Goal: Task Accomplishment & Management: Complete application form

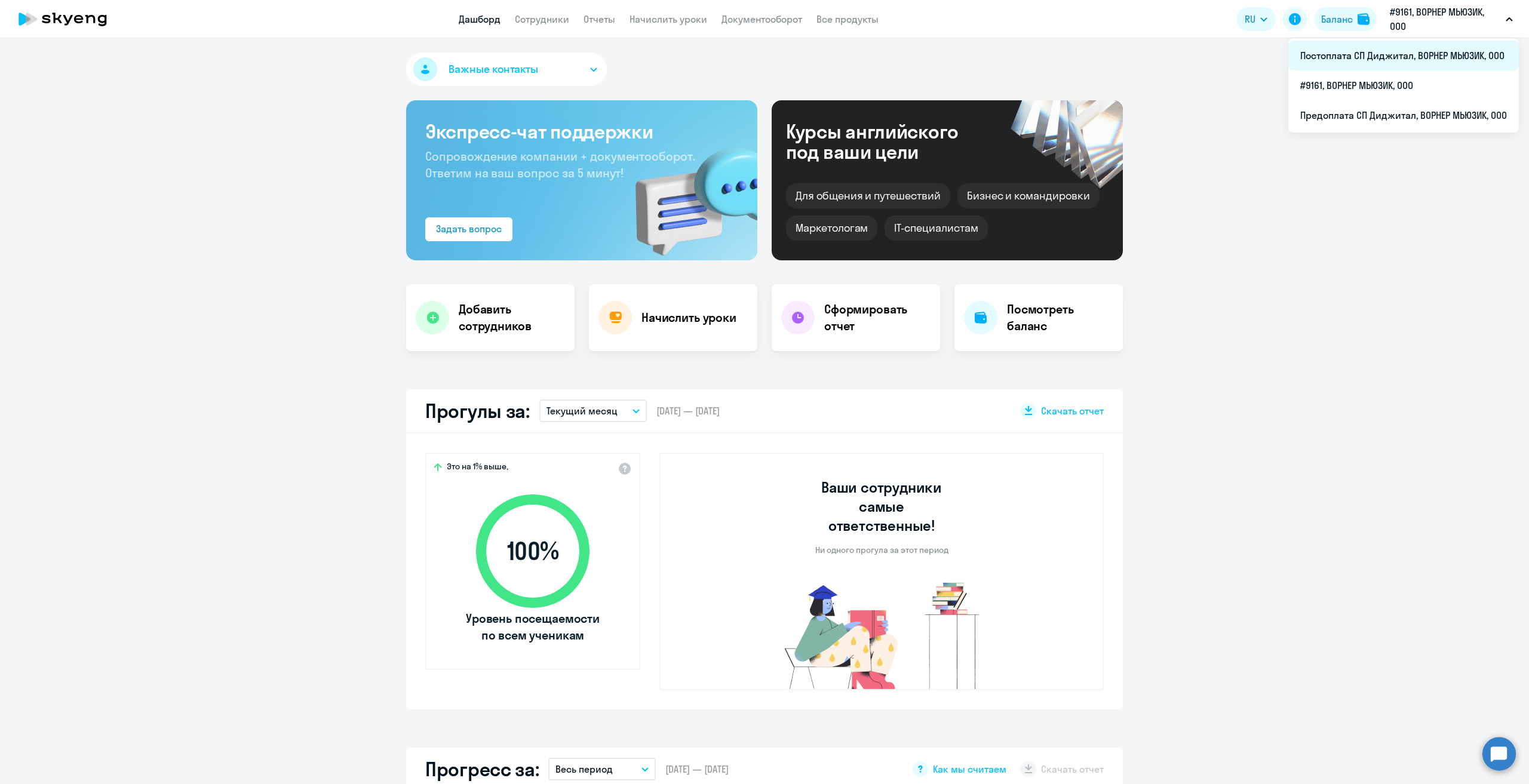
click at [1348, 57] on li "Постоплата СП Диджитал, ВОРНЕР МЬЮЗИК, ООО" at bounding box center [1403, 55] width 230 height 30
select select "30"
click at [533, 22] on link "Сотрудники" at bounding box center [542, 19] width 54 height 12
select select "30"
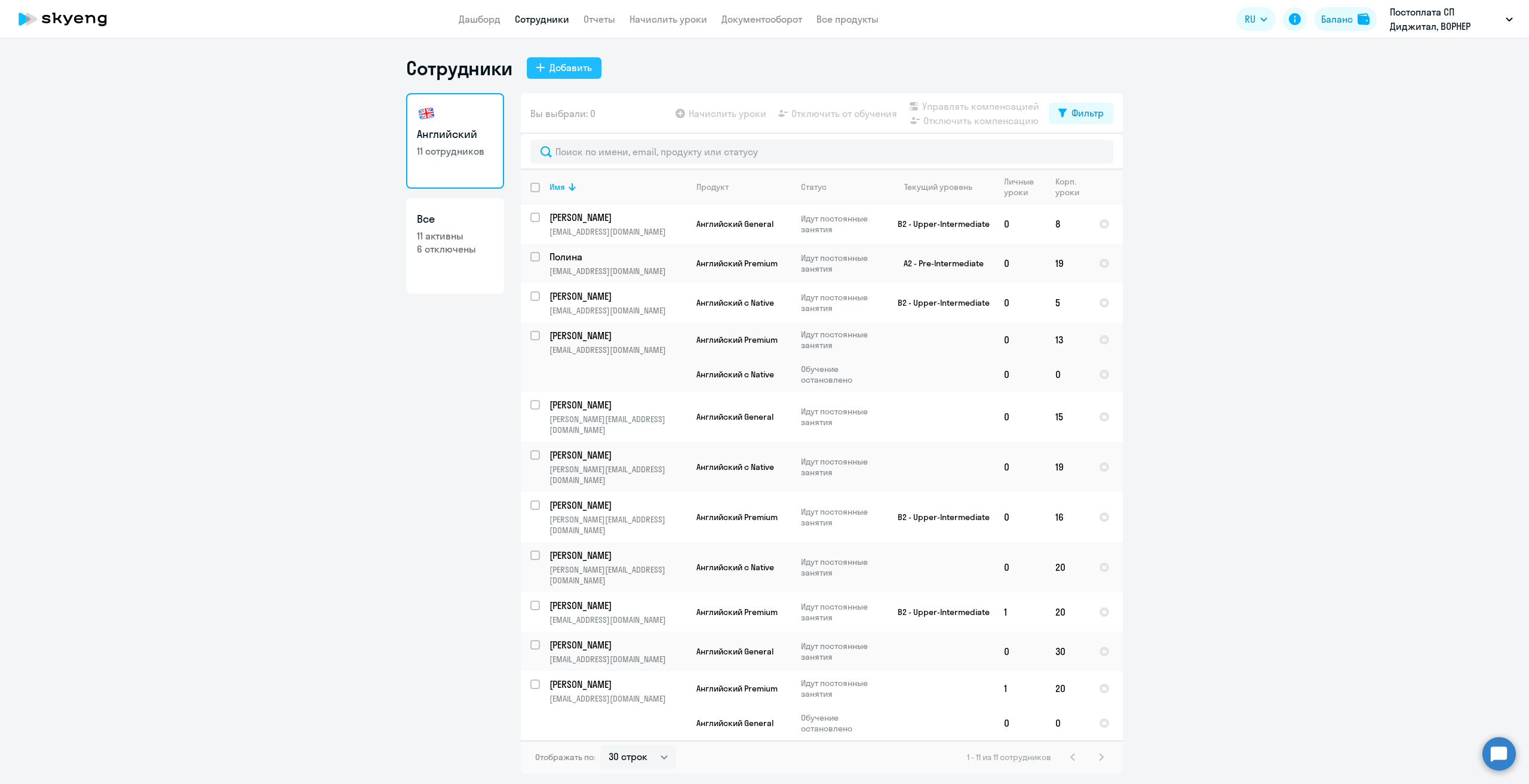
click at [584, 66] on div "Добавить" at bounding box center [570, 67] width 42 height 15
select select "english_adult_not_native_speaker"
select select "3"
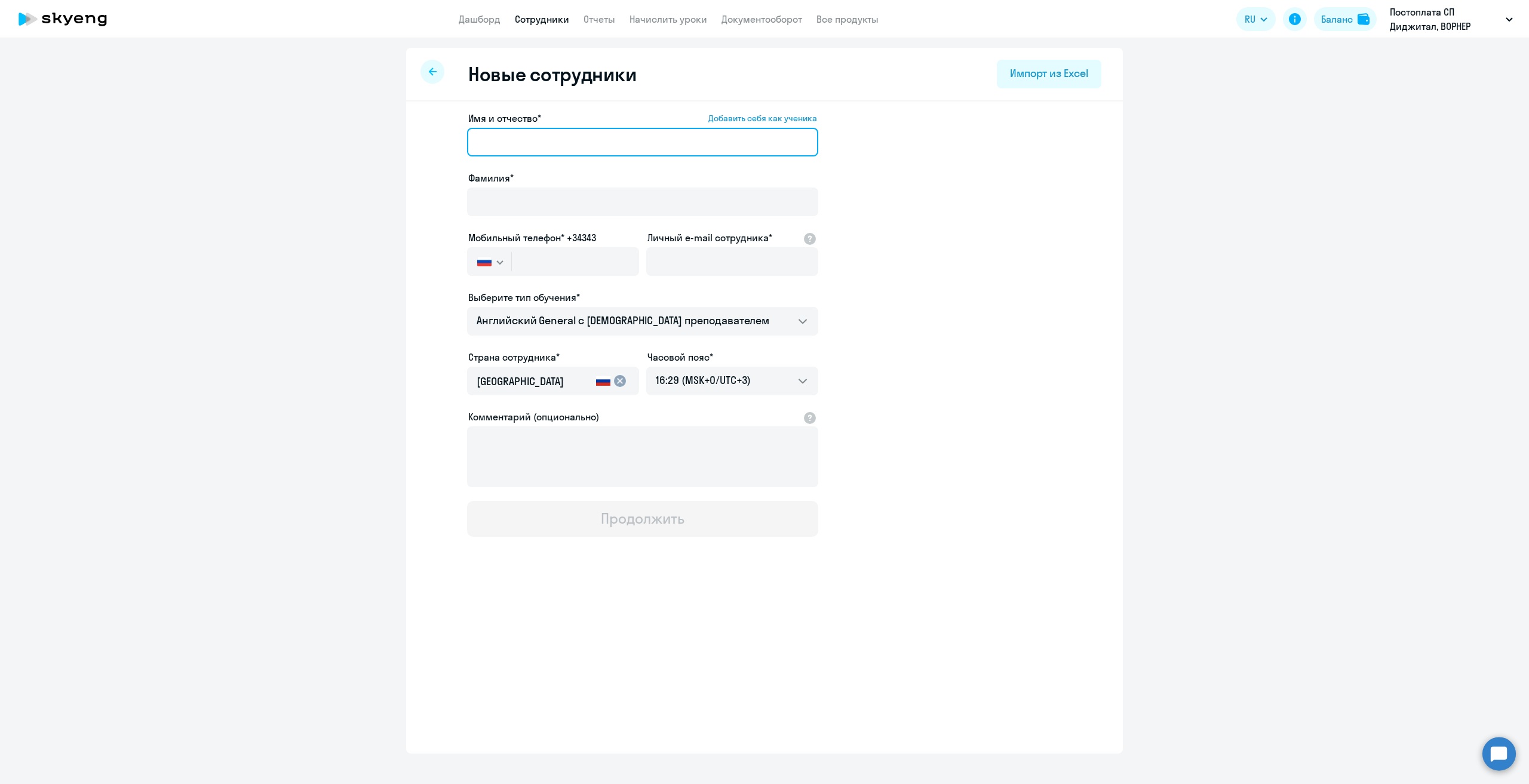
click at [577, 142] on input "Имя и отчество* Добавить себя как ученика" at bounding box center [642, 142] width 351 height 28
type input "C"
type input "F"
type input "[PERSON_NAME]"
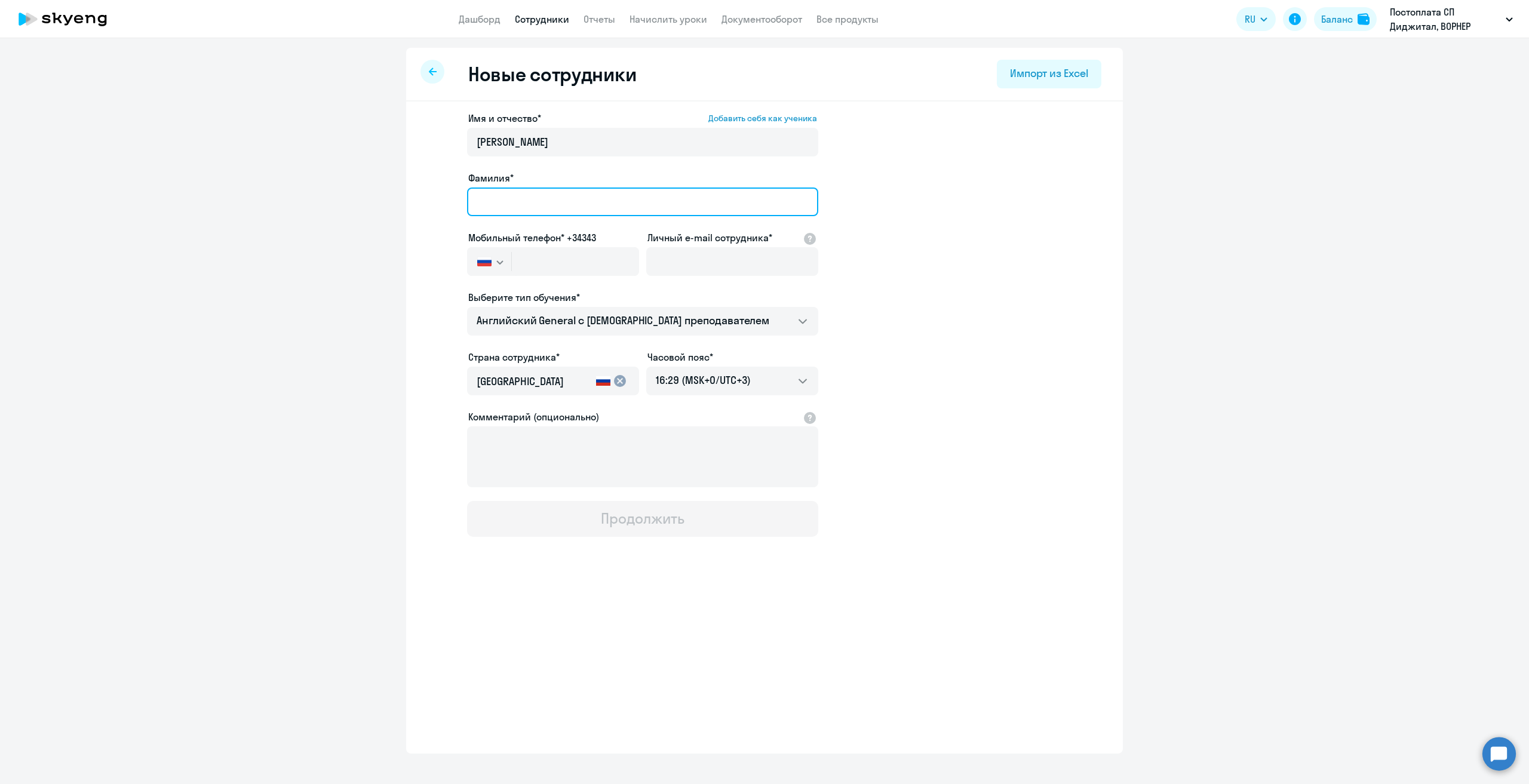
click at [566, 209] on input "Фамилия*" at bounding box center [642, 201] width 351 height 28
type input "[PERSON_NAME]"
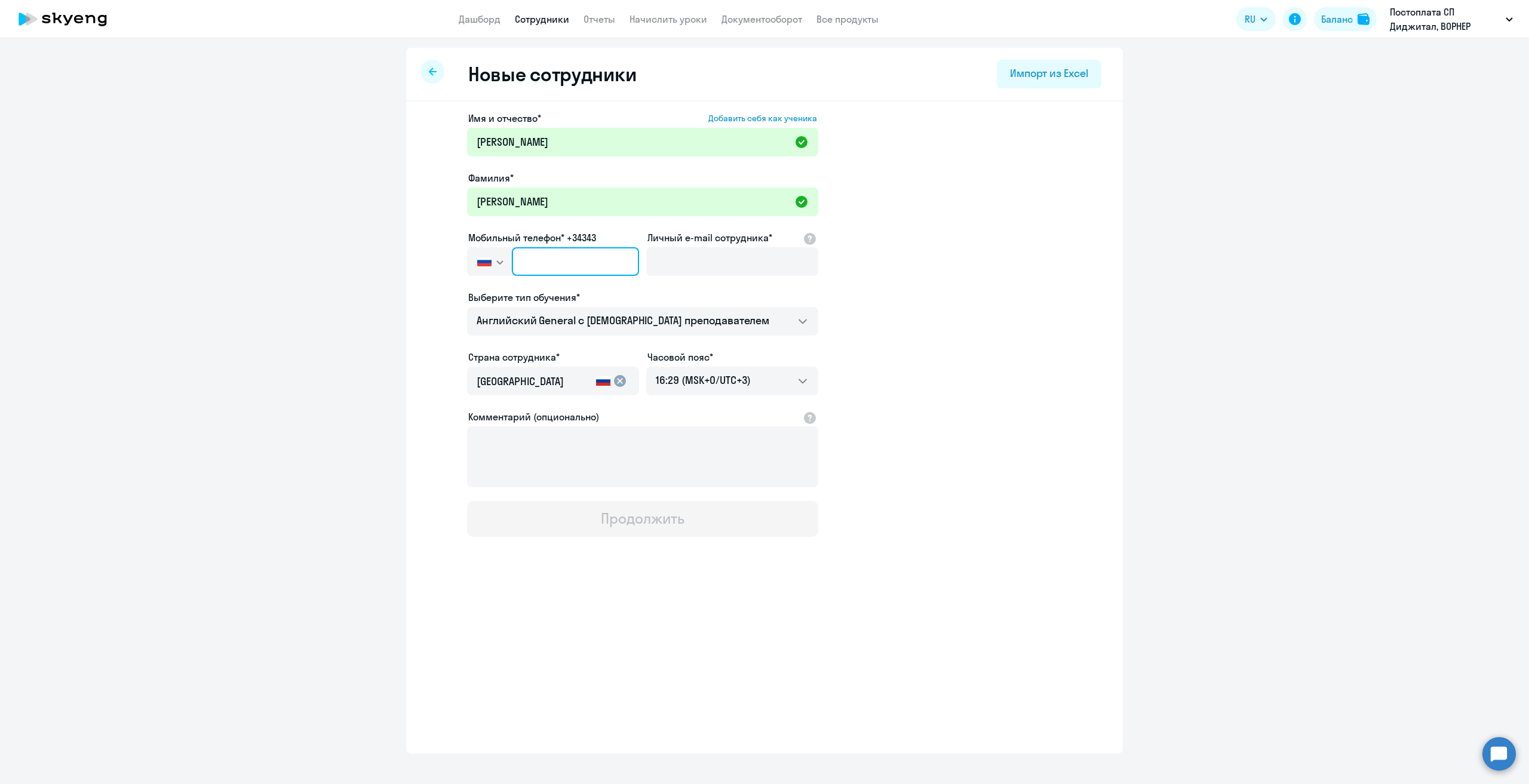
click at [564, 269] on input "text" at bounding box center [575, 261] width 127 height 28
paste input "[PHONE_NUMBER]"
type input "[PHONE_NUMBER]"
click at [753, 257] on input "Личный e-mail сотрудника*" at bounding box center [733, 261] width 172 height 28
paste input "[PERSON_NAME][EMAIL_ADDRESS][DOMAIN_NAME]"
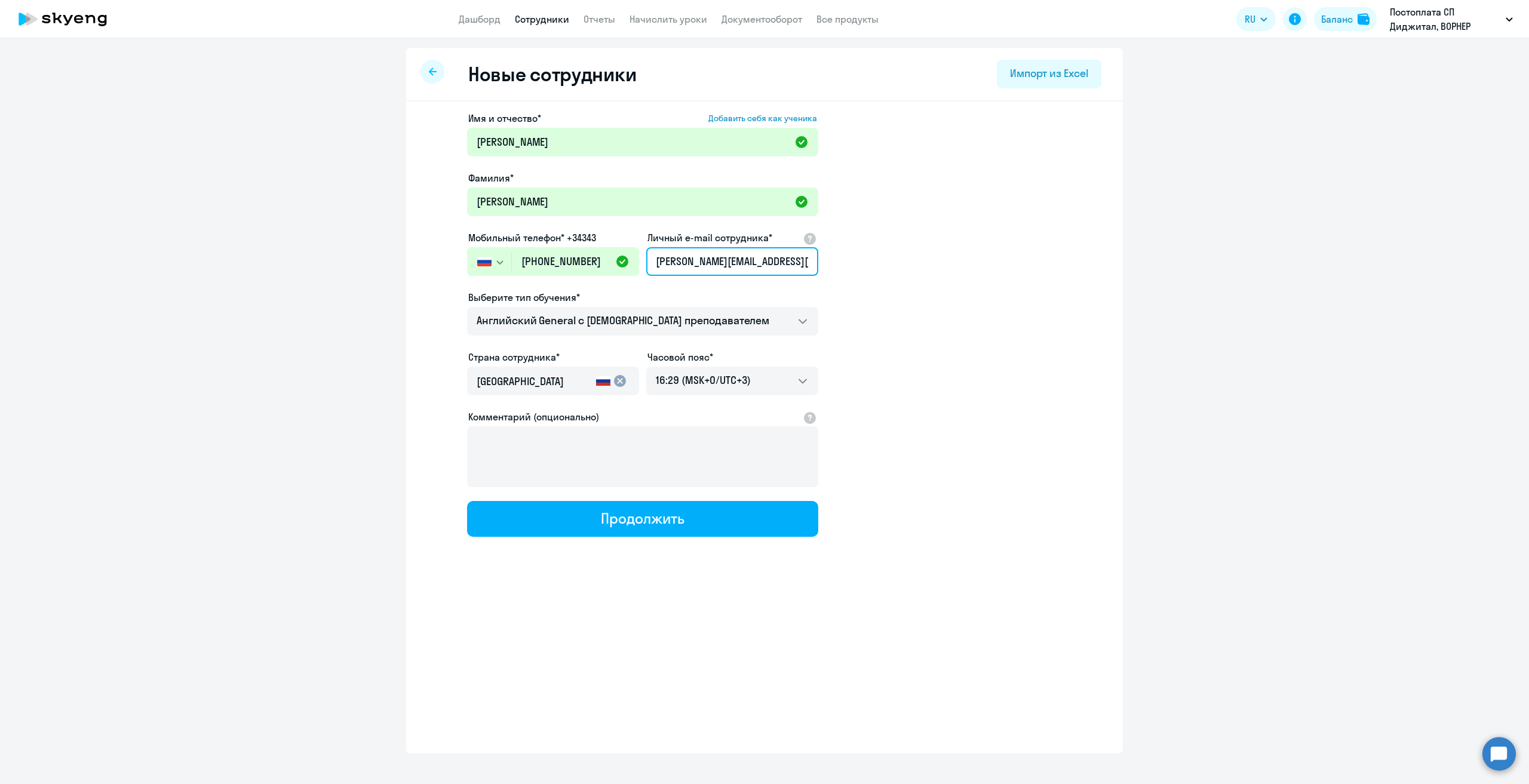
scroll to position [0, 21]
type input "[PERSON_NAME][EMAIL_ADDRESS][DOMAIN_NAME]"
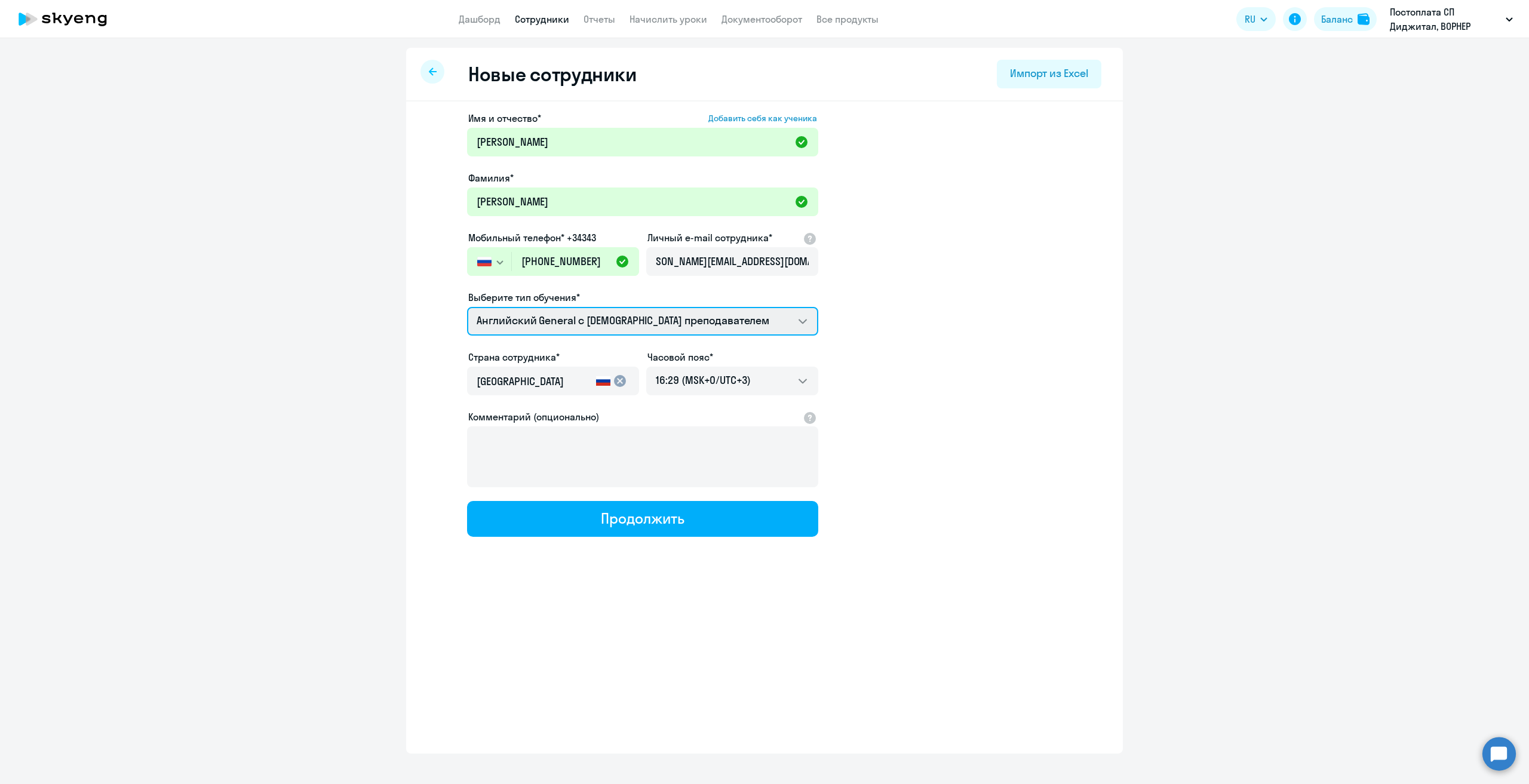
scroll to position [0, 0]
click at [599, 315] on select "Английский General с [DEMOGRAPHIC_DATA] преподавателем Английский General с [DE…" at bounding box center [642, 321] width 351 height 28
select select "english_adult_not_native_speaker_premium"
click at [467, 307] on select "Английский General с [DEMOGRAPHIC_DATA] преподавателем Английский General с [DE…" at bounding box center [642, 321] width 351 height 28
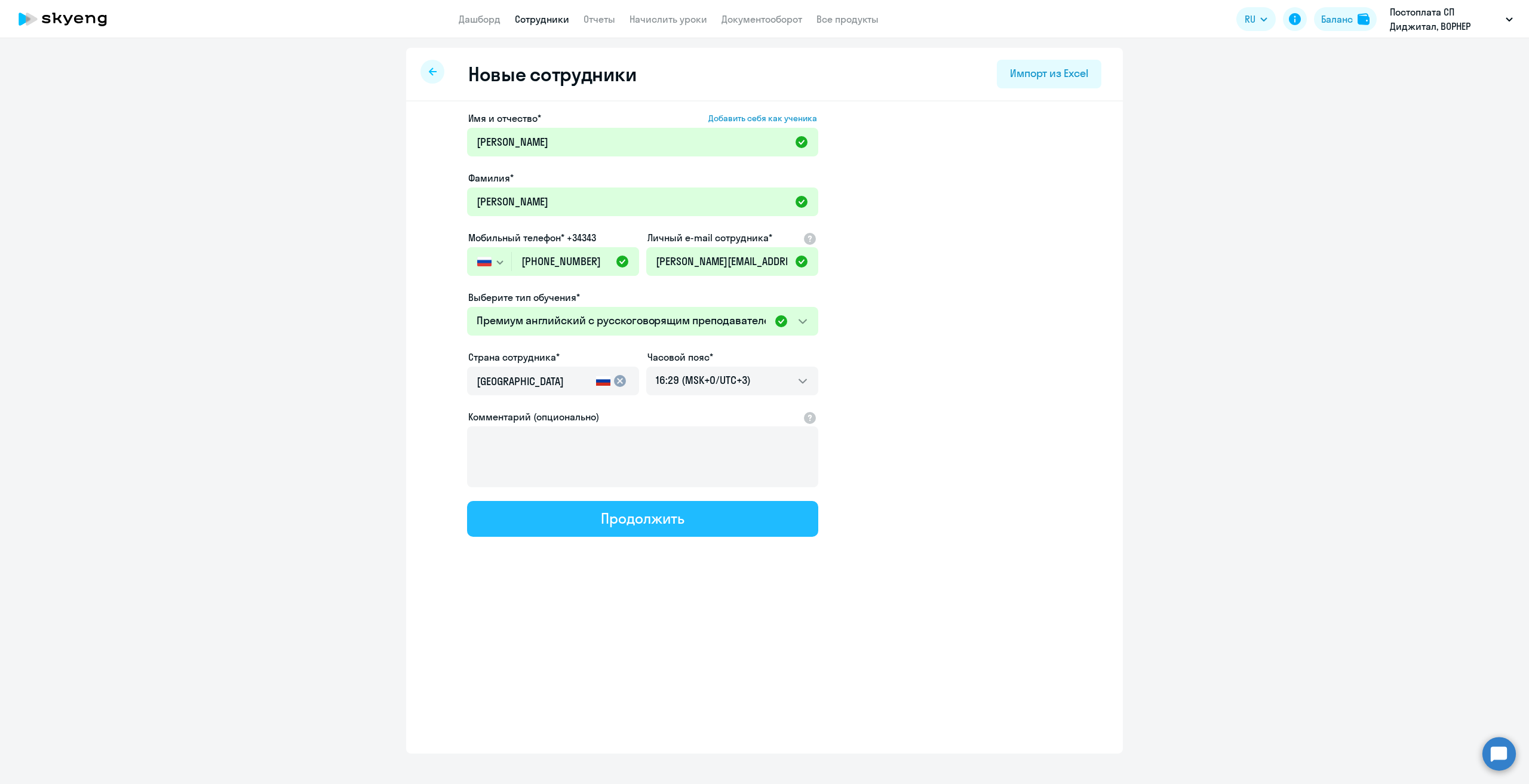
click at [586, 523] on button "Продолжить" at bounding box center [642, 519] width 351 height 36
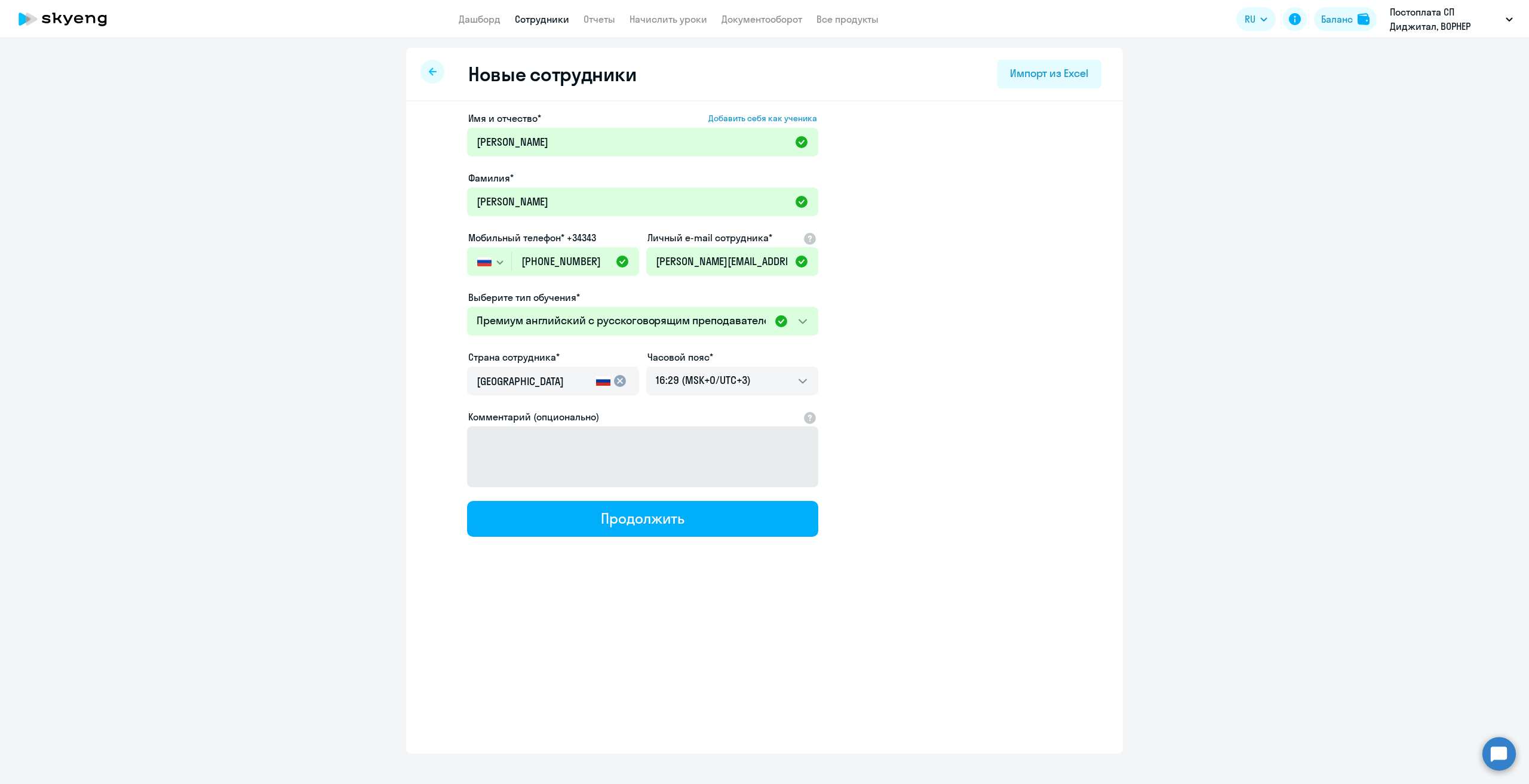
select select "english_adult_not_native_speaker_premium"
select select "3"
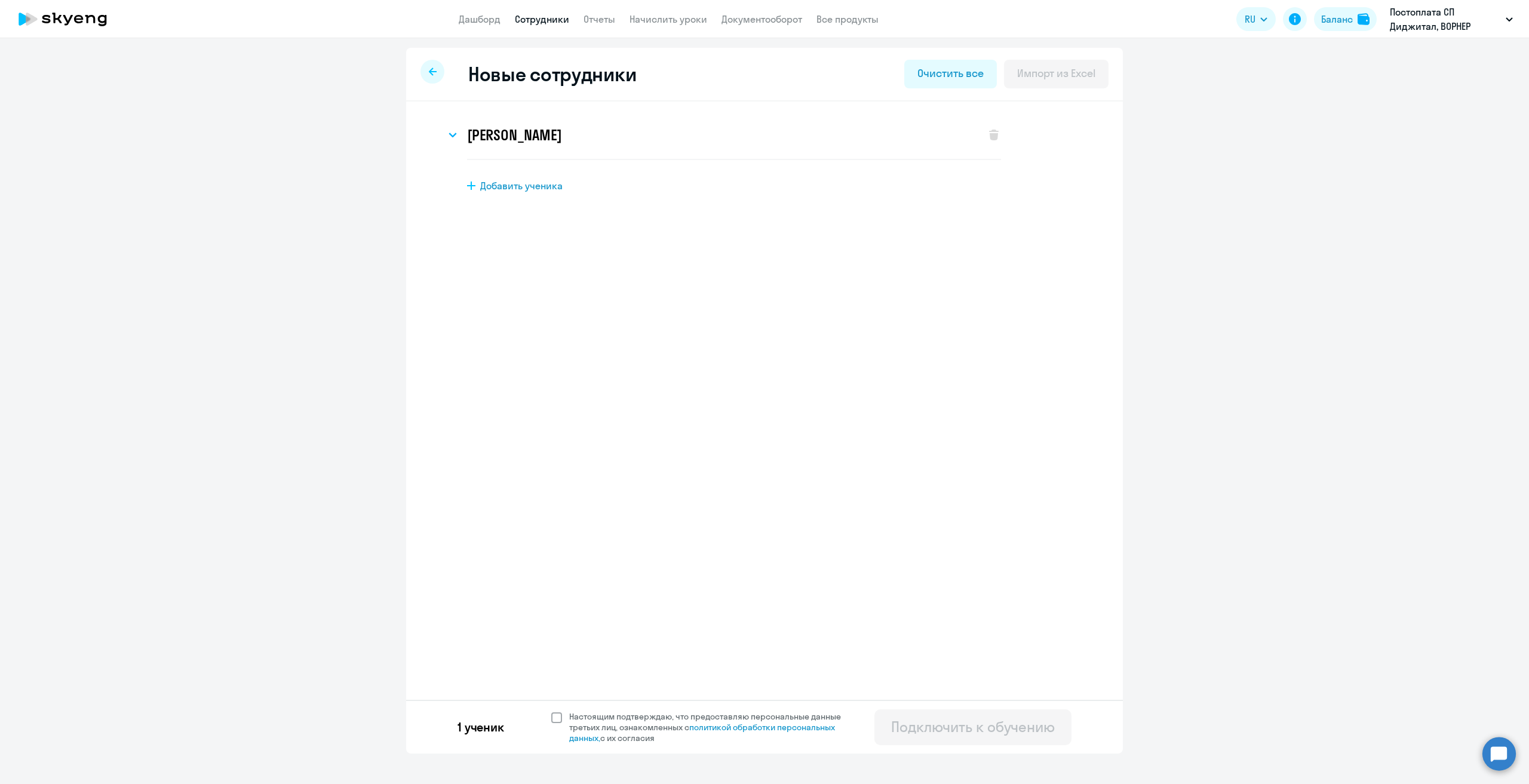
click at [555, 720] on span at bounding box center [556, 718] width 11 height 11
click at [551, 711] on input "Настоящим подтверждаю, что предоставляю персональные данные третьих лиц, ознако…" at bounding box center [550, 711] width 1 height 1
checkbox input "true"
click at [972, 729] on div "Подключить к обучению" at bounding box center [973, 726] width 163 height 19
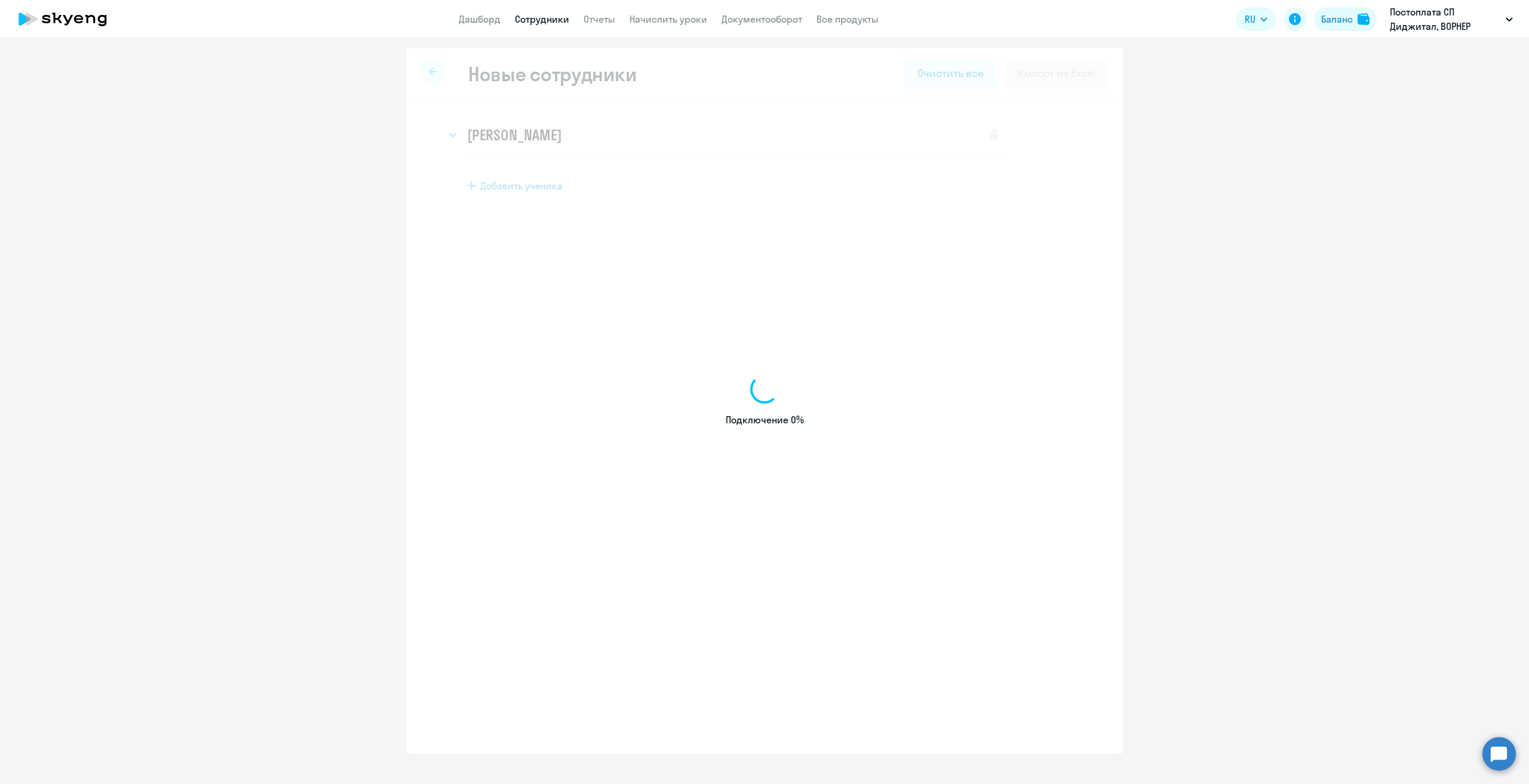
select select "english_adult_not_native_speaker"
select select "3"
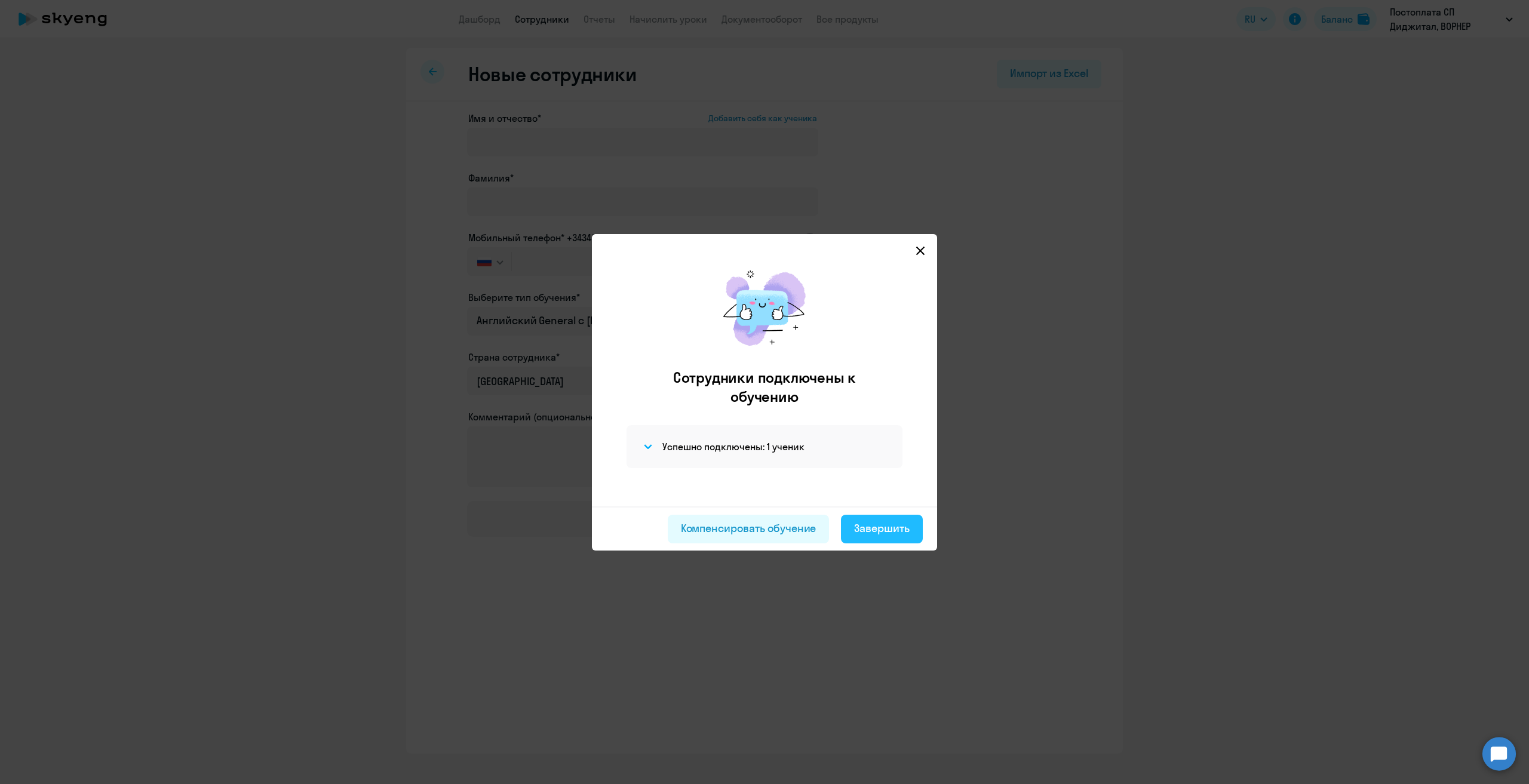
click at [859, 530] on div "Завершить" at bounding box center [881, 529] width 56 height 15
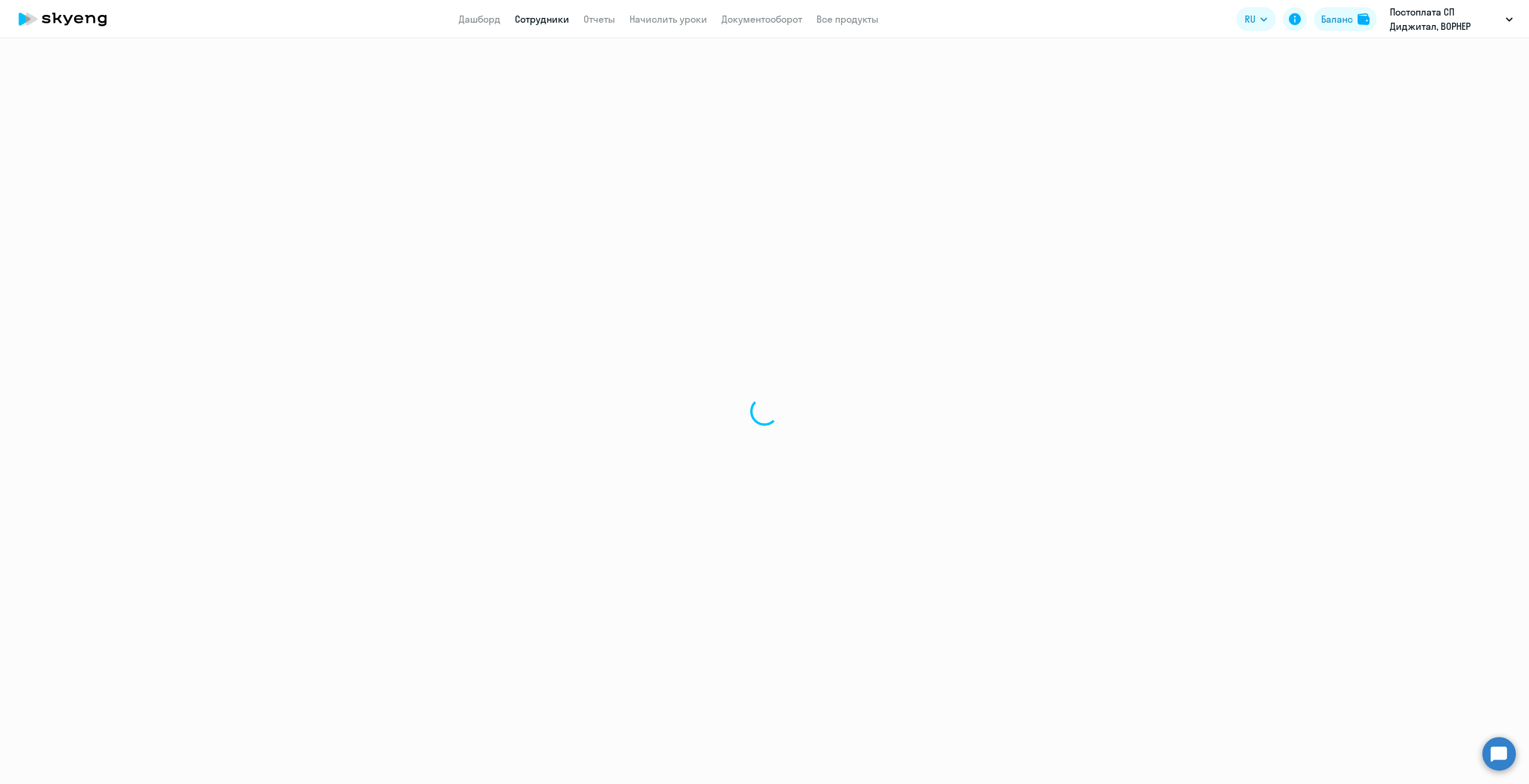
select select "30"
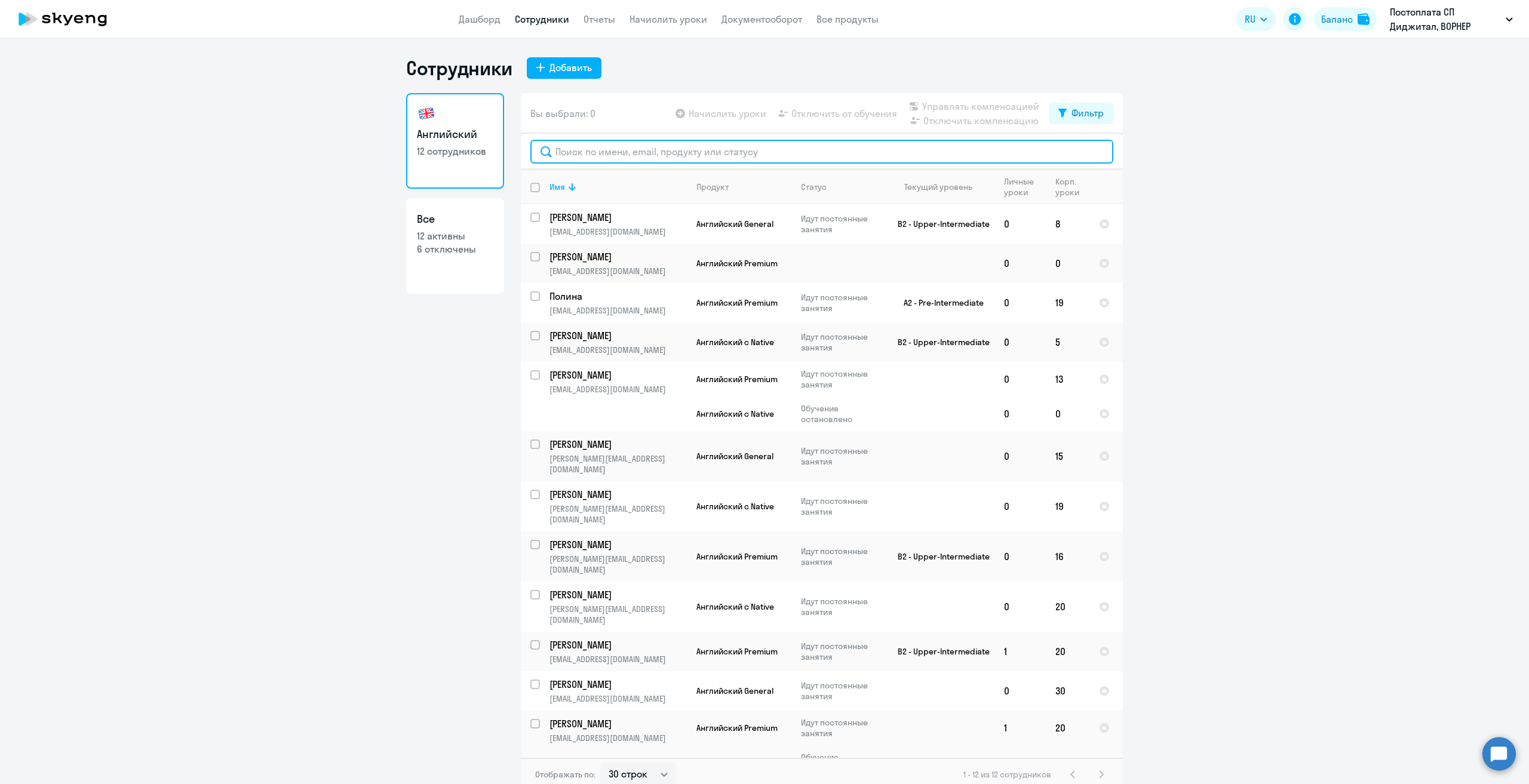
click at [680, 141] on input "text" at bounding box center [822, 152] width 583 height 24
click at [668, 16] on link "Начислить уроки" at bounding box center [668, 19] width 77 height 12
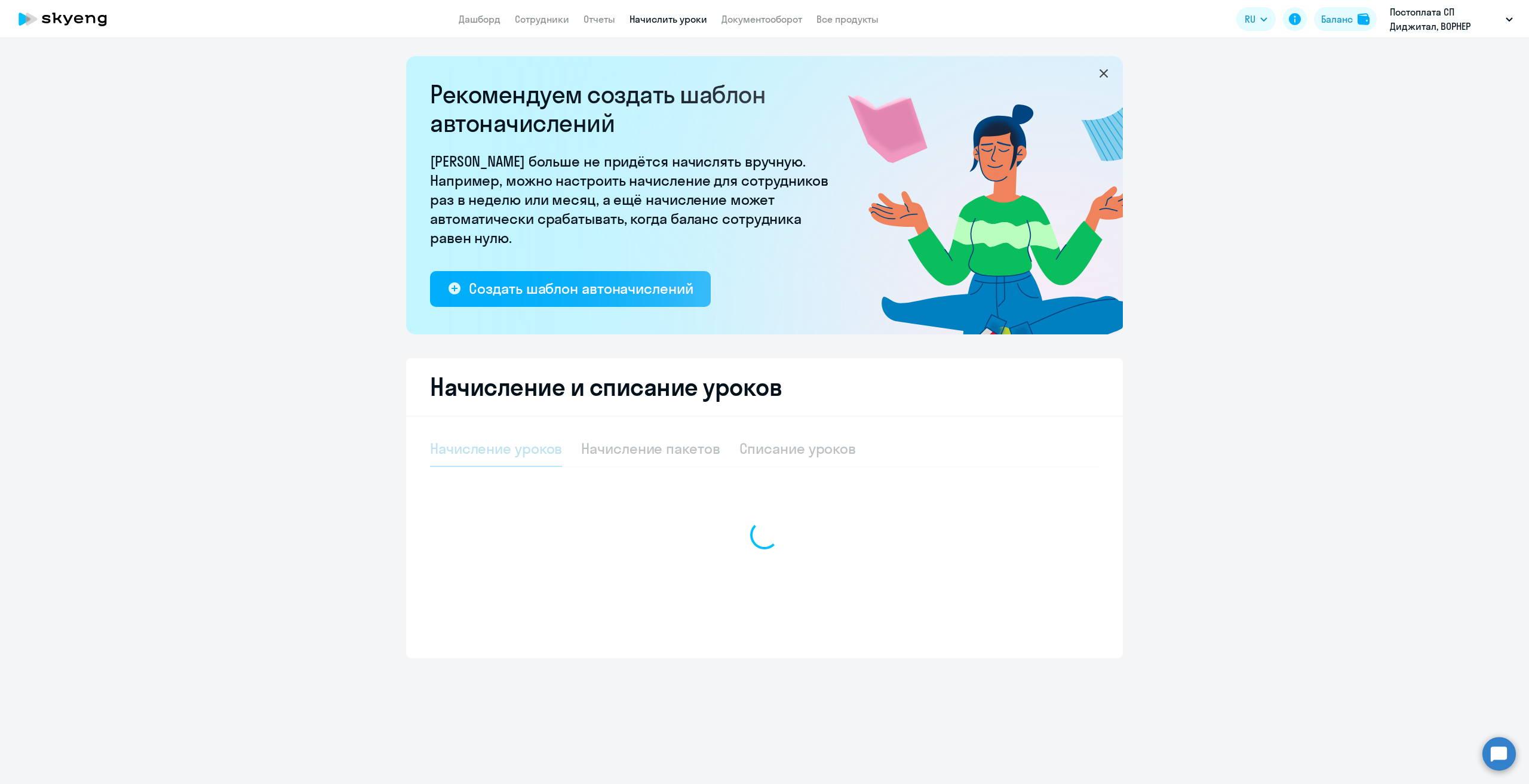
select select "10"
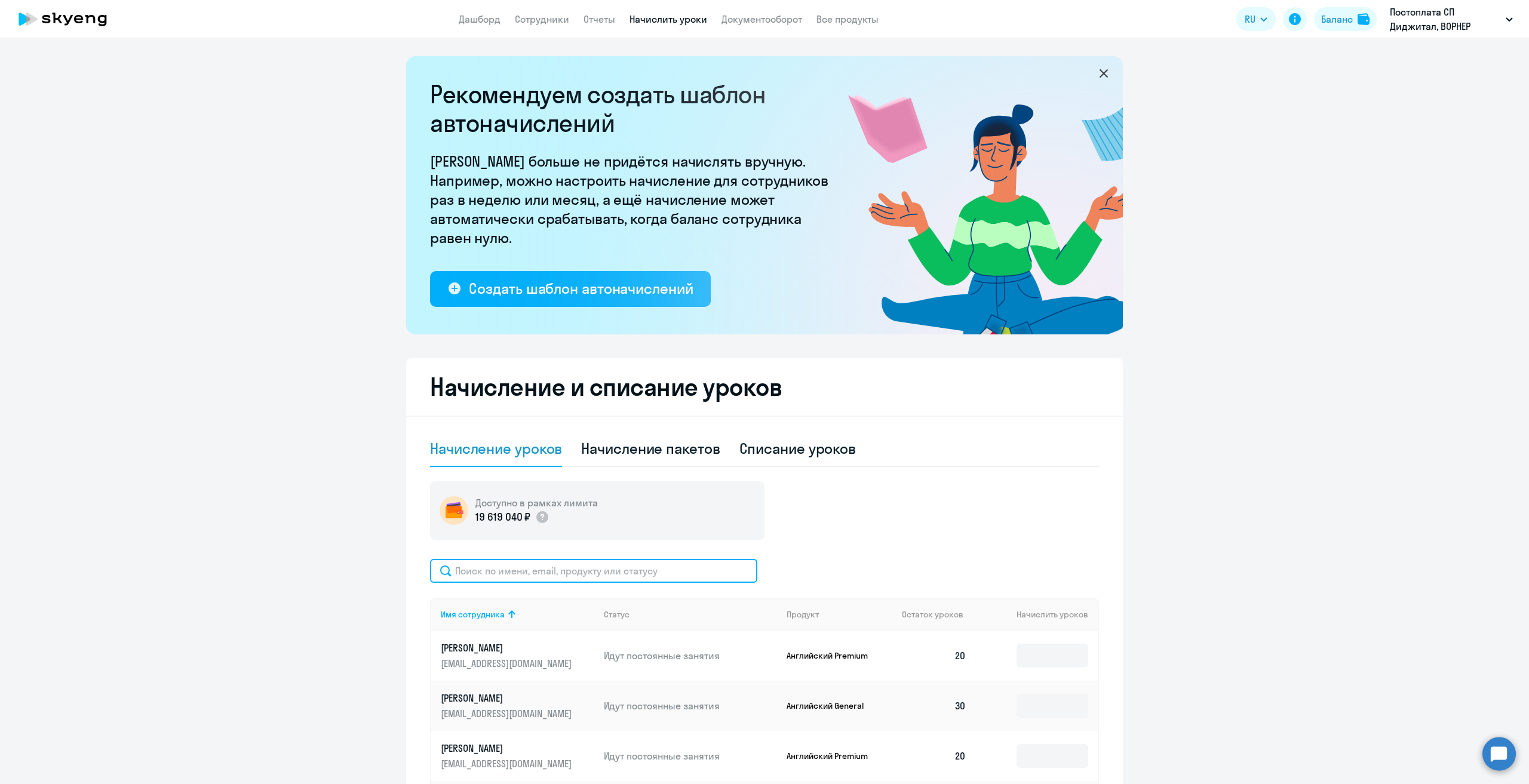
click at [596, 569] on input "text" at bounding box center [593, 571] width 328 height 24
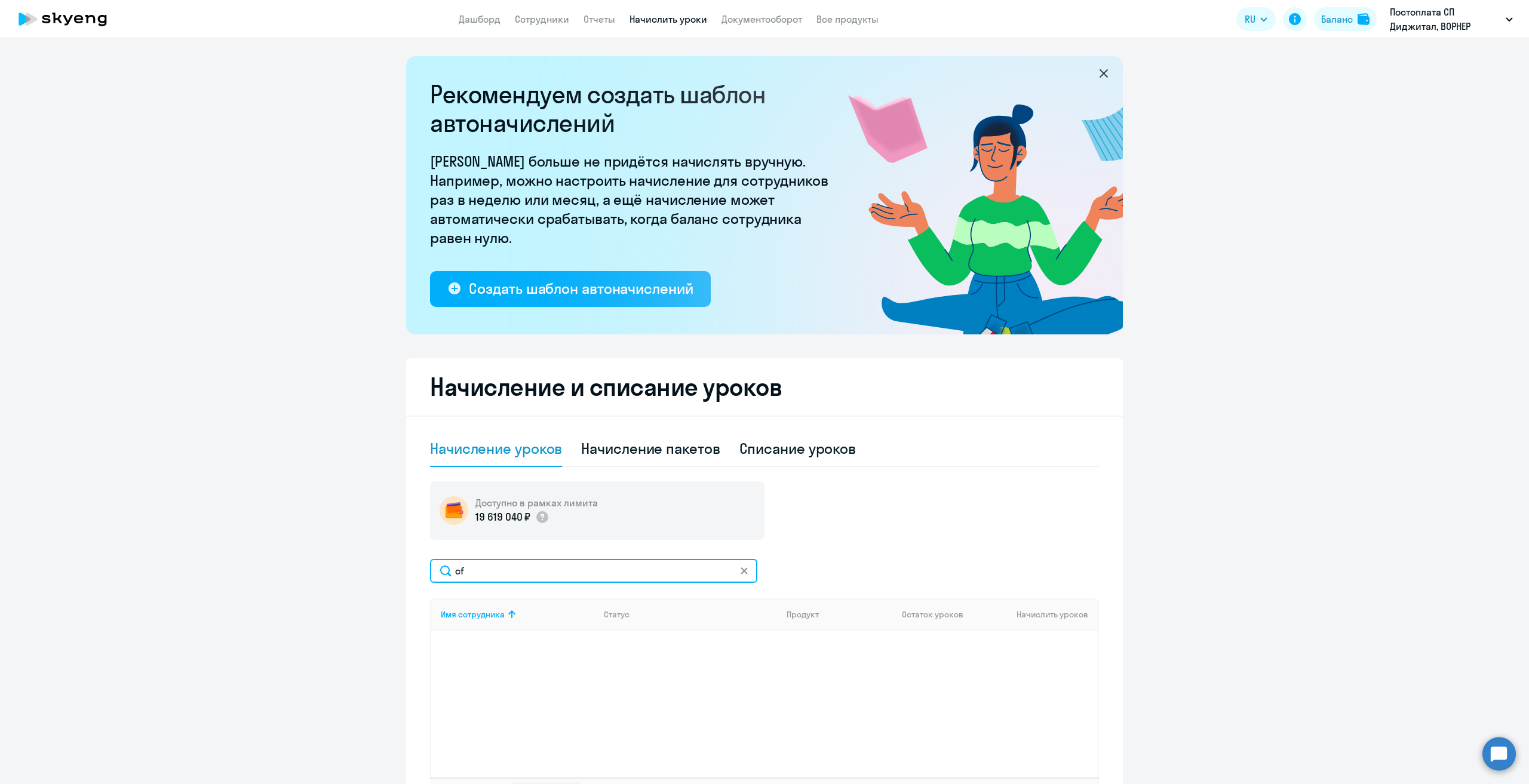
type input "c"
type input "са"
click at [1041, 662] on input at bounding box center [1052, 656] width 71 height 24
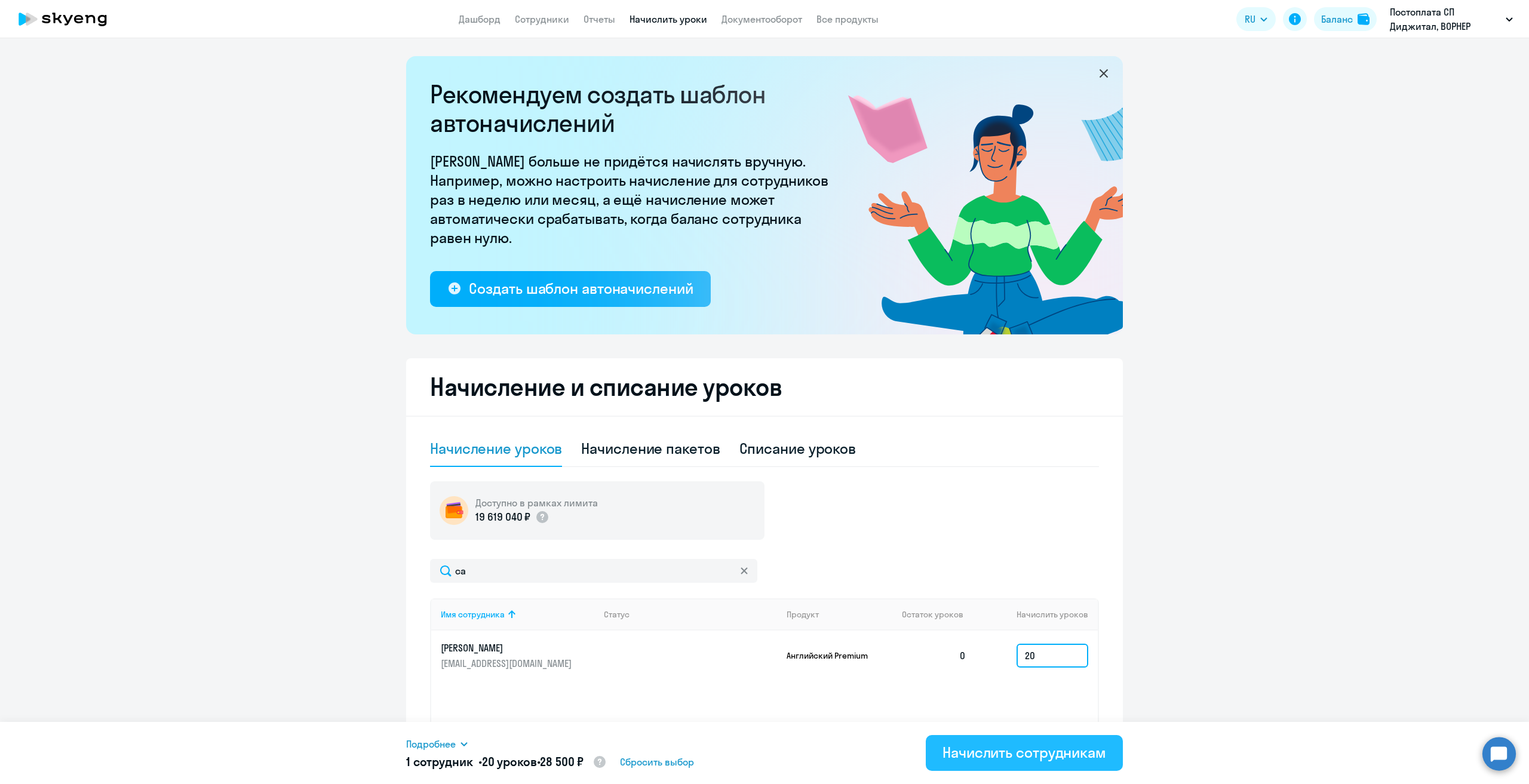
type input "20"
click at [1006, 754] on div "Начислить сотрудникам" at bounding box center [1024, 752] width 163 height 19
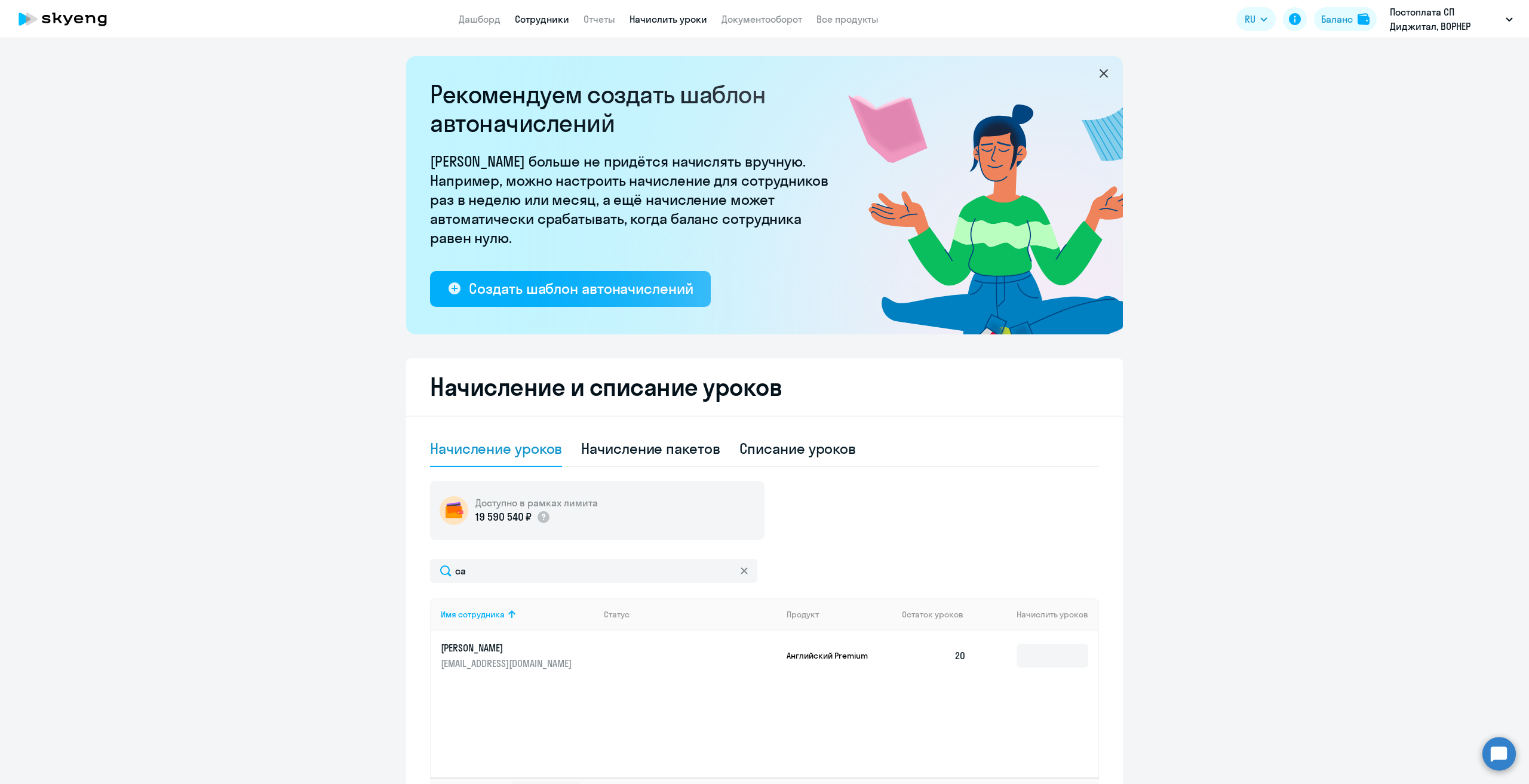
click at [525, 15] on link "Сотрудники" at bounding box center [542, 19] width 54 height 12
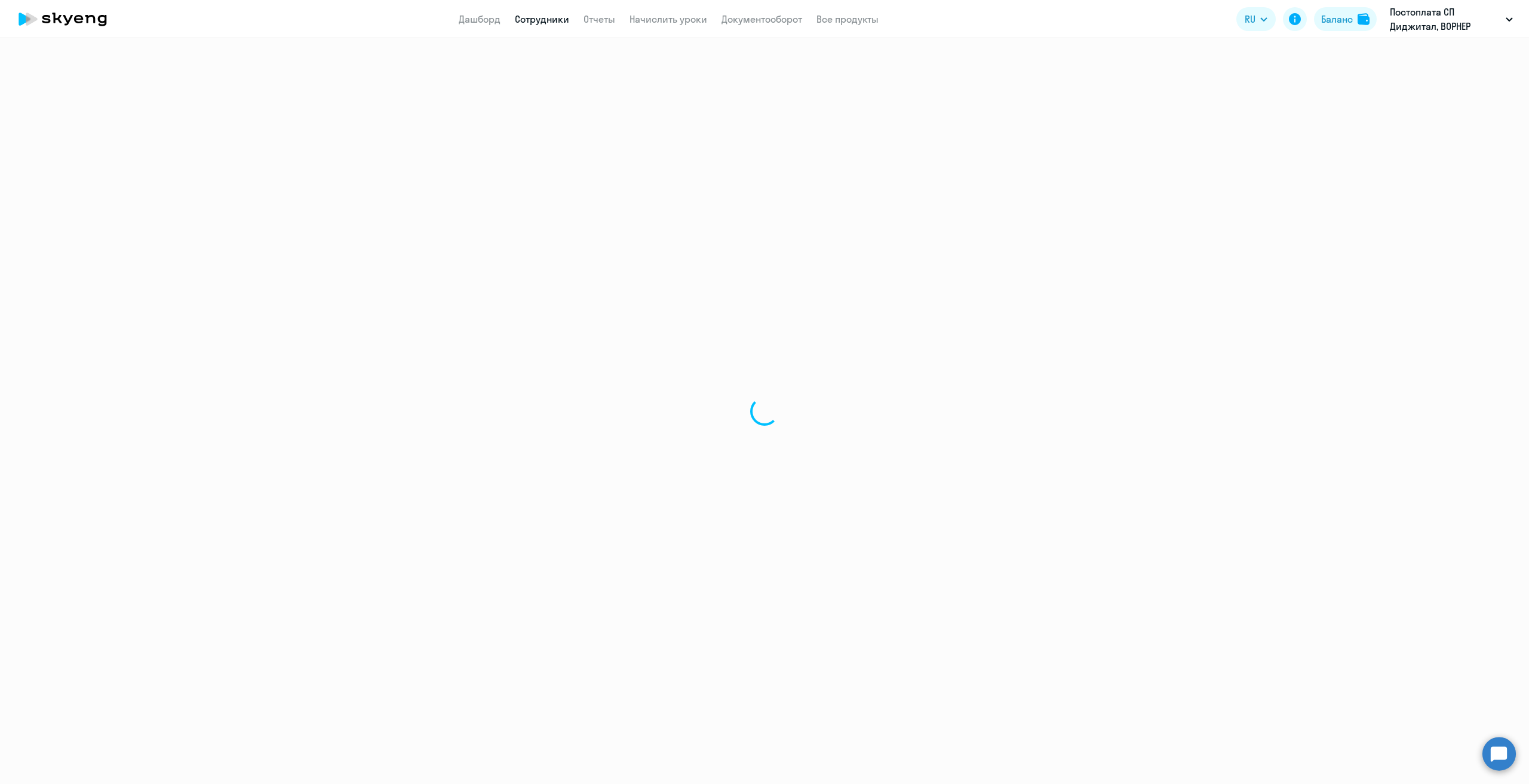
select select "30"
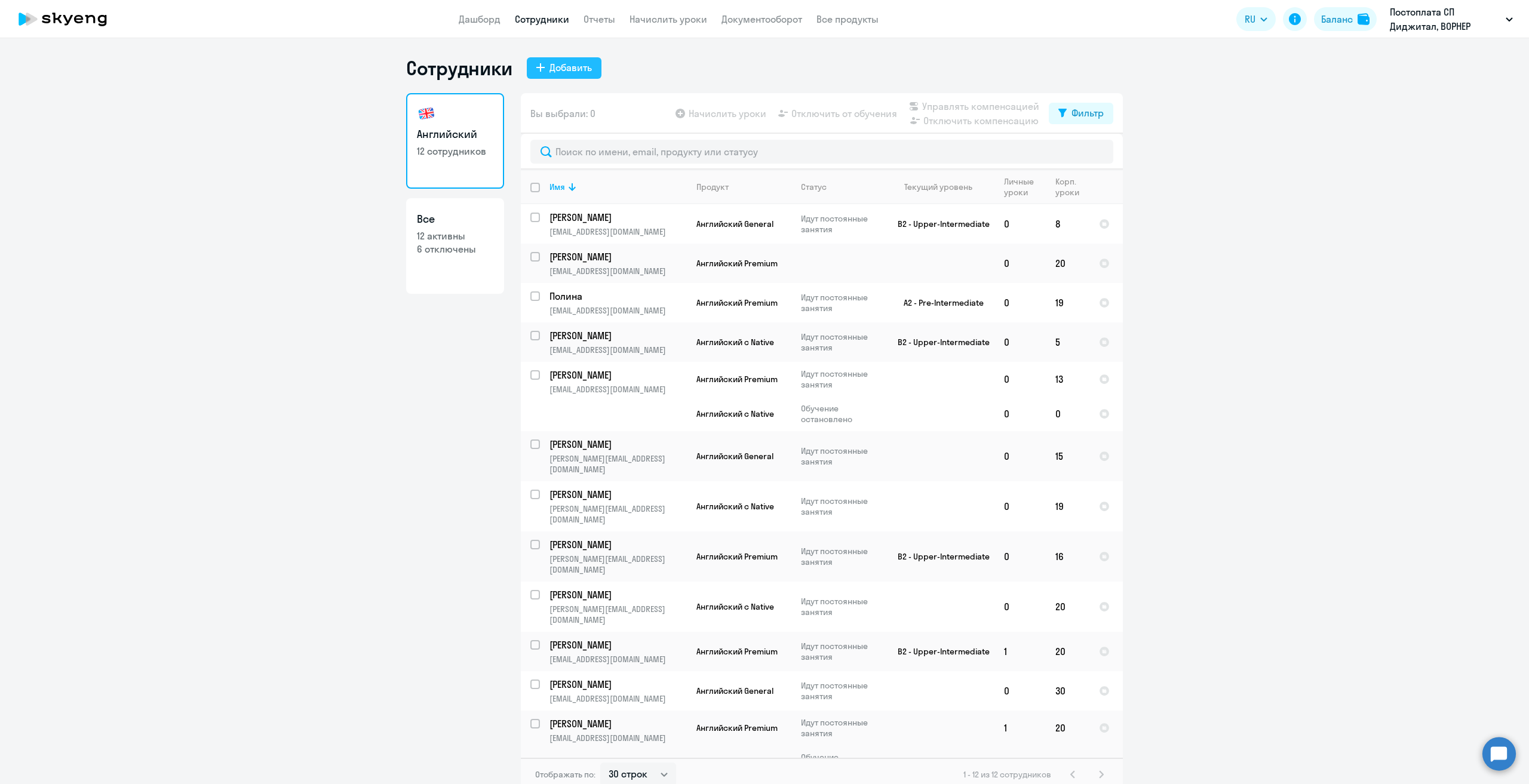
click at [576, 70] on div "Добавить" at bounding box center [570, 67] width 42 height 15
select select "english_adult_not_native_speaker"
select select "3"
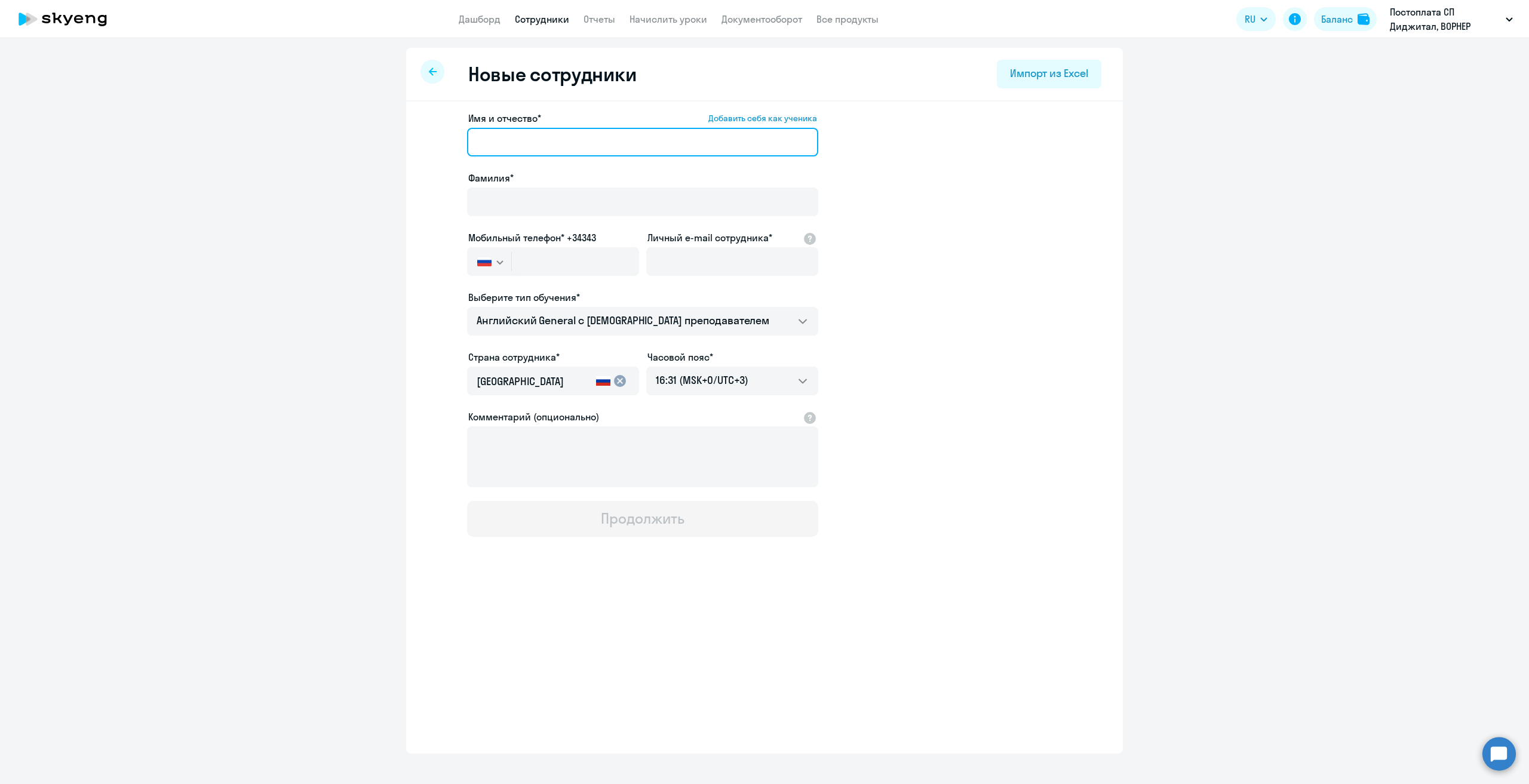
click at [516, 142] on input "Имя и отчество* Добавить себя как ученика" at bounding box center [642, 142] width 351 height 28
type input "Полина"
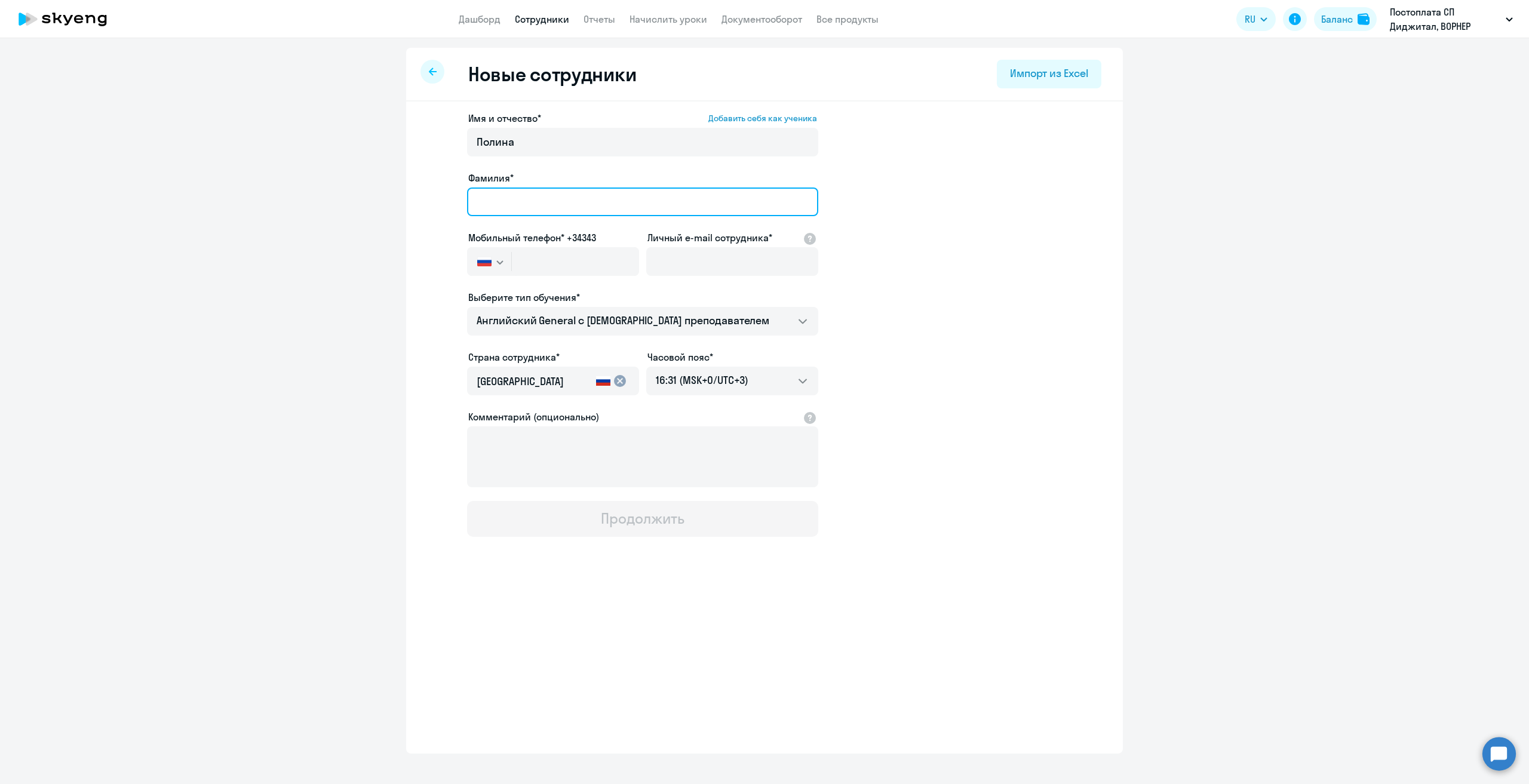
click at [509, 191] on input "Фамилия*" at bounding box center [642, 201] width 351 height 28
type input "Дубровная"
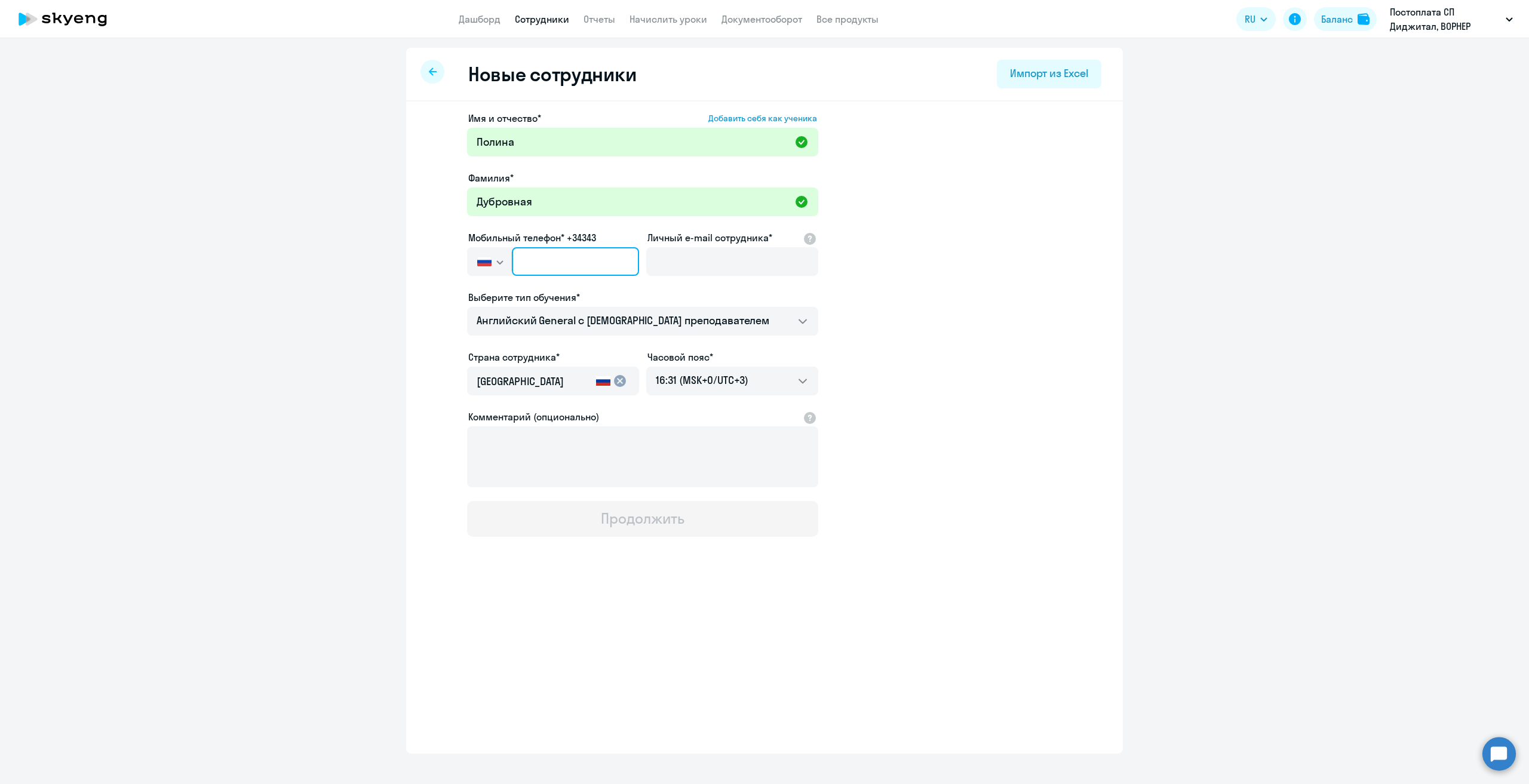
click at [568, 258] on input "text" at bounding box center [575, 261] width 127 height 28
paste input "[PHONE_NUMBER]"
type input "[PHONE_NUMBER]"
click at [703, 251] on input "Личный e-mail сотрудника*" at bounding box center [733, 261] width 172 height 28
paste input "[EMAIL_ADDRESS][DOMAIN_NAME]"
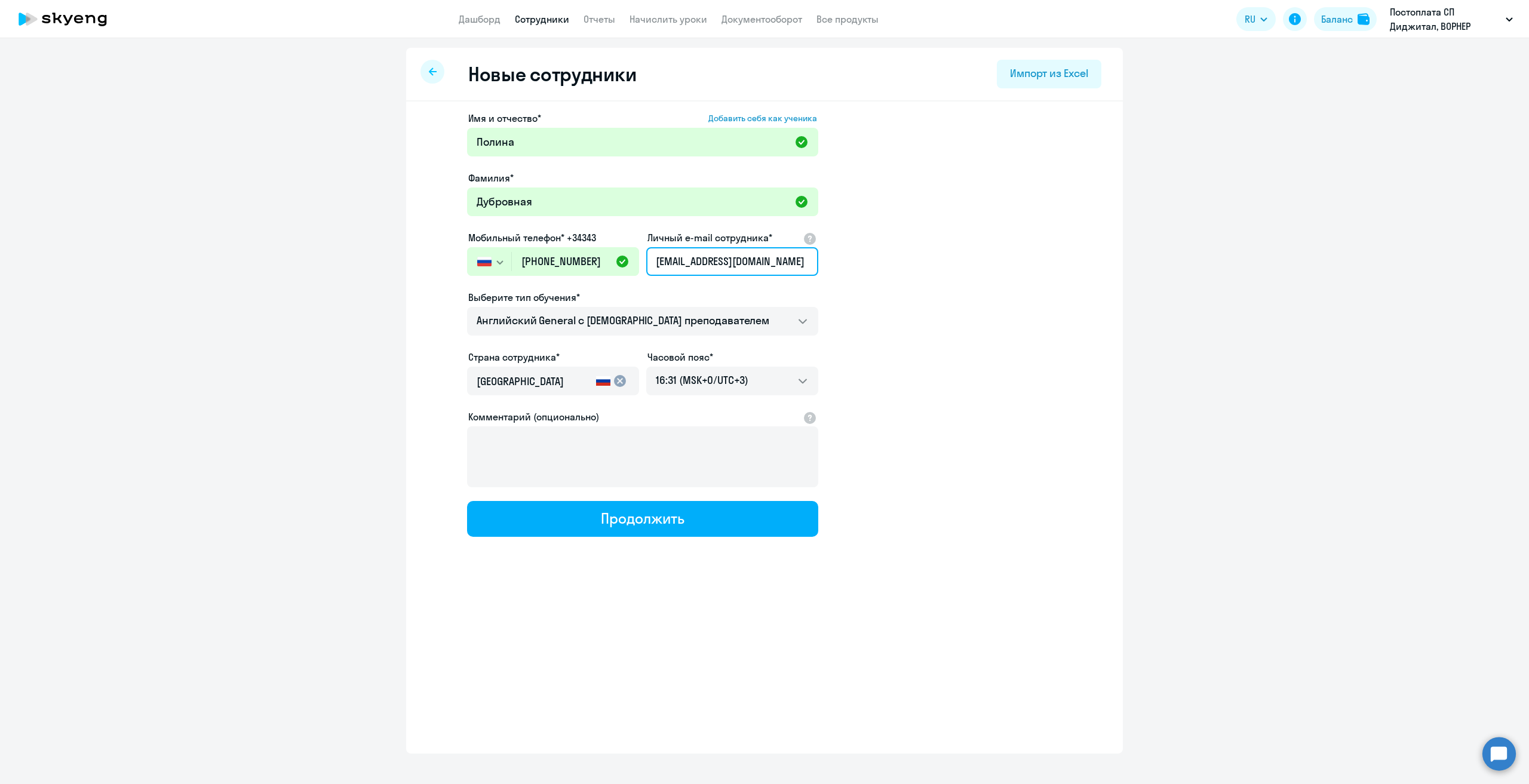
scroll to position [0, 7]
type input "[EMAIL_ADDRESS][DOMAIN_NAME]"
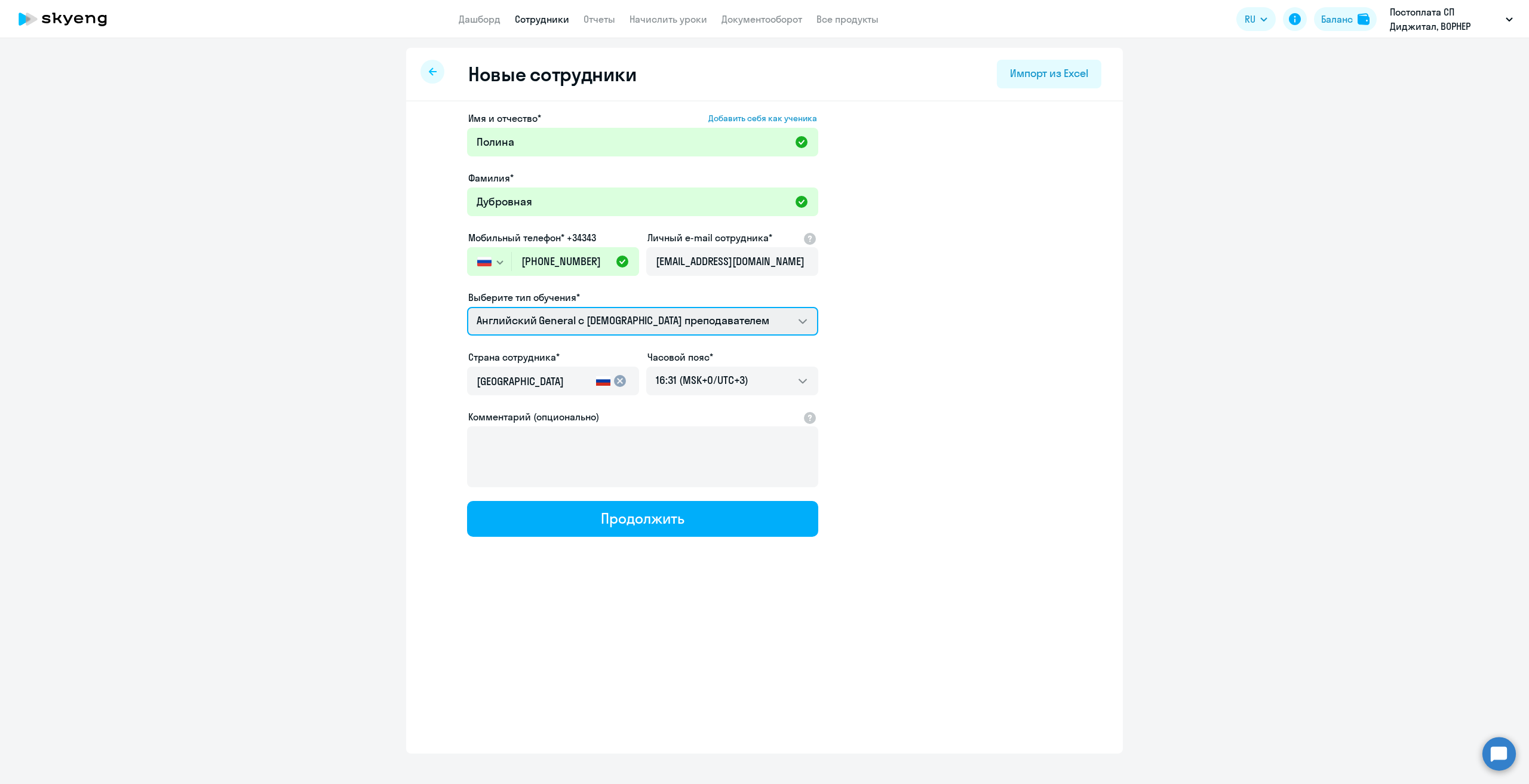
scroll to position [0, 0]
click at [621, 323] on select "Английский General с [DEMOGRAPHIC_DATA] преподавателем Английский General с [DE…" at bounding box center [642, 321] width 351 height 28
select select "english_adult_not_native_speaker_premium"
click at [467, 307] on select "Английский General с [DEMOGRAPHIC_DATA] преподавателем Английский General с [DE…" at bounding box center [642, 321] width 351 height 28
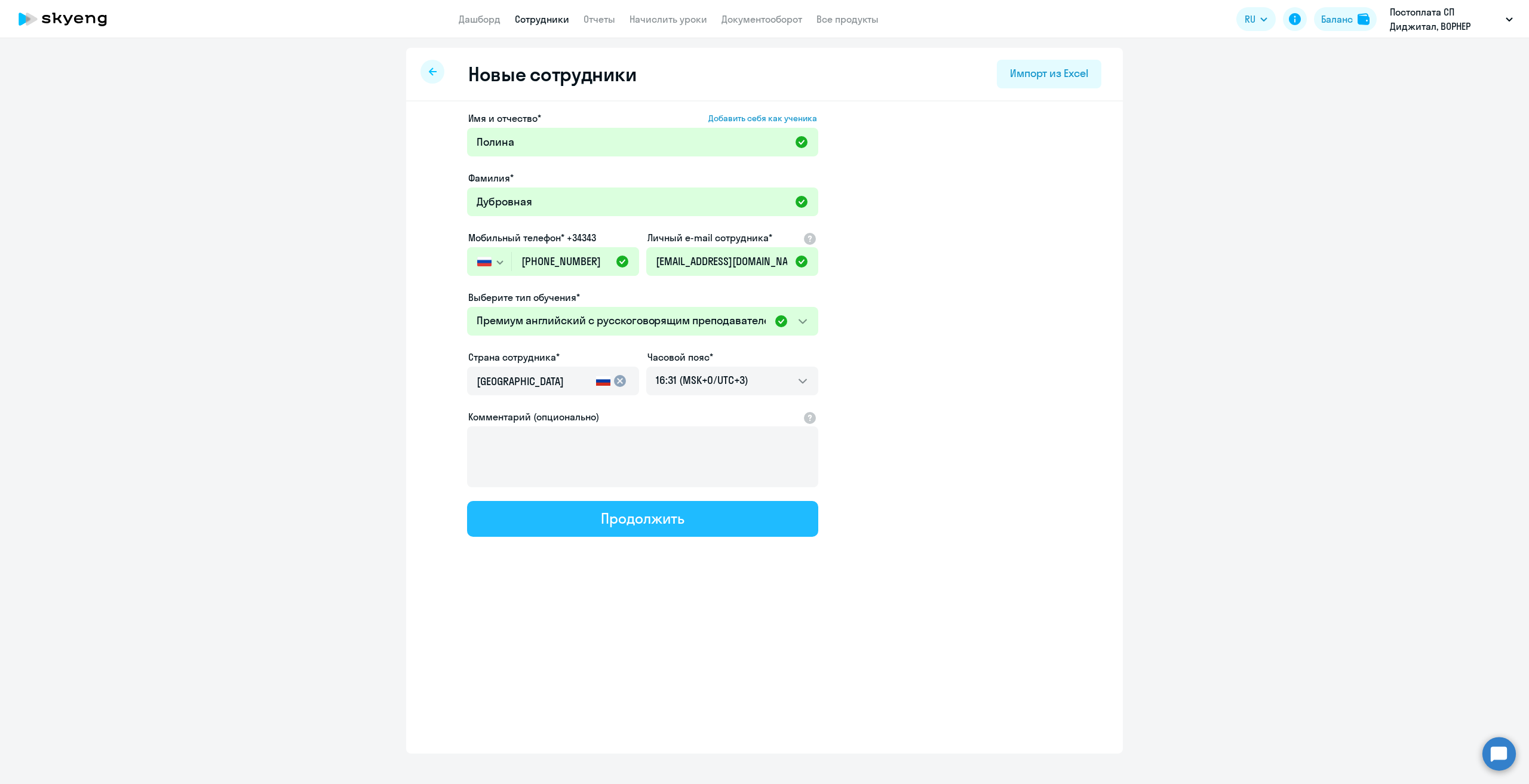
click at [562, 514] on button "Продолжить" at bounding box center [642, 519] width 351 height 36
select select "english_adult_not_native_speaker_premium"
select select "3"
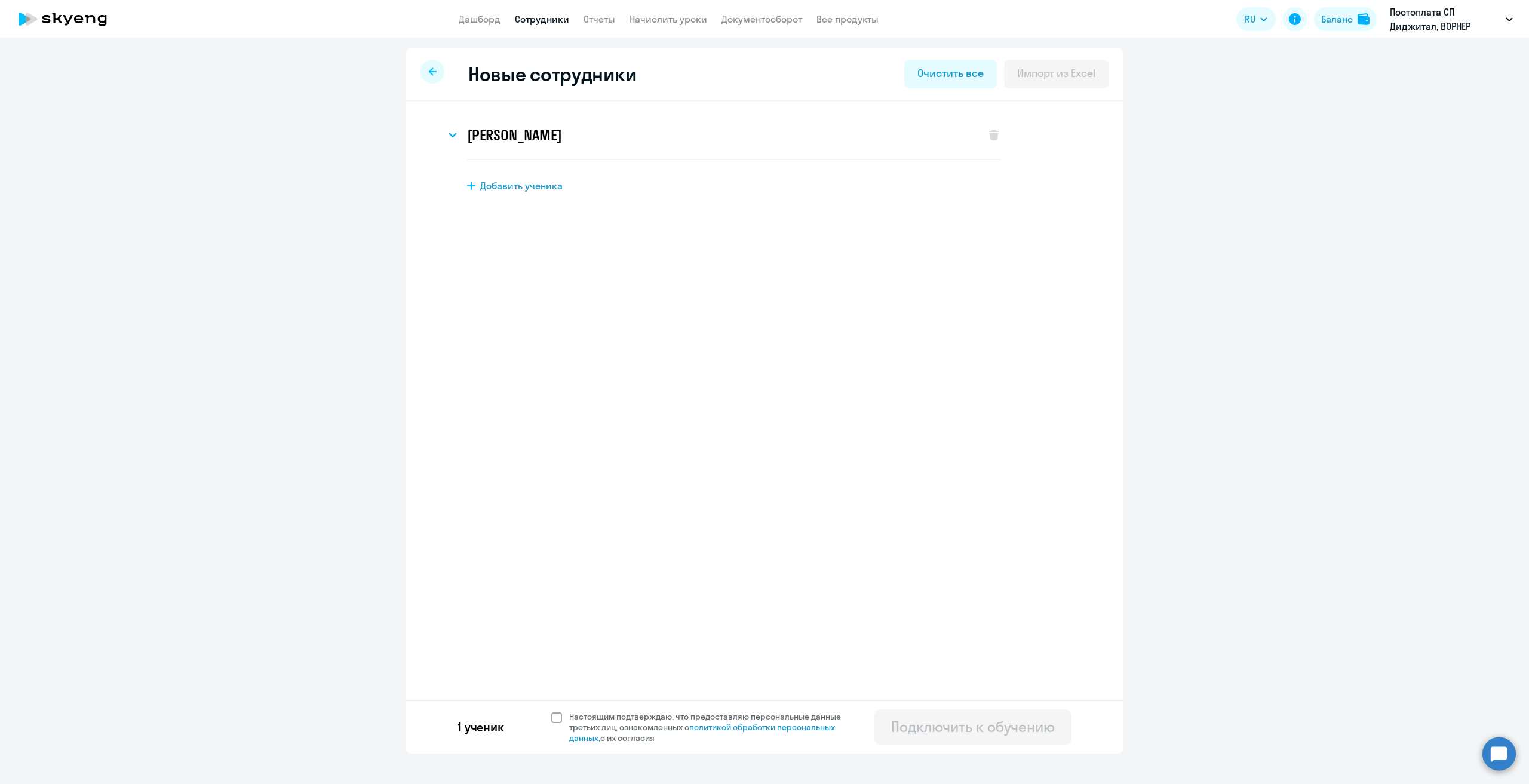
click at [556, 713] on span at bounding box center [556, 718] width 11 height 11
click at [551, 711] on input "Настоящим подтверждаю, что предоставляю персональные данные третьих лиц, ознако…" at bounding box center [550, 711] width 1 height 1
checkbox input "true"
click at [940, 722] on div "Подключить к обучению" at bounding box center [973, 726] width 163 height 19
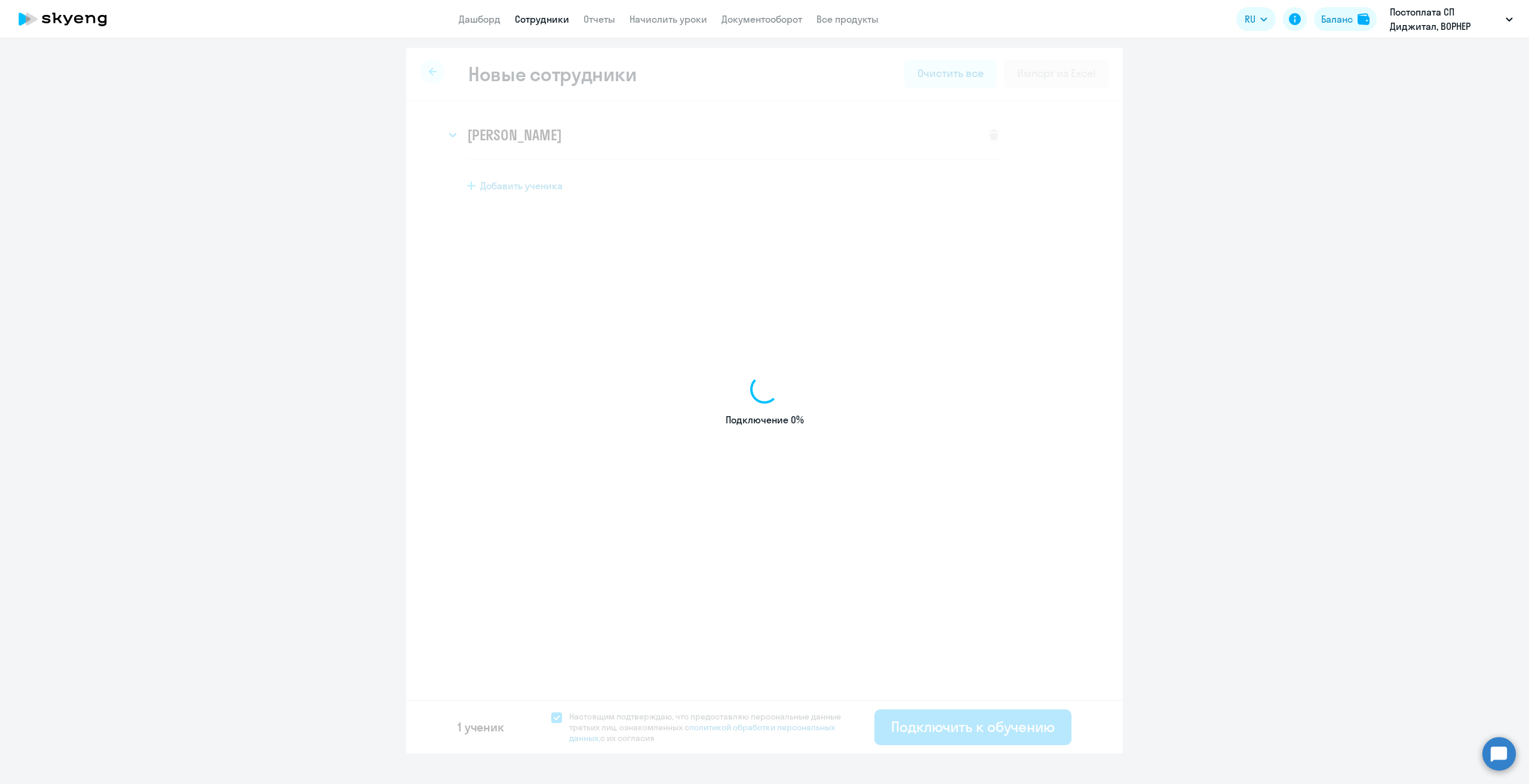
select select "english_adult_not_native_speaker"
select select "3"
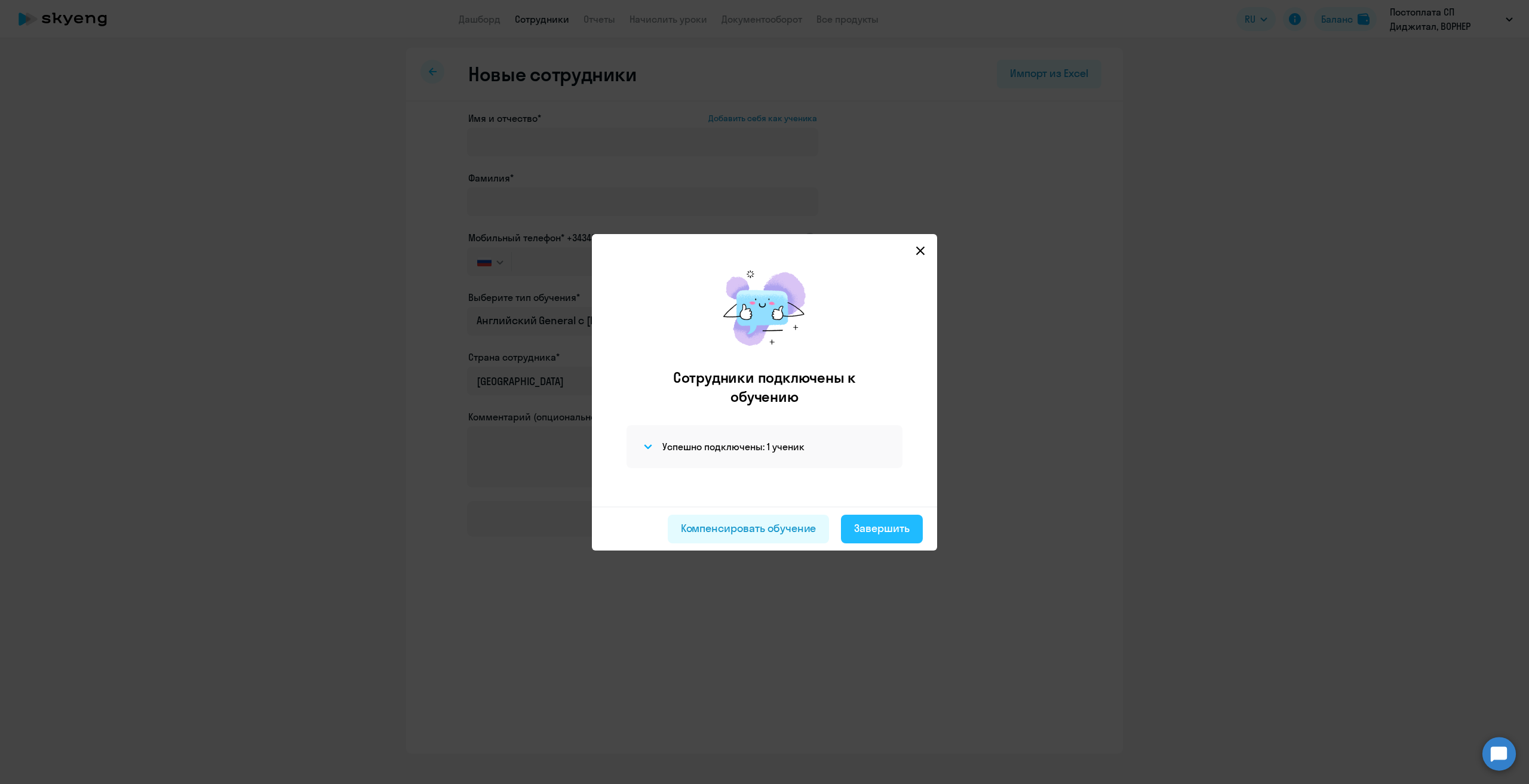
click at [877, 527] on div "Завершить" at bounding box center [881, 529] width 56 height 15
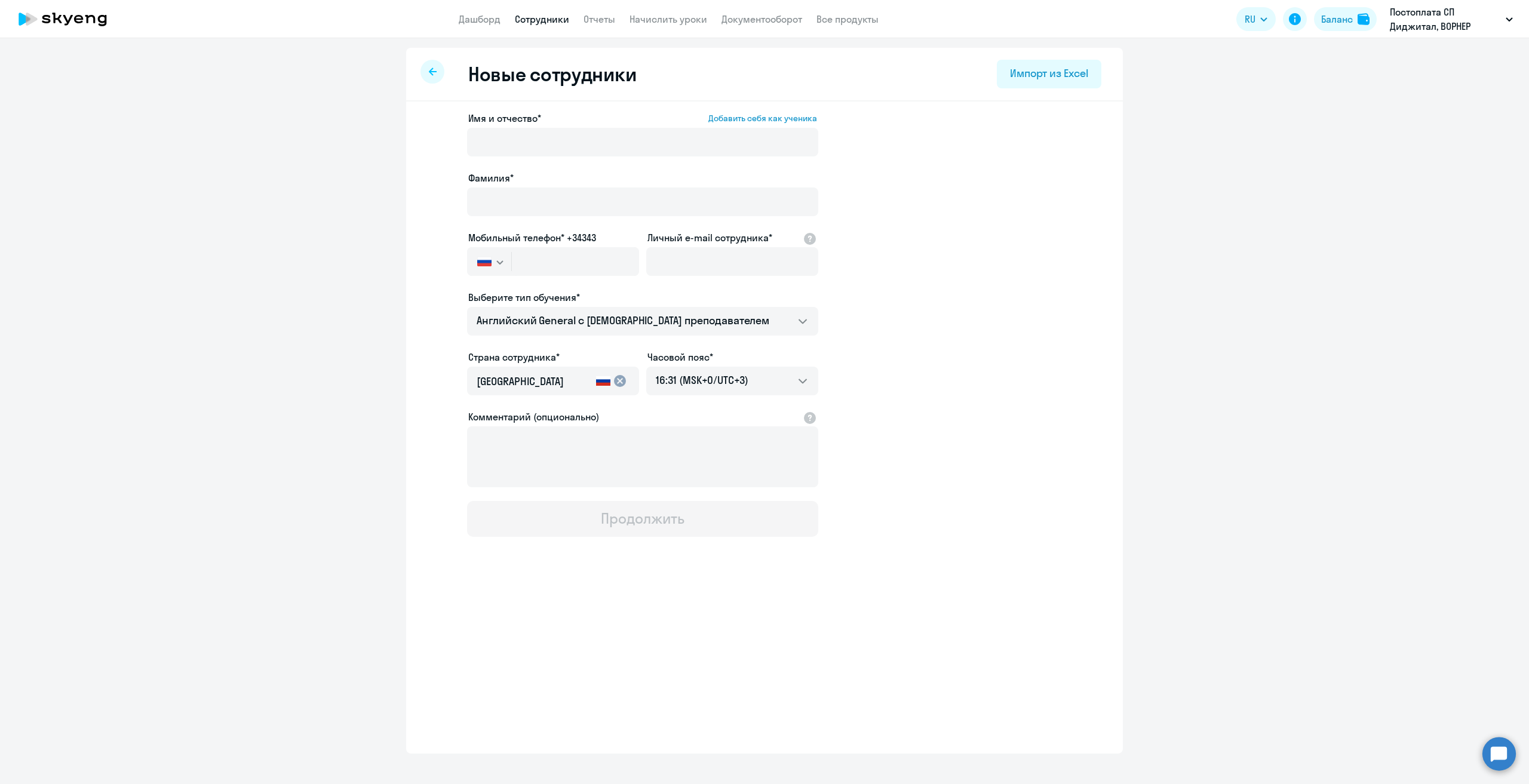
select select "30"
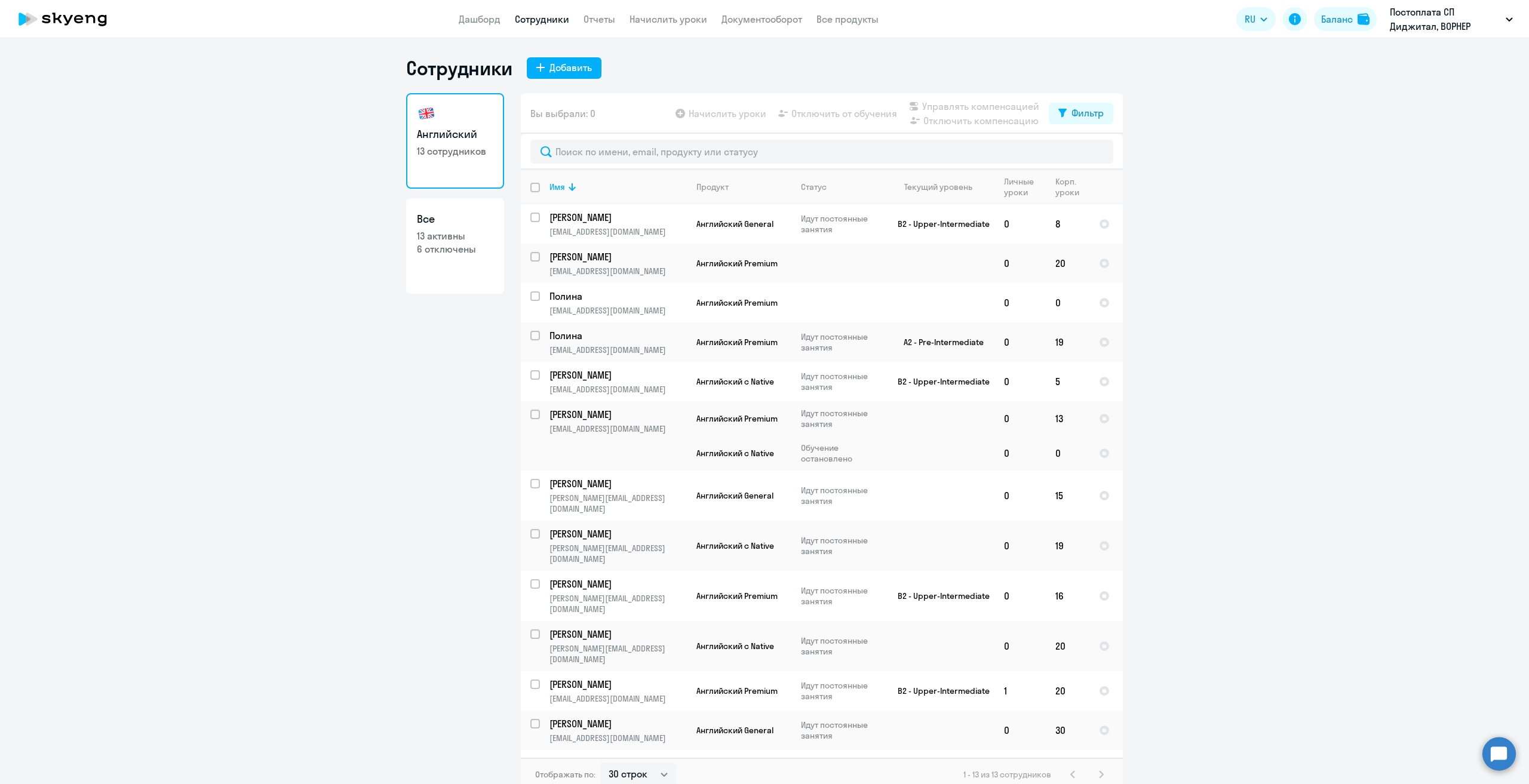
click at [1501, 749] on circle at bounding box center [1499, 753] width 34 height 34
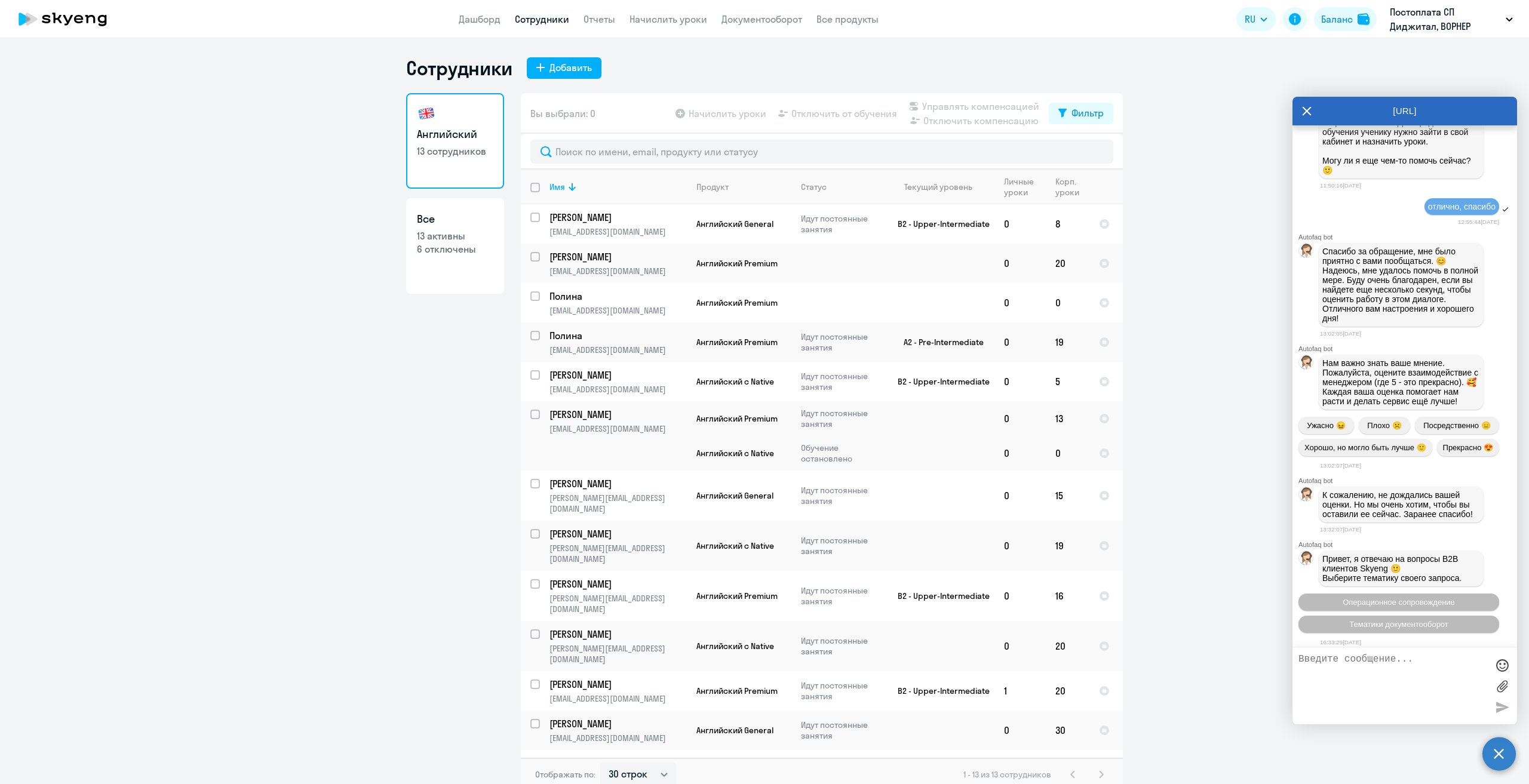
scroll to position [2291, 0]
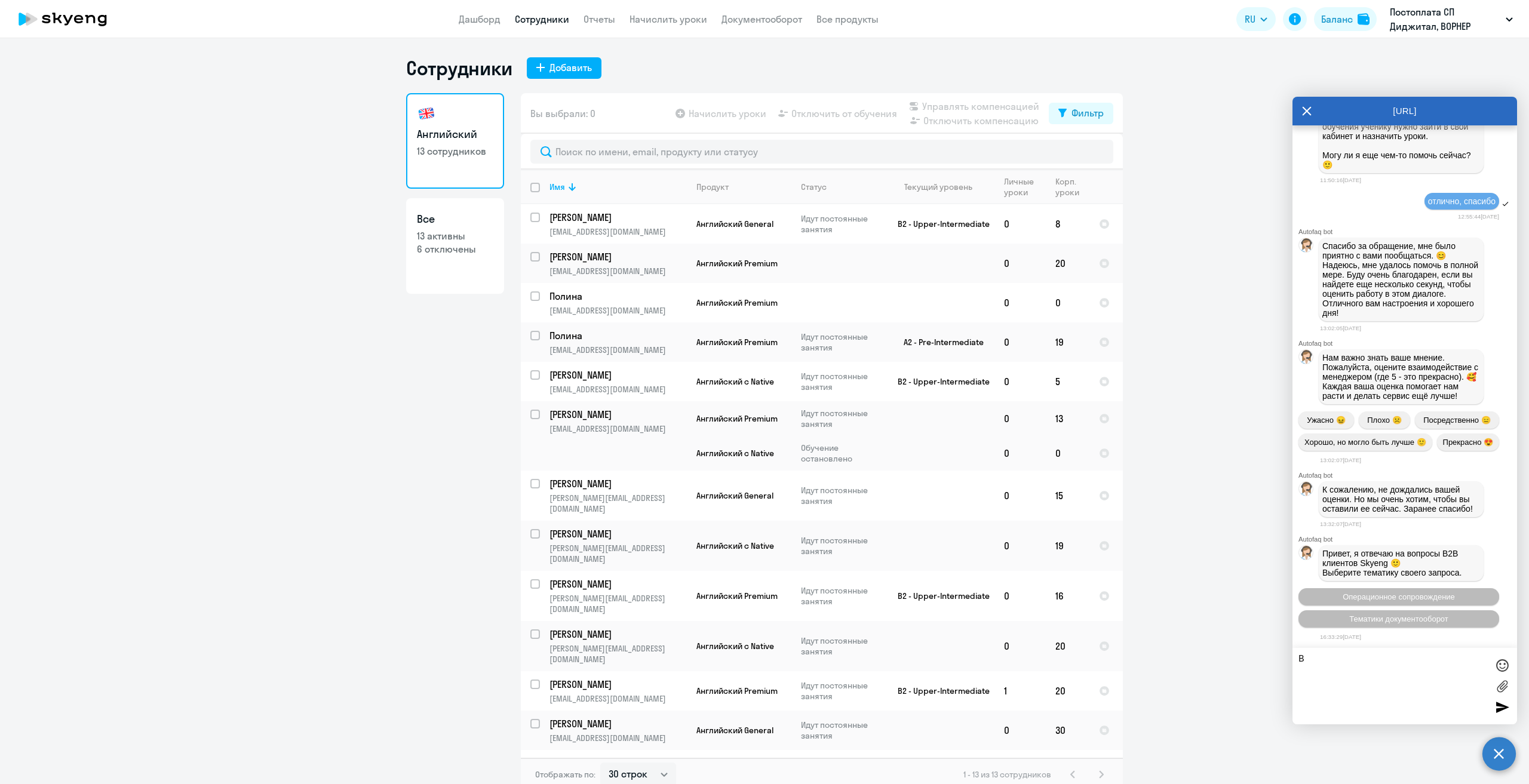
type textarea "B"
type textarea "и еще вопрос - хотела бы добавить админские права по договору [PERSON_NAME] (ес…"
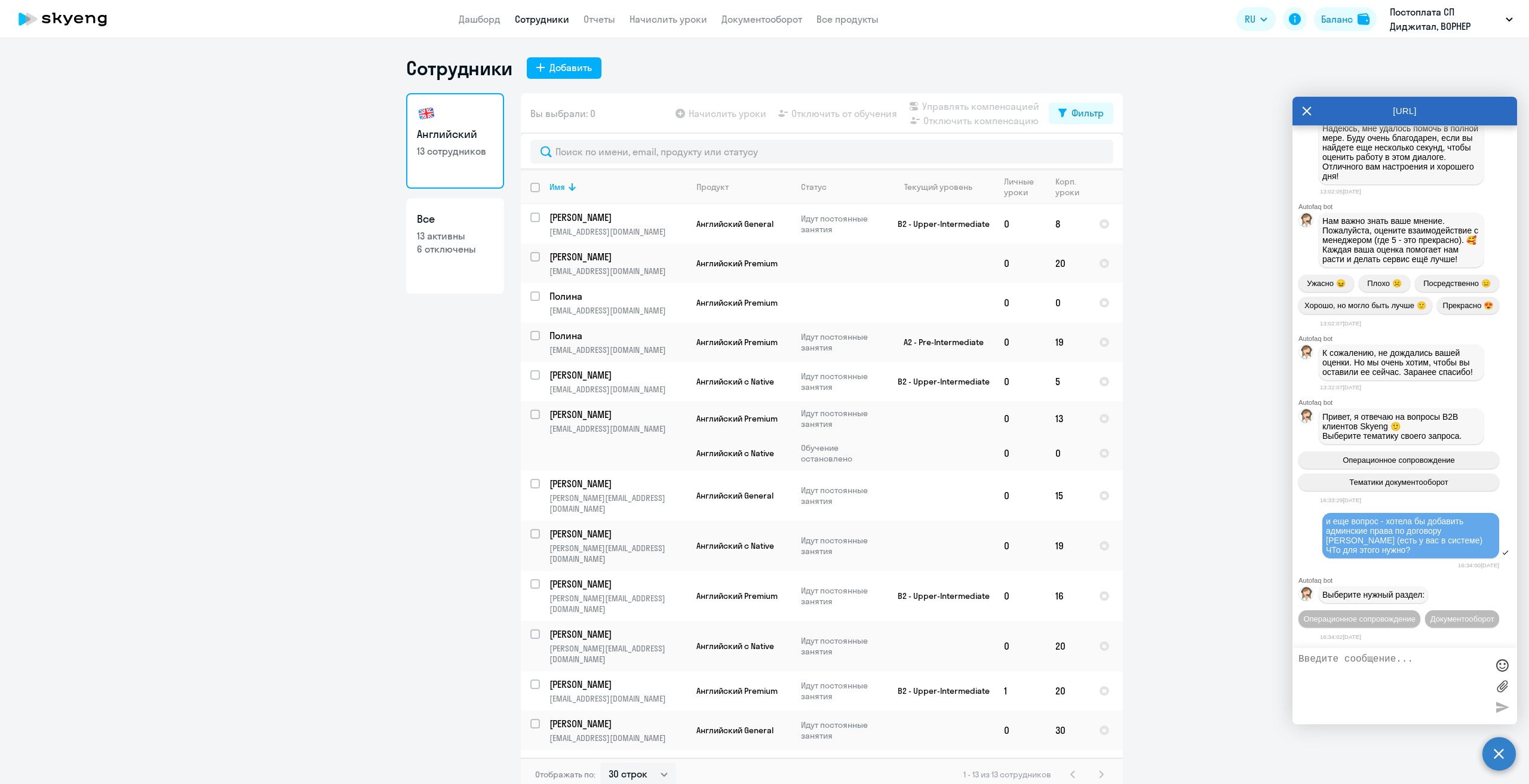
scroll to position [2450, 0]
type textarea "У [GEOGRAPHIC_DATA] можно убрать админские права, она с нами больше не работает…"
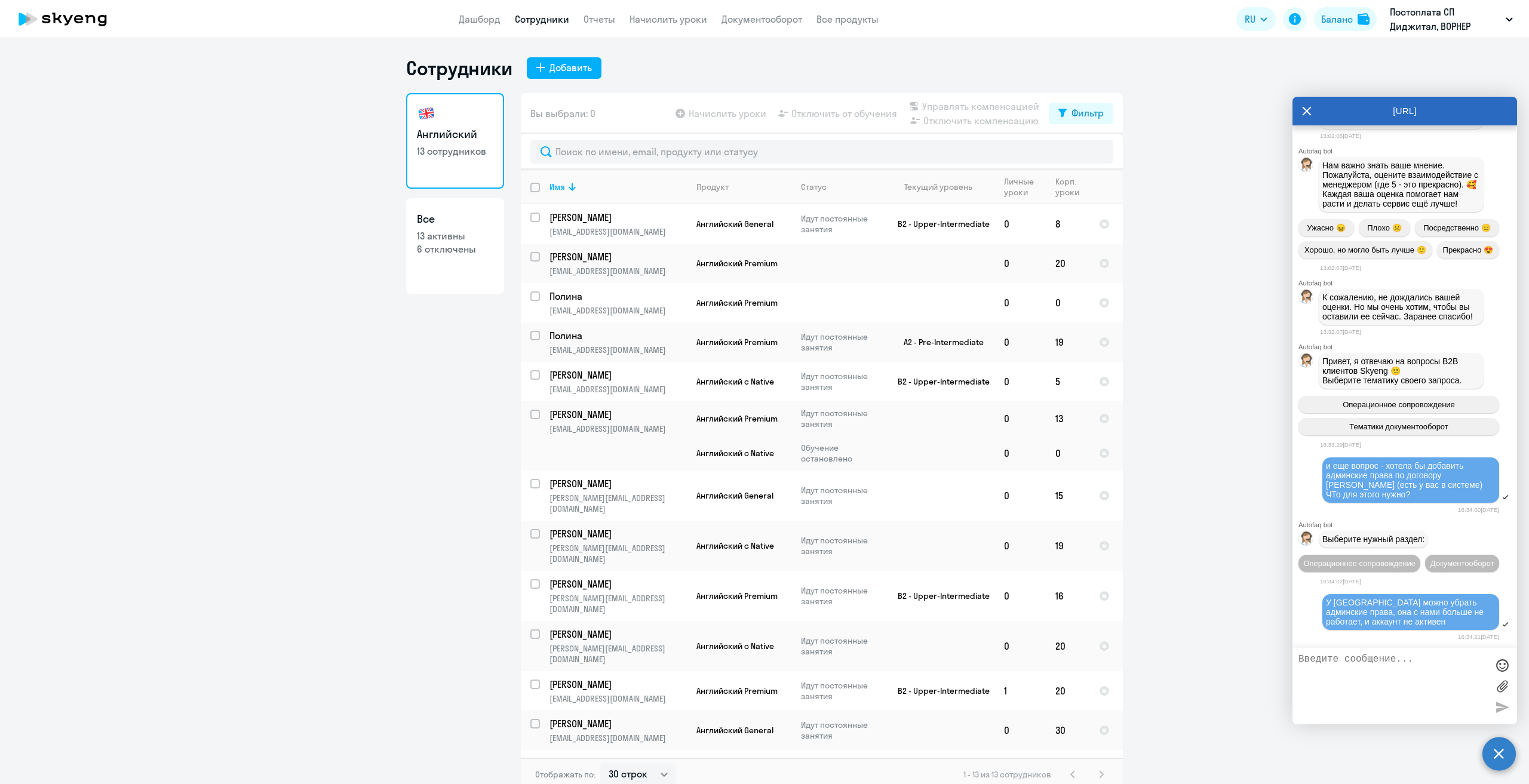
scroll to position [2598, 0]
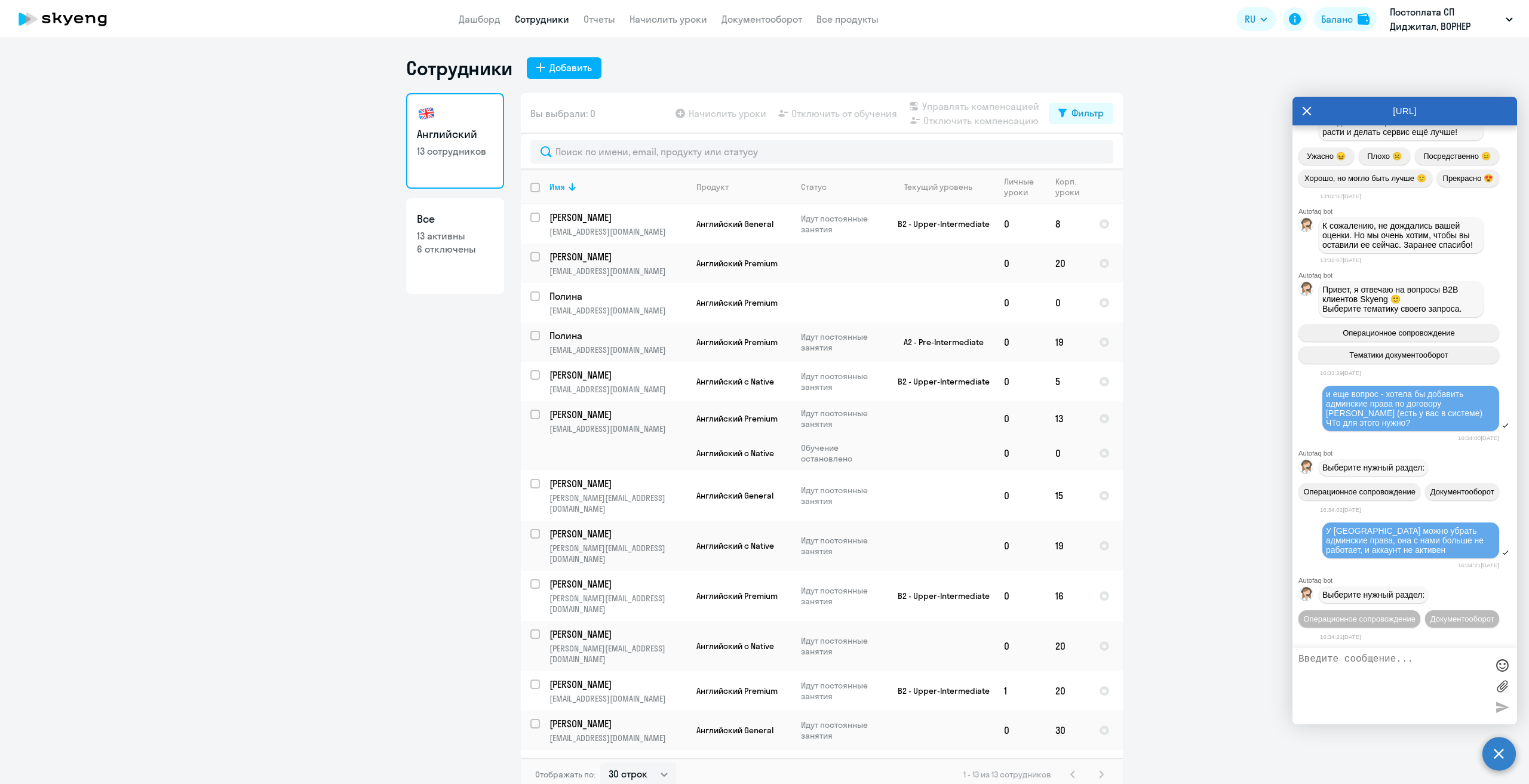
click at [1398, 698] on textarea at bounding box center [1393, 686] width 189 height 64
click at [1311, 108] on icon at bounding box center [1307, 111] width 9 height 9
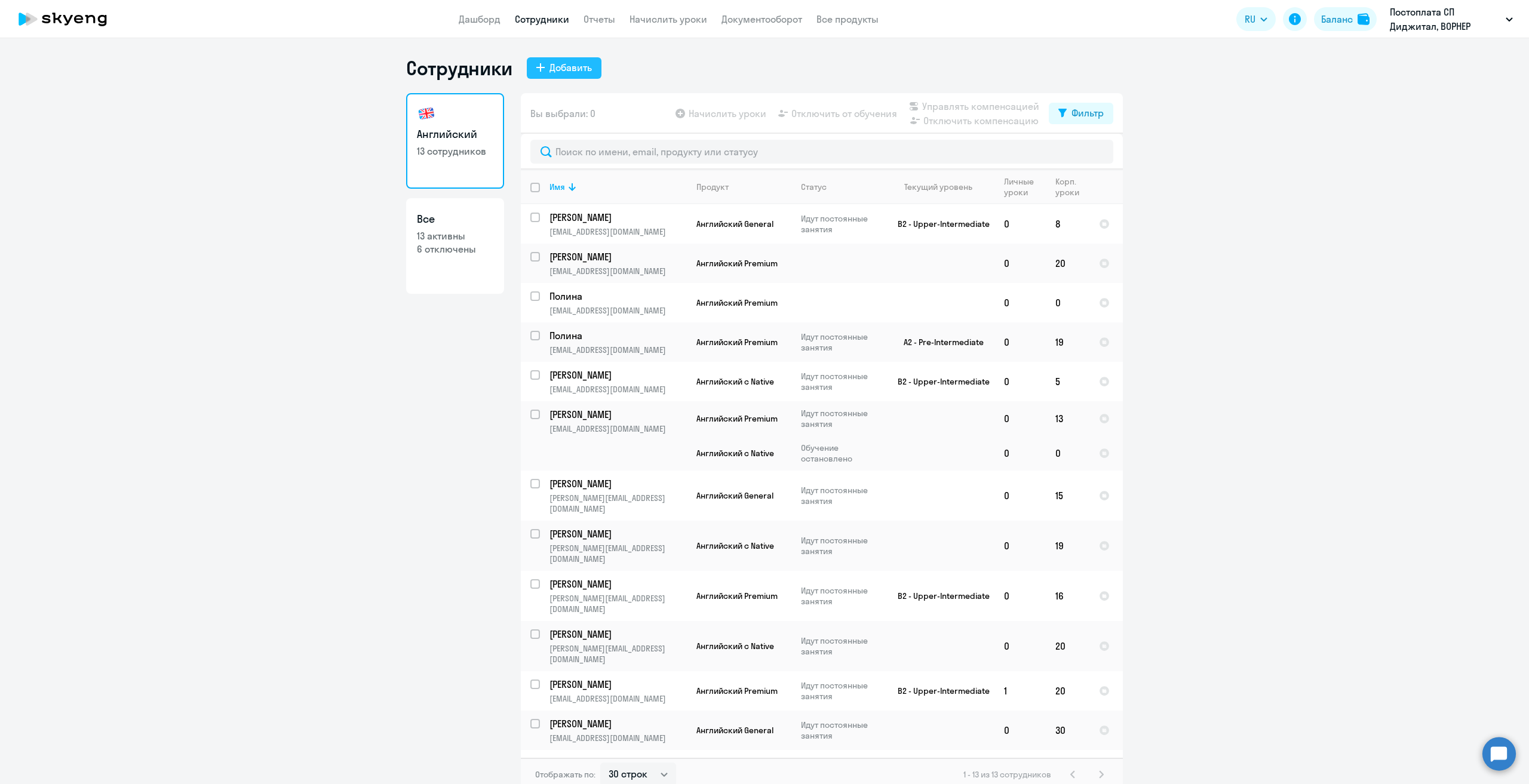
click at [570, 70] on div "Добавить" at bounding box center [570, 67] width 42 height 15
select select "english_adult_not_native_speaker"
select select "3"
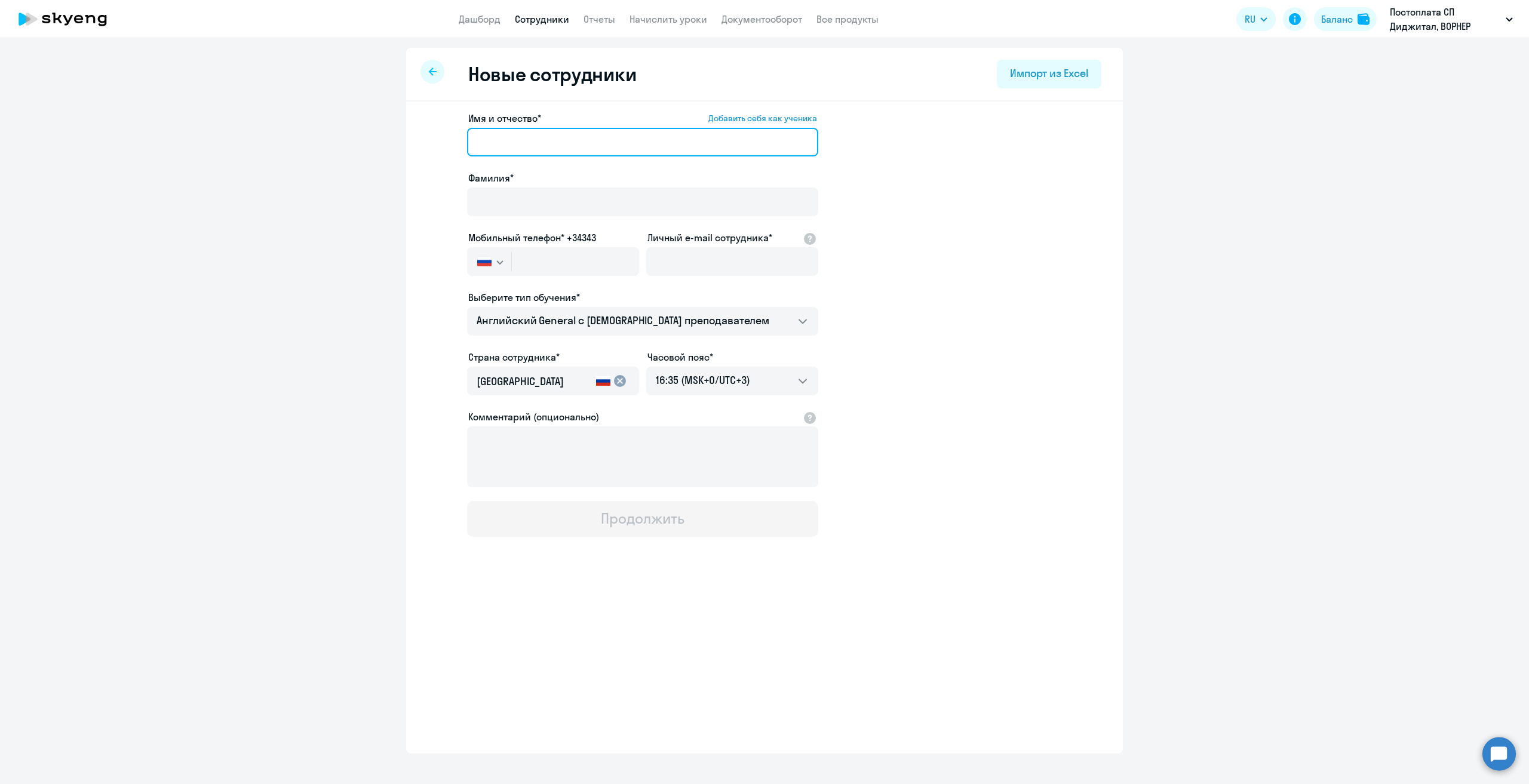
click at [508, 131] on input "Имя и отчество* Добавить себя как ученика" at bounding box center [642, 142] width 351 height 28
type input "[PERSON_NAME]"
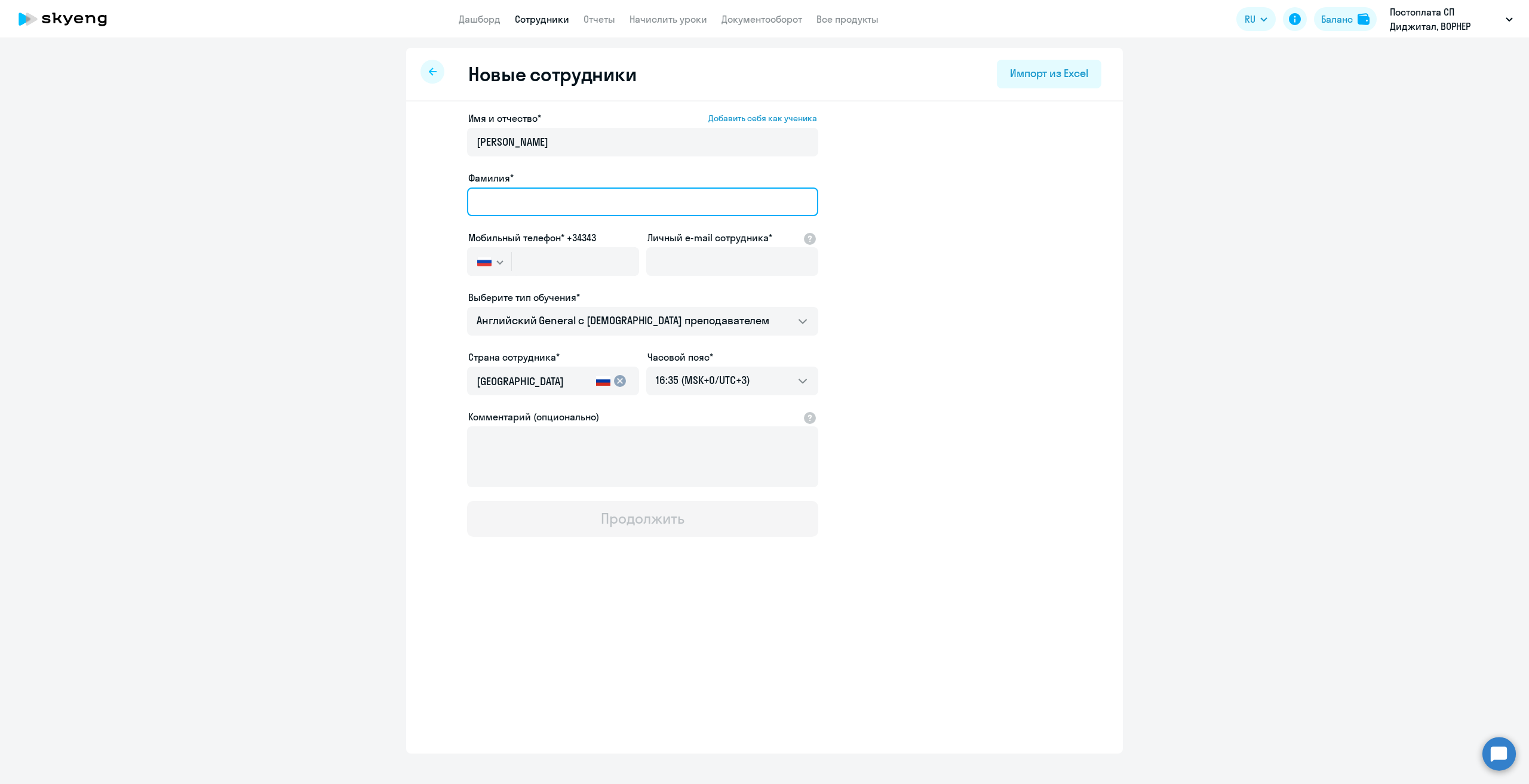
click at [488, 201] on input "Фамилия*" at bounding box center [642, 201] width 351 height 28
type input "[PERSON_NAME]"
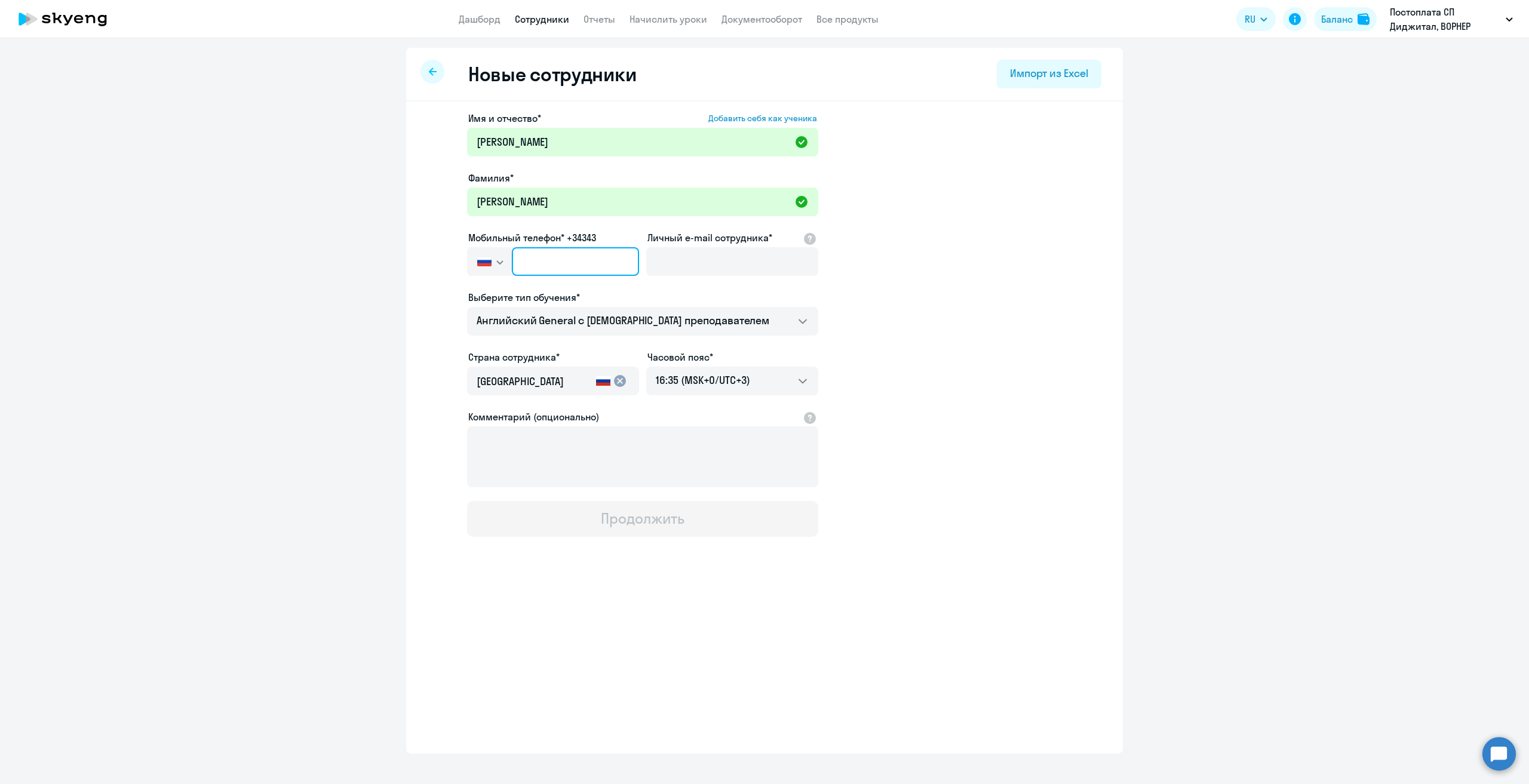
click at [596, 257] on input "text" at bounding box center [575, 261] width 127 height 28
paste input "[PHONE_NUMBER]"
type input "[PHONE_NUMBER]"
click at [703, 259] on input "Личный e-mail сотрудника*" at bounding box center [733, 261] width 172 height 28
paste input "[PERSON_NAME][EMAIL_ADDRESS][DOMAIN_NAME]"
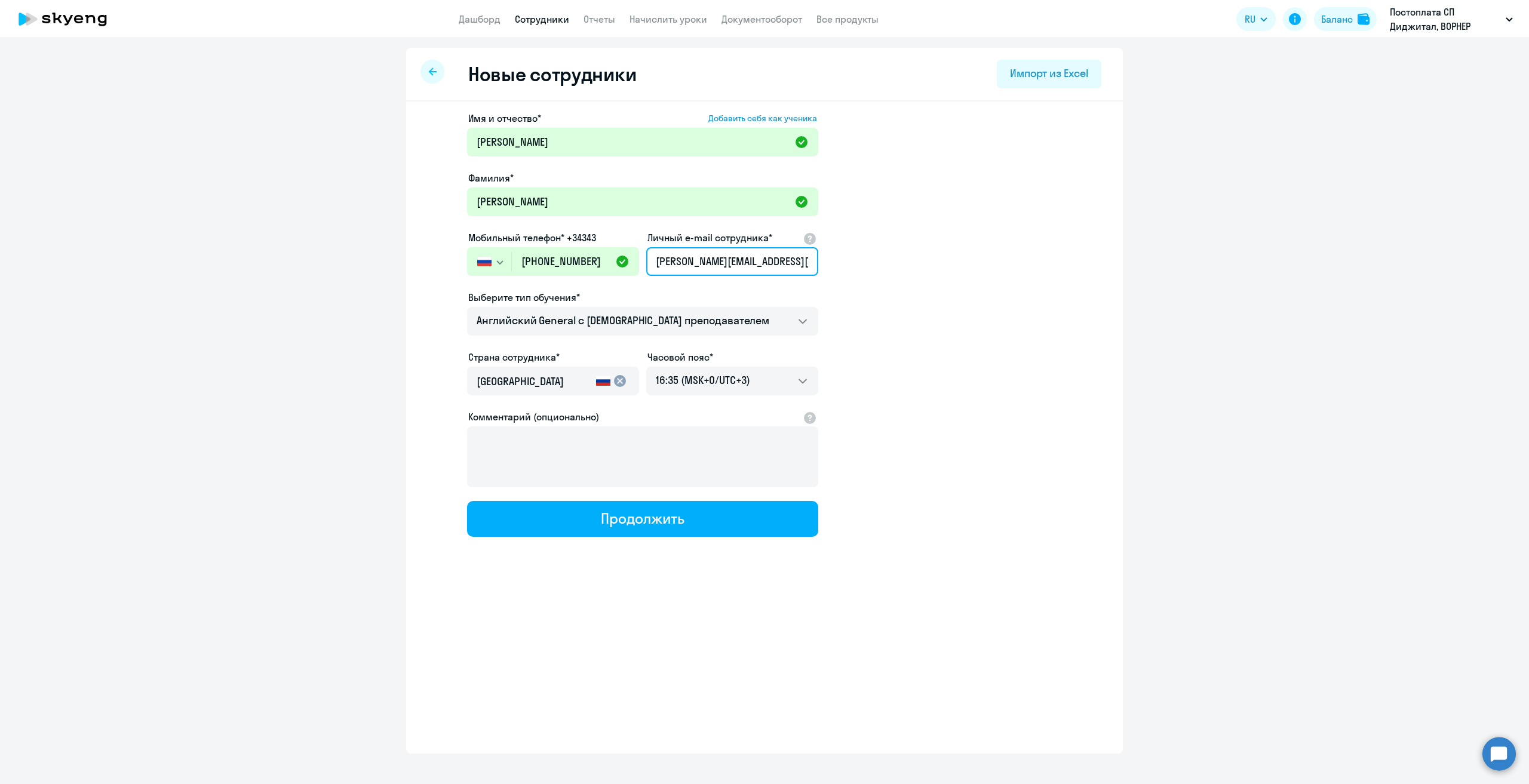
type input "[PERSON_NAME][EMAIL_ADDRESS][DOMAIN_NAME]"
click at [923, 268] on app-new-student-form "Имя и отчество* Добавить себя как ученика [PERSON_NAME]* [PERSON_NAME] Мобильны…" at bounding box center [764, 323] width 679 height 426
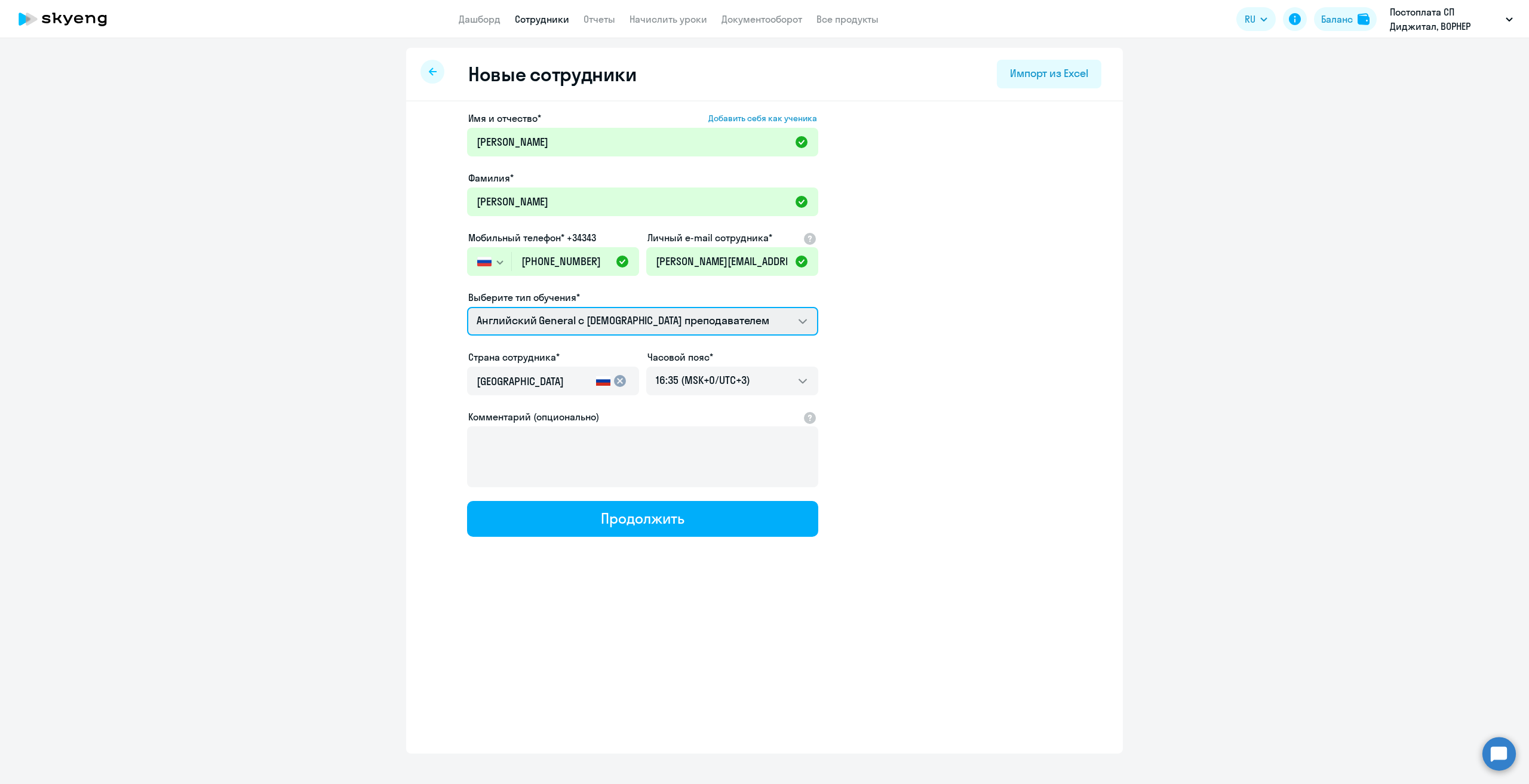
click at [696, 320] on select "Английский General с [DEMOGRAPHIC_DATA] преподавателем Английский General с [DE…" at bounding box center [642, 321] width 351 height 28
select select "english_adult_native_speaker"
click at [467, 307] on select "Английский General с [DEMOGRAPHIC_DATA] преподавателем Английский General с [DE…" at bounding box center [642, 321] width 351 height 28
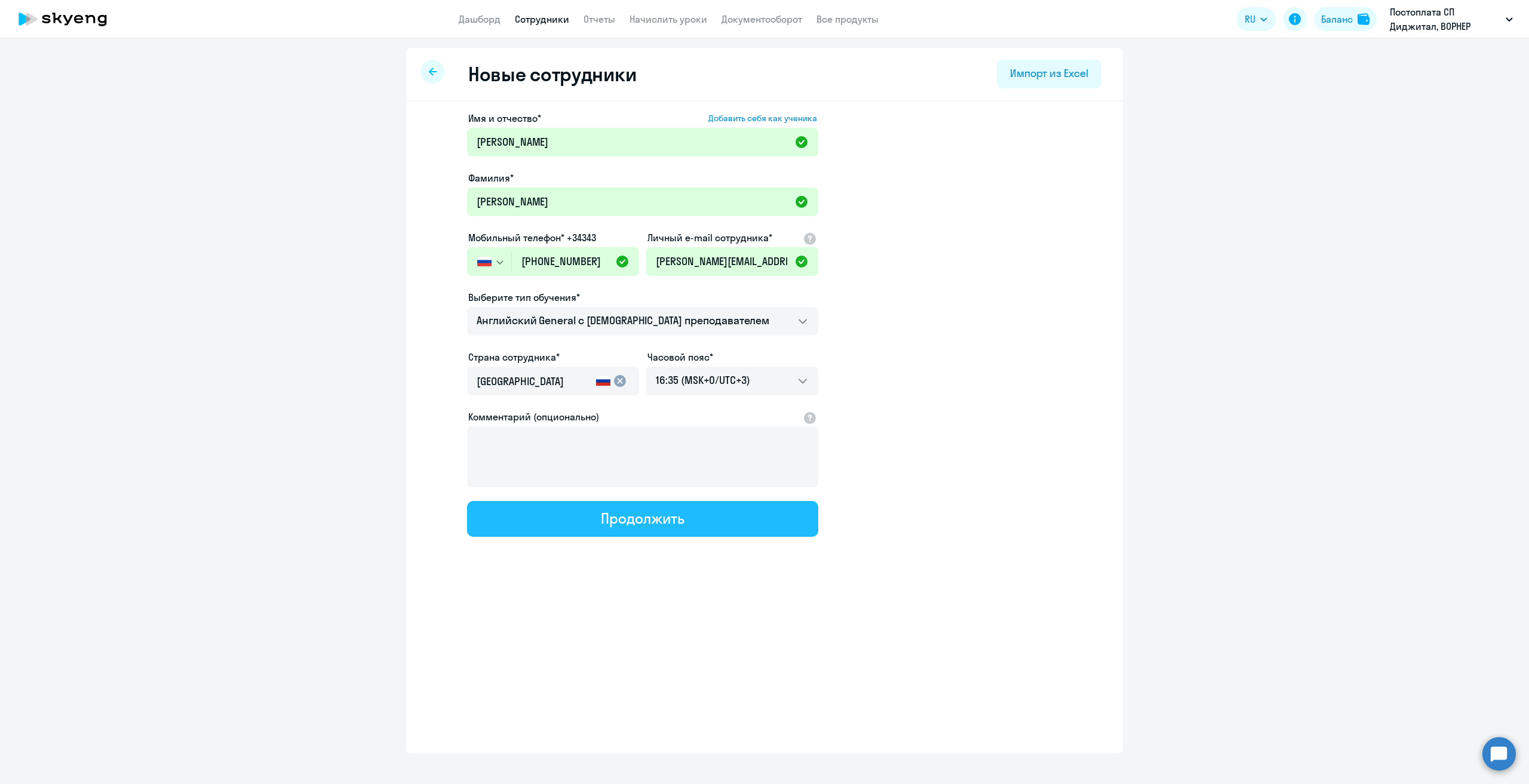
click at [602, 526] on div "Продолжить" at bounding box center [642, 518] width 83 height 19
select select "english_adult_native_speaker"
select select "3"
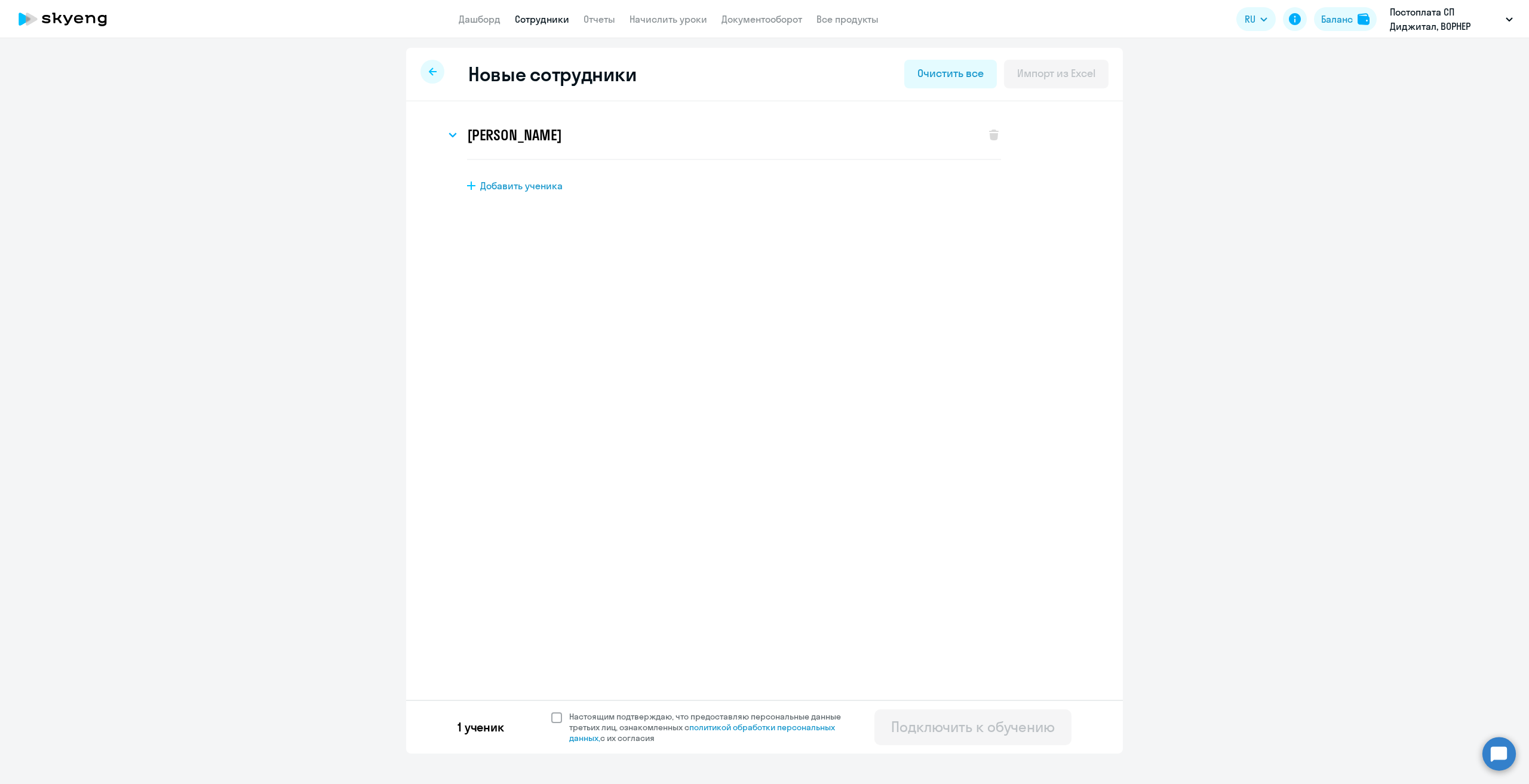
click at [559, 720] on span at bounding box center [556, 718] width 11 height 11
click at [551, 711] on input "Настоящим подтверждаю, что предоставляю персональные данные третьих лиц, ознако…" at bounding box center [550, 711] width 1 height 1
checkbox input "true"
click at [929, 733] on div "Подключить к обучению" at bounding box center [973, 726] width 163 height 19
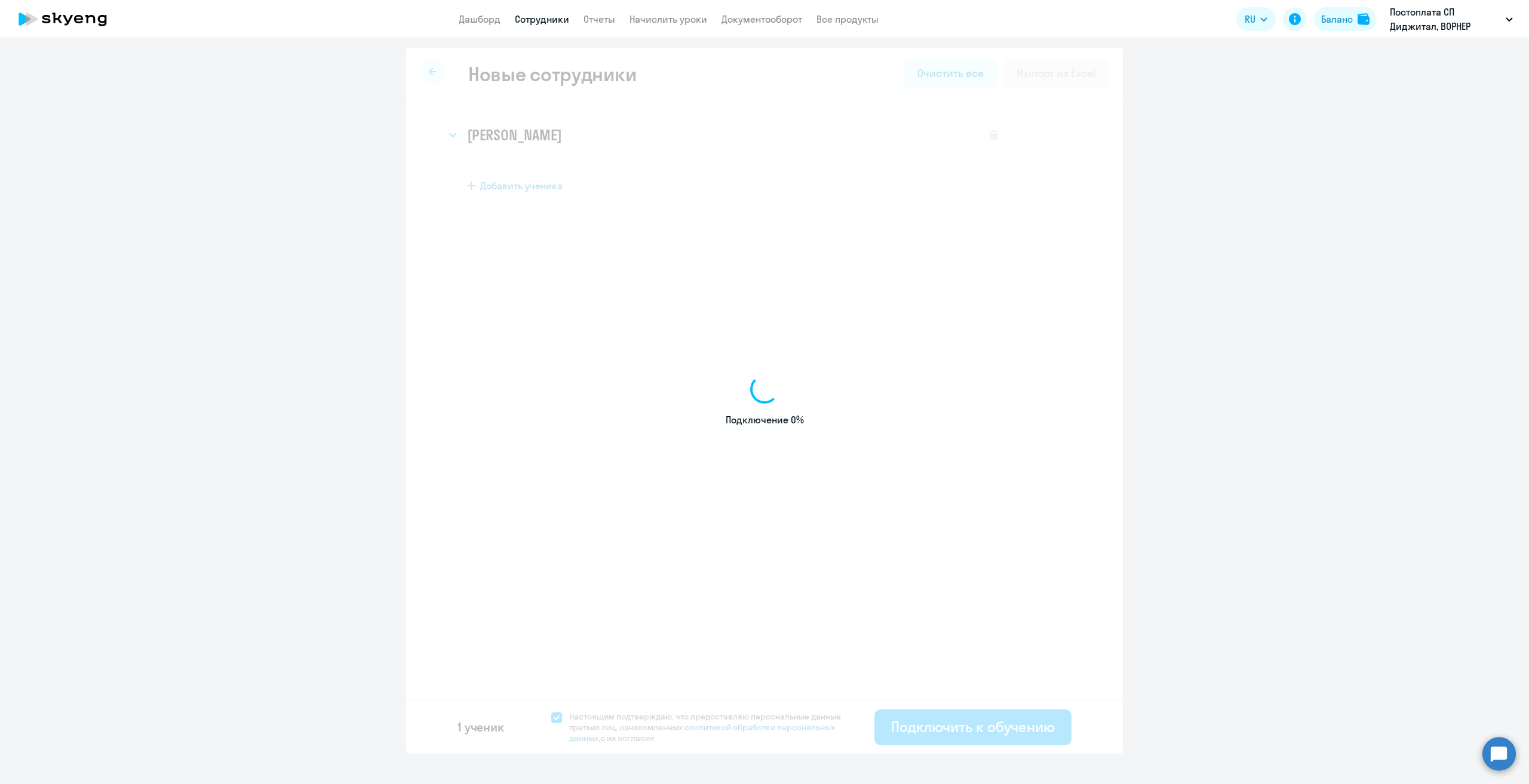
select select "english_adult_not_native_speaker"
select select "3"
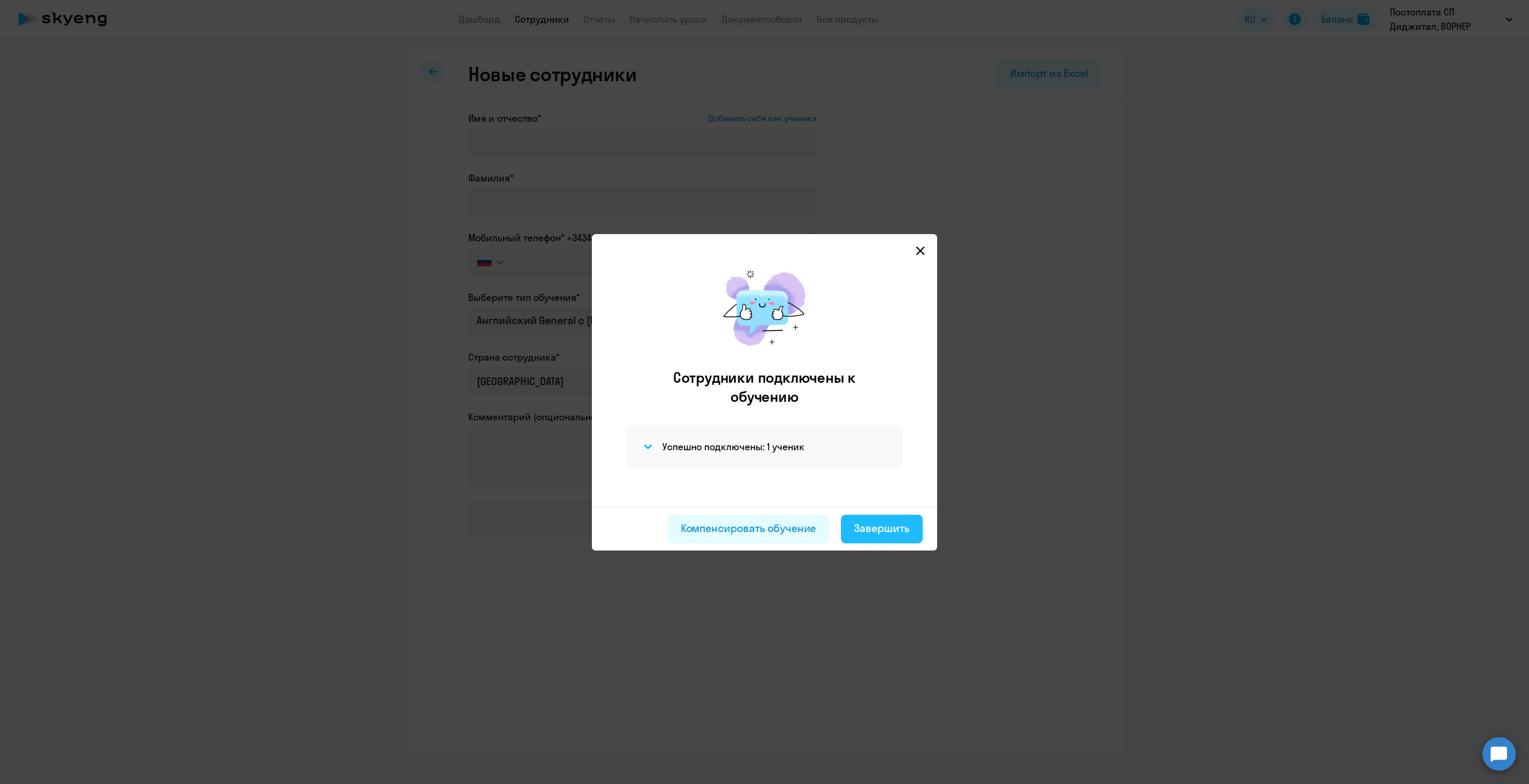
click at [863, 525] on div "Завершить" at bounding box center [881, 529] width 56 height 15
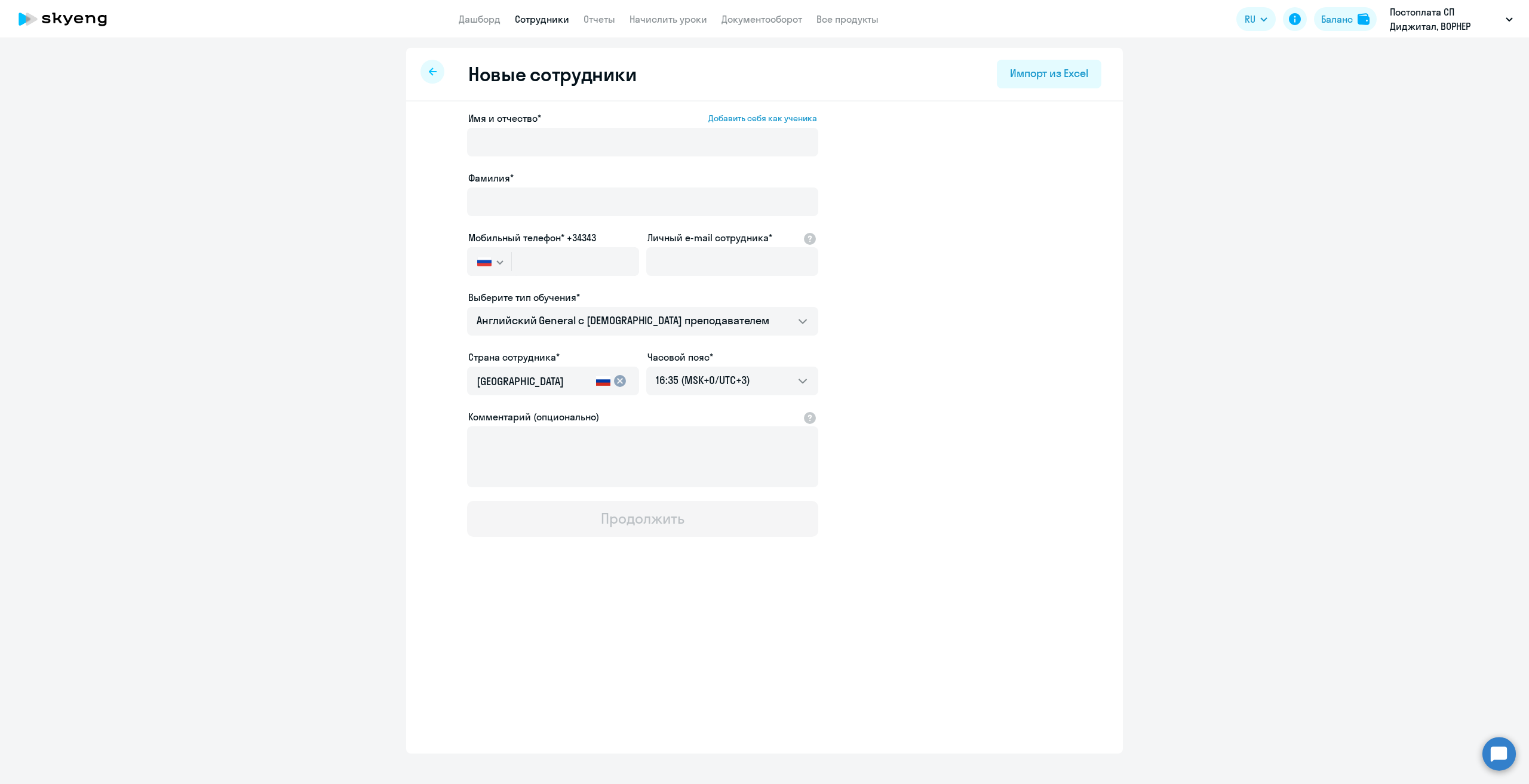
select select "30"
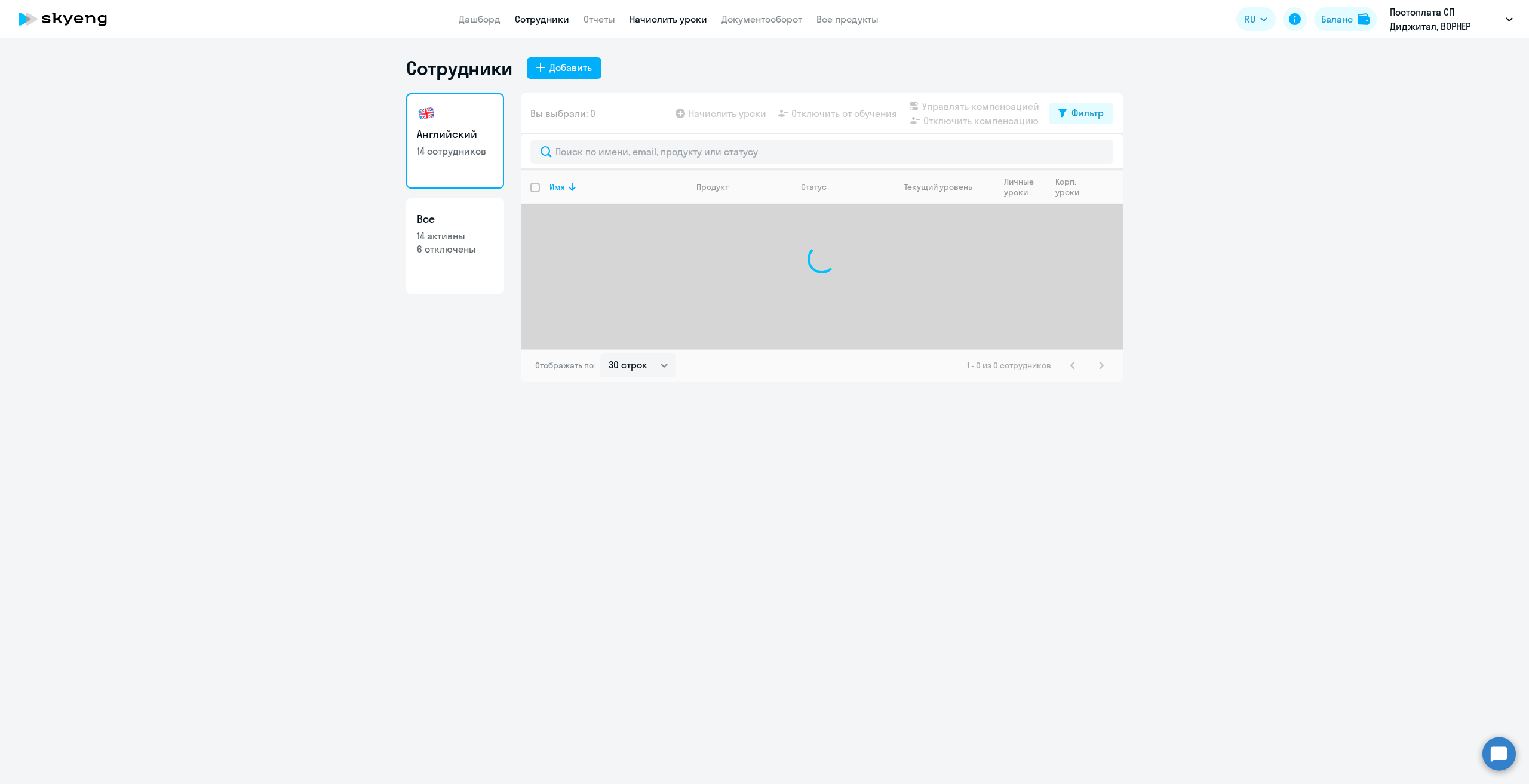
click at [670, 19] on link "Начислить уроки" at bounding box center [668, 19] width 77 height 12
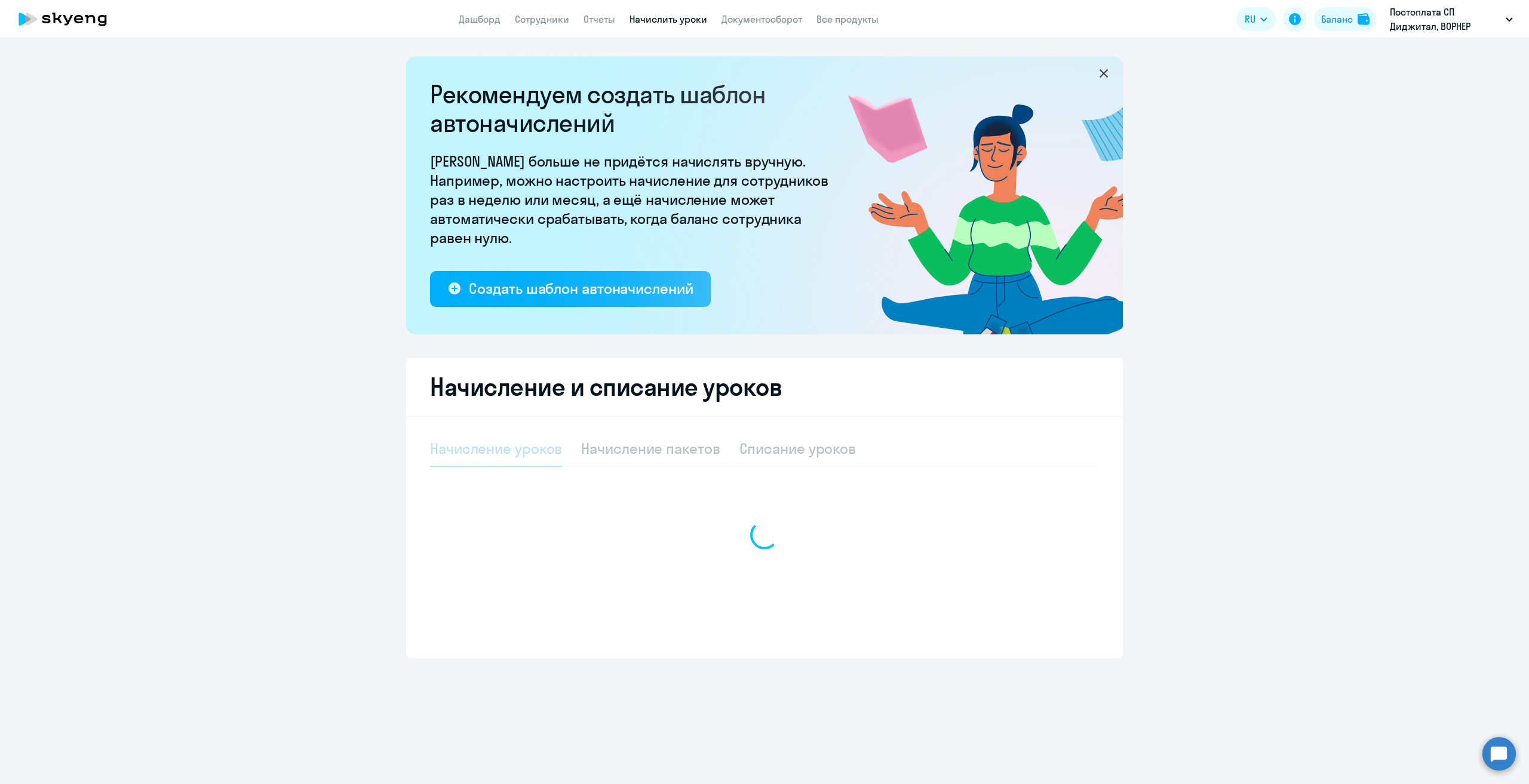
select select "10"
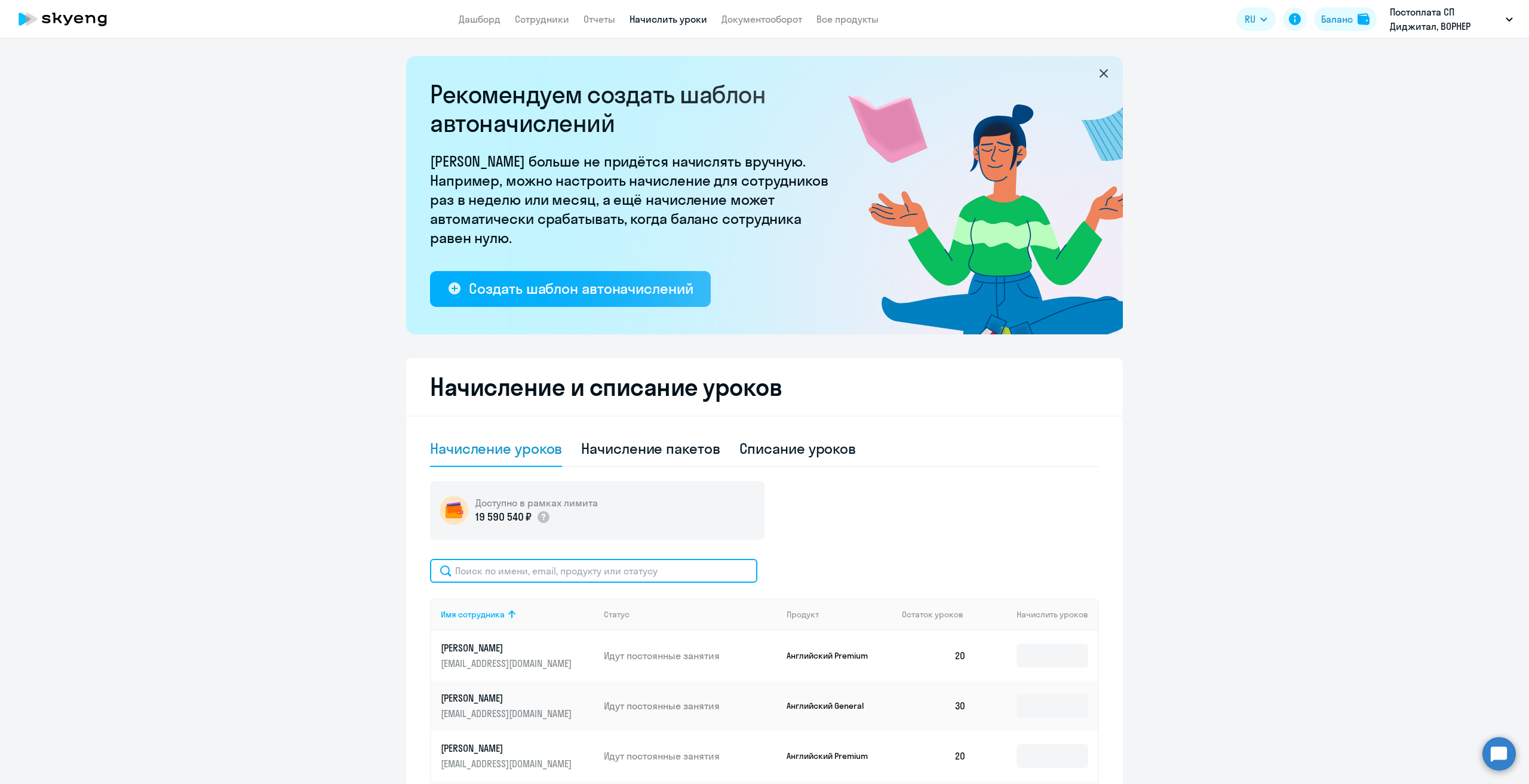
drag, startPoint x: 478, startPoint y: 560, endPoint x: 470, endPoint y: 535, distance: 26.2
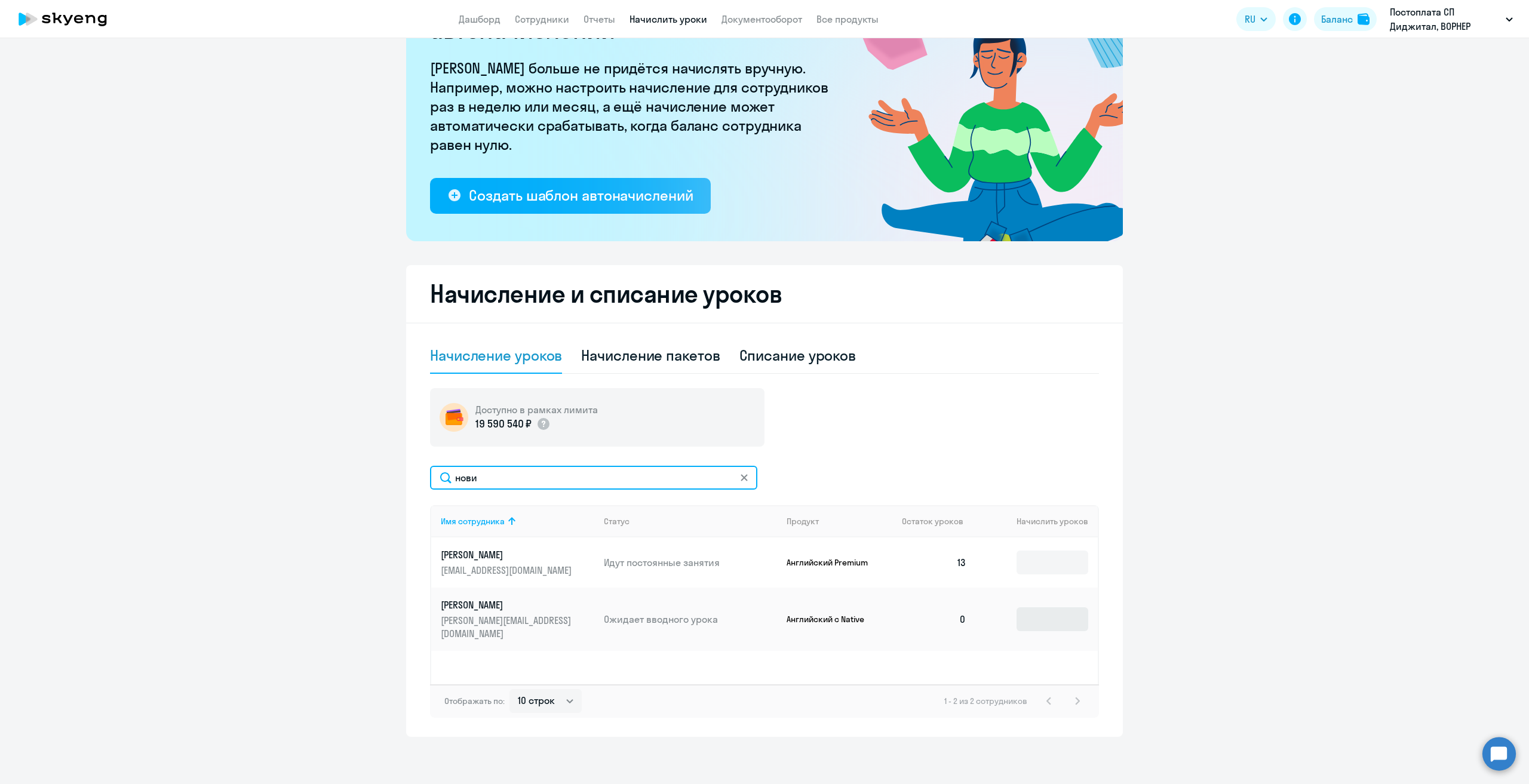
type input "нови"
click at [1053, 607] on input at bounding box center [1052, 619] width 71 height 24
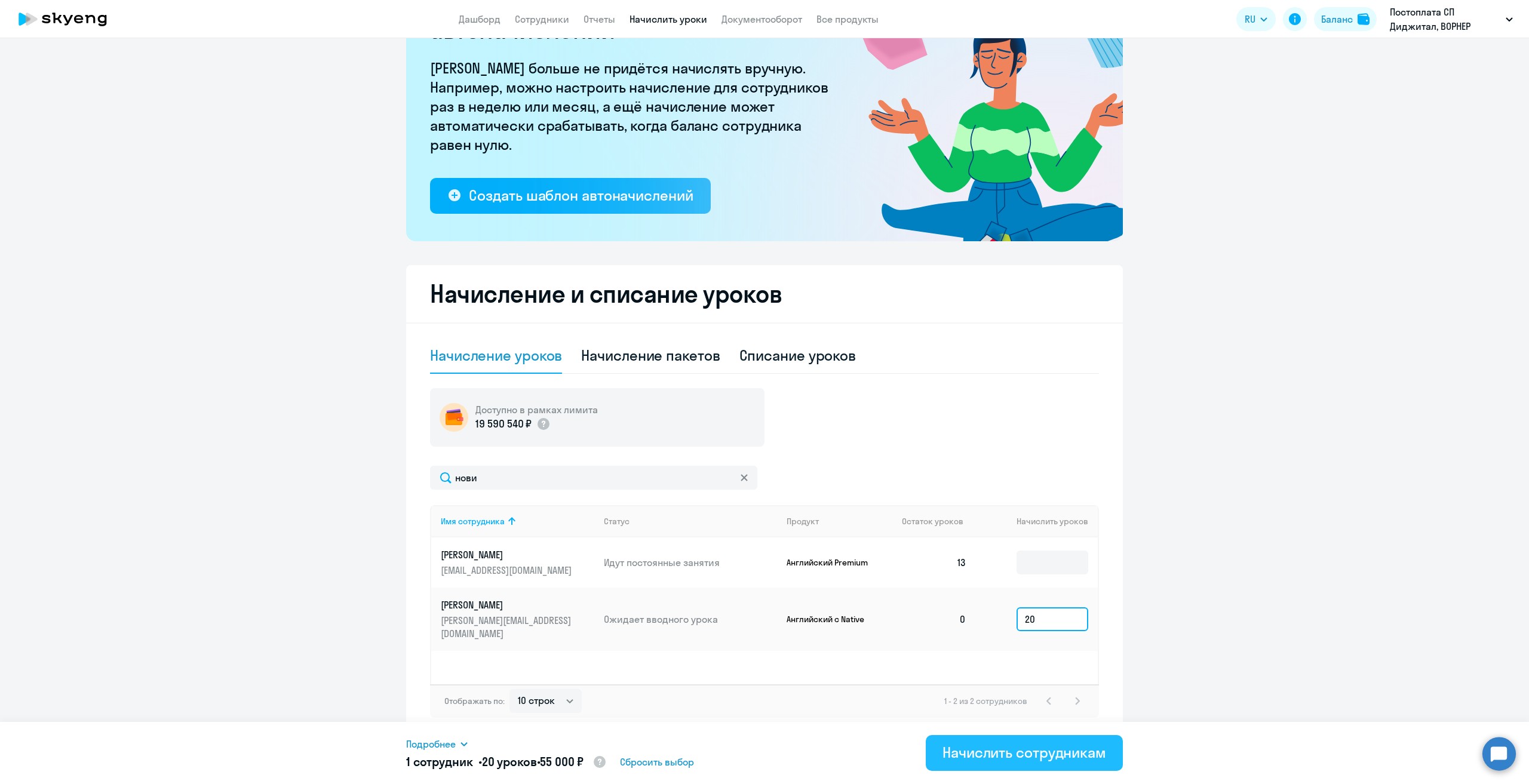
type input "20"
click at [1004, 746] on div "Начислить сотрудникам" at bounding box center [1024, 752] width 163 height 19
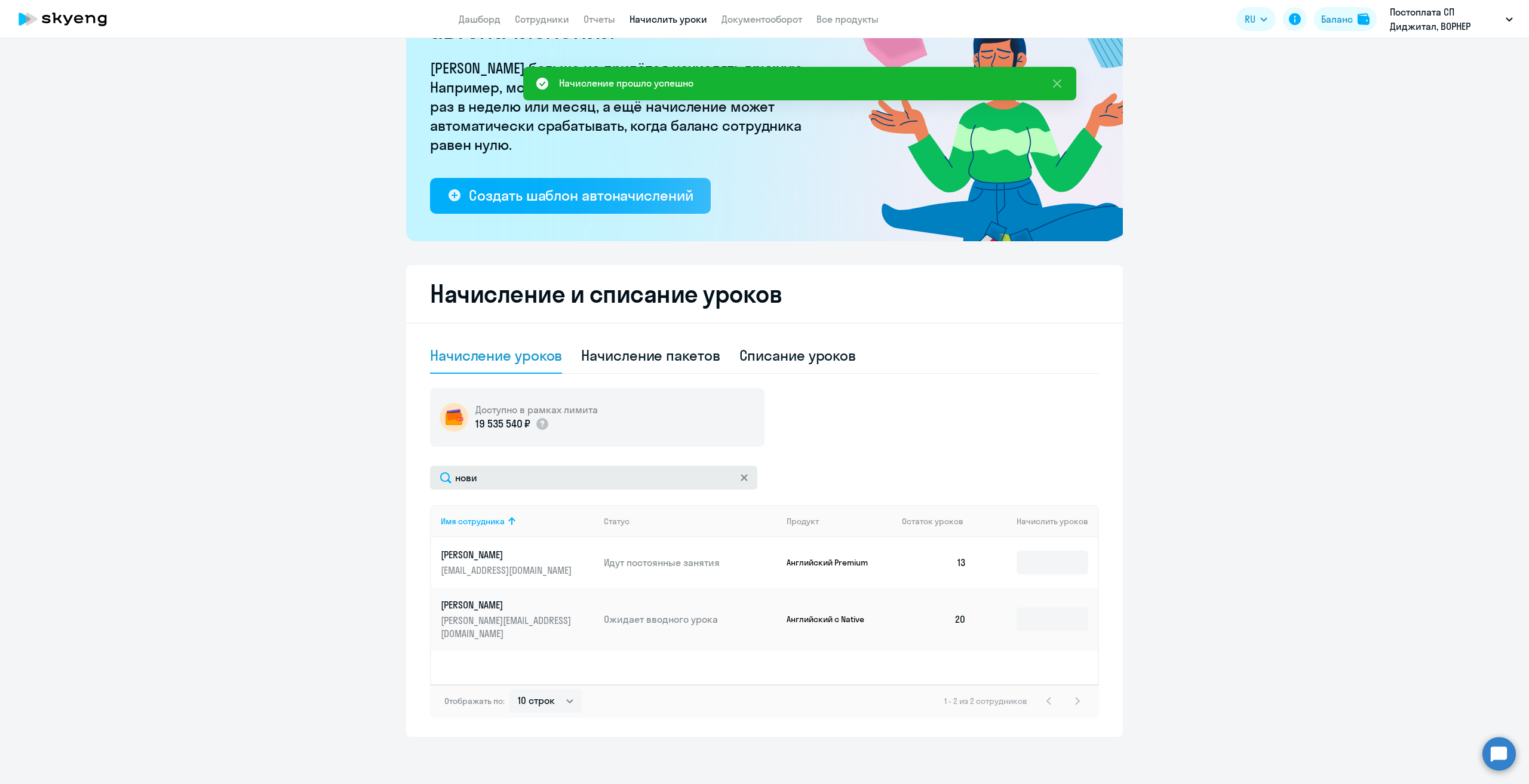
drag, startPoint x: 739, startPoint y: 478, endPoint x: 654, endPoint y: 475, distance: 85.1
click at [740, 478] on icon at bounding box center [744, 478] width 7 height 7
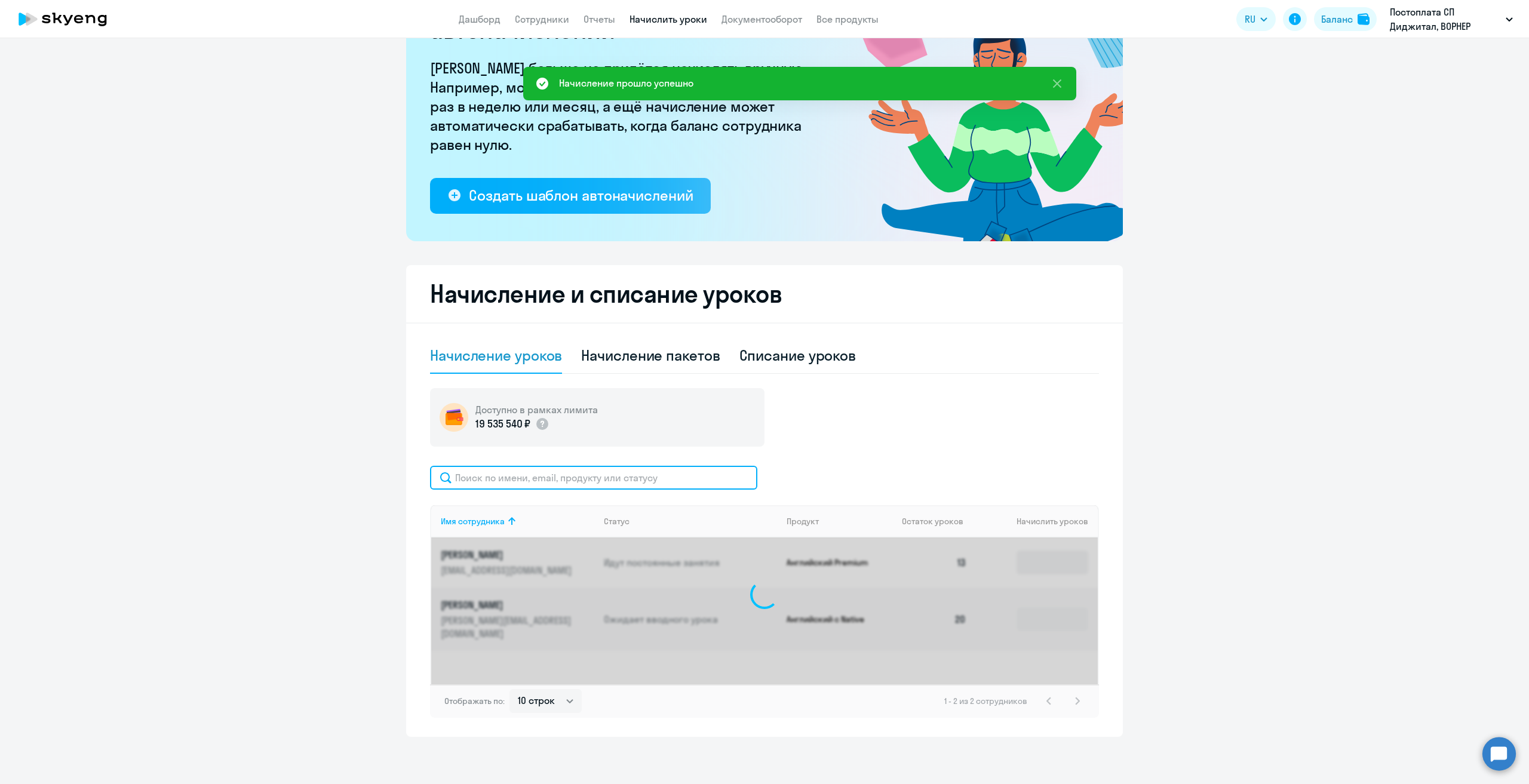
click at [627, 475] on input "text" at bounding box center [593, 478] width 328 height 24
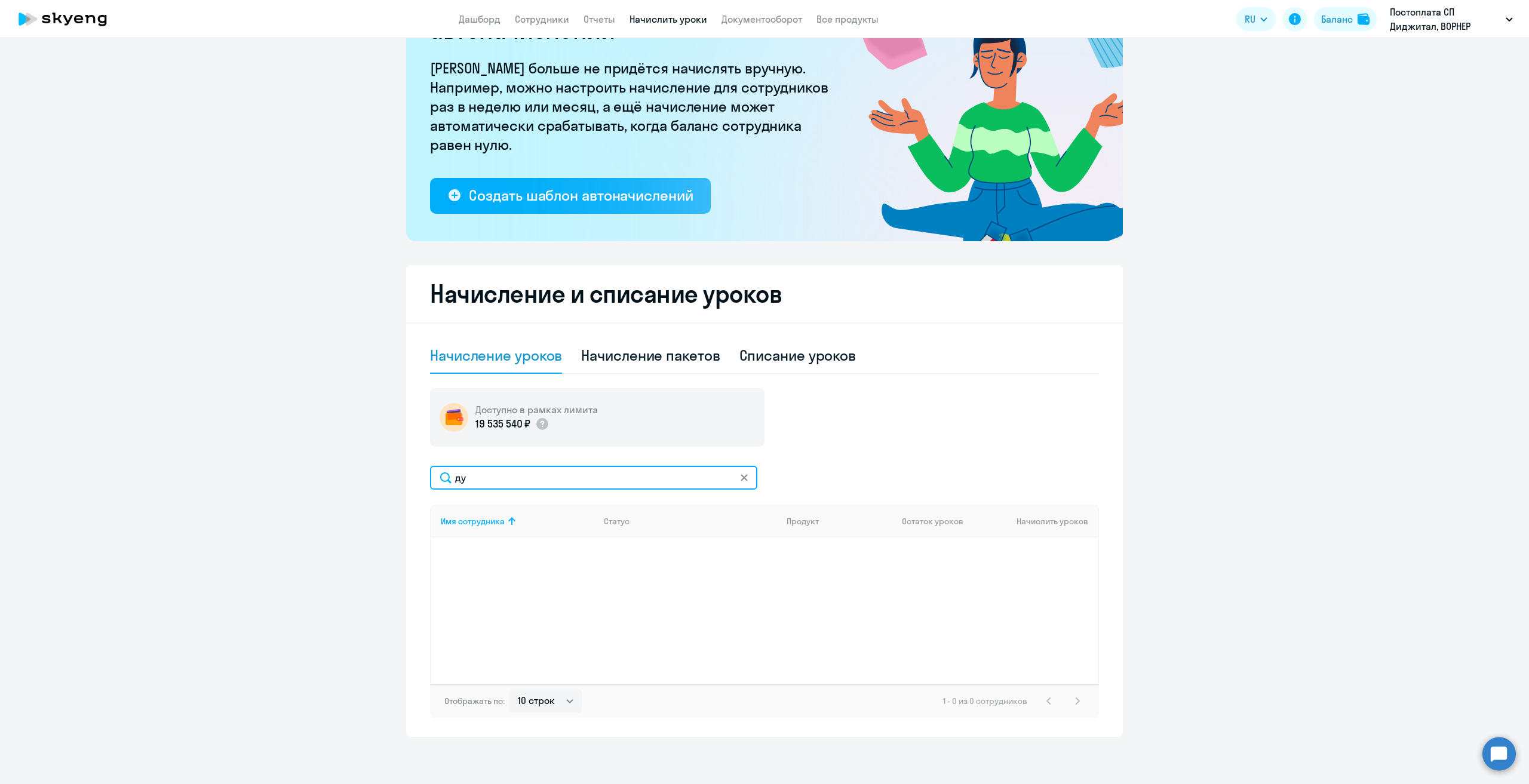
type input "д"
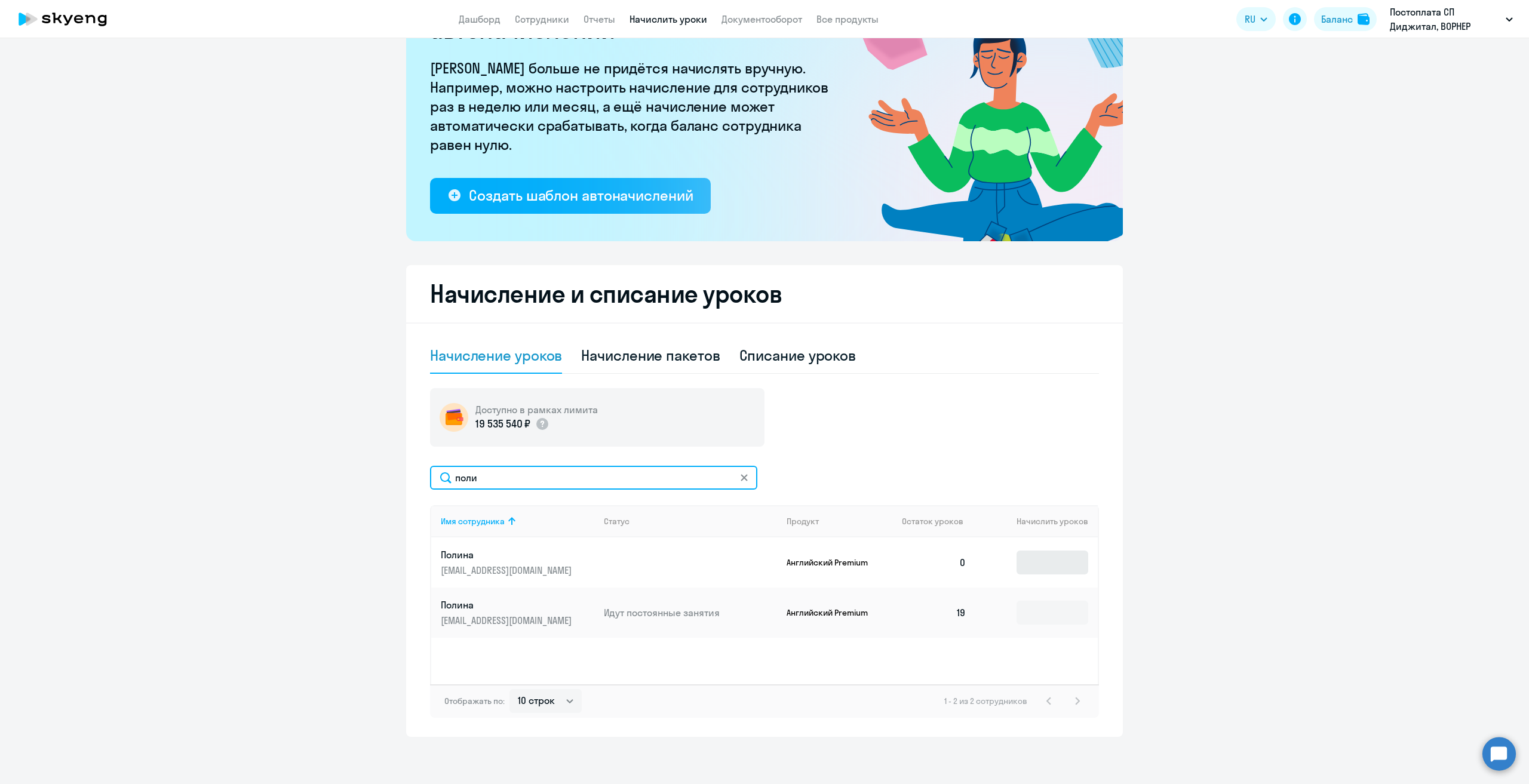
type input "поли"
click at [1040, 560] on input at bounding box center [1052, 562] width 71 height 24
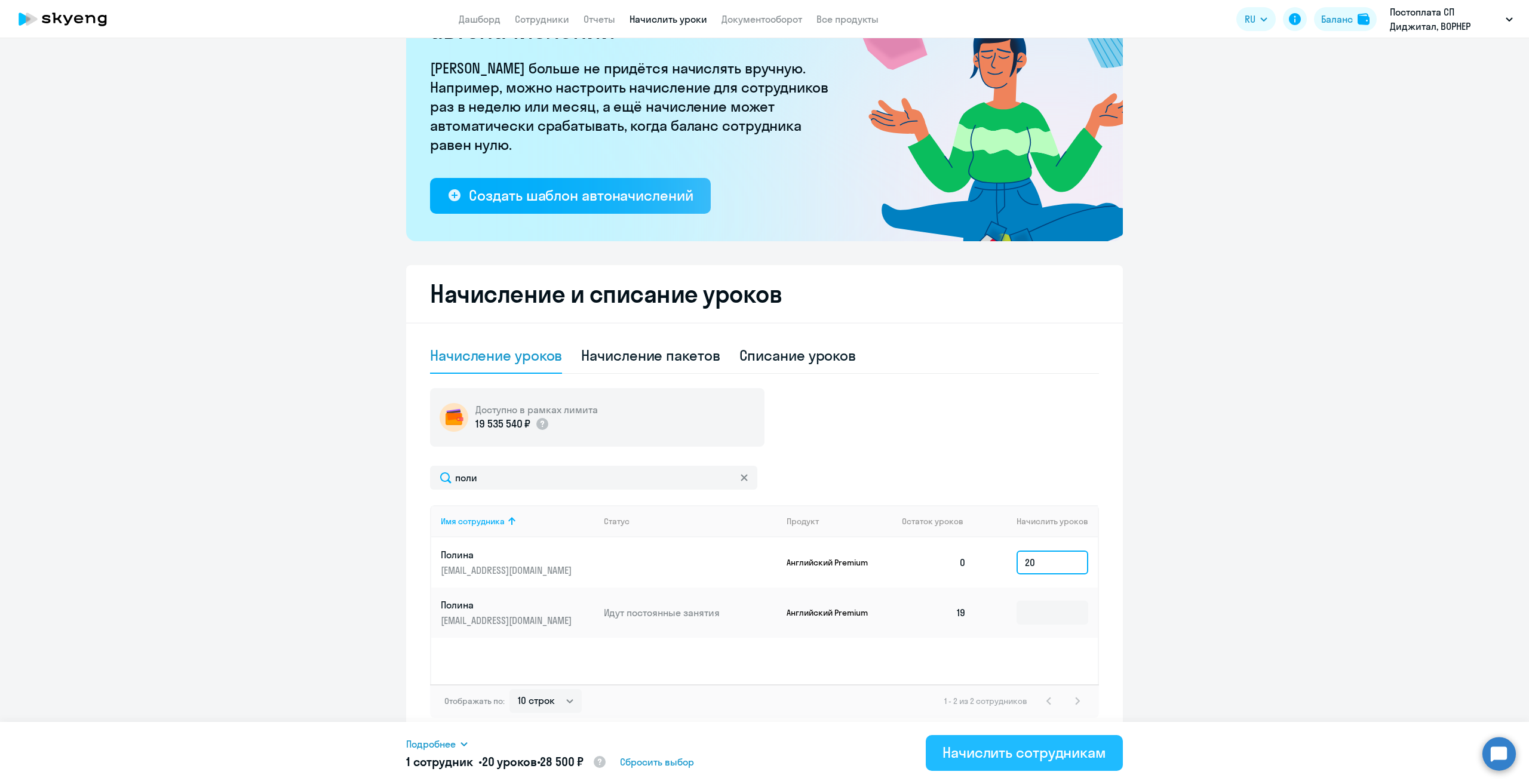
type input "20"
click at [1001, 753] on div "Начислить сотрудникам" at bounding box center [1024, 752] width 163 height 19
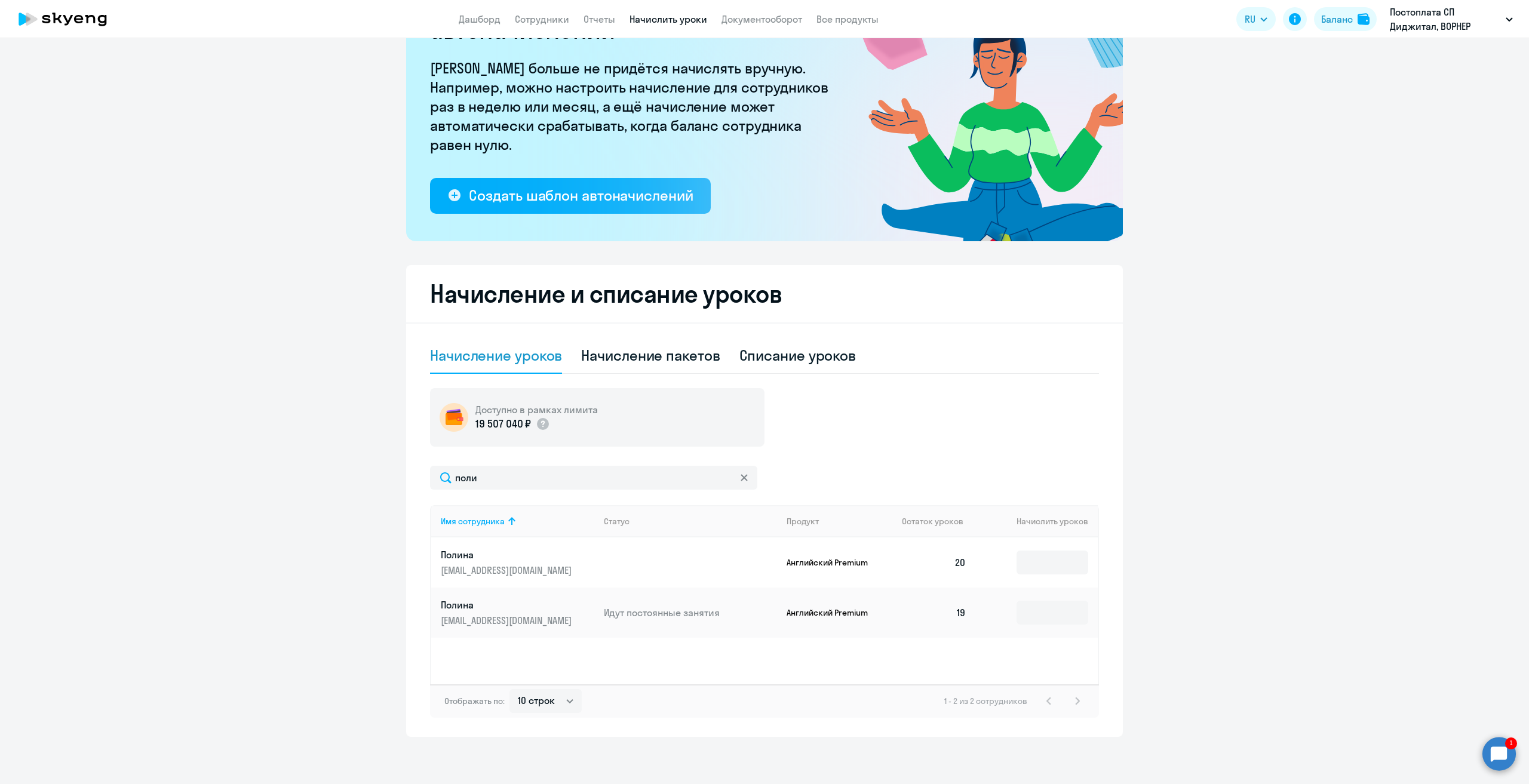
drag, startPoint x: 1341, startPoint y: 196, endPoint x: 1529, endPoint y: 346, distance: 240.5
click at [1348, 202] on ng-component "Рекомендуем создать шаблон автоначислений Уроки больше не придётся начислять вр…" at bounding box center [764, 350] width 1529 height 774
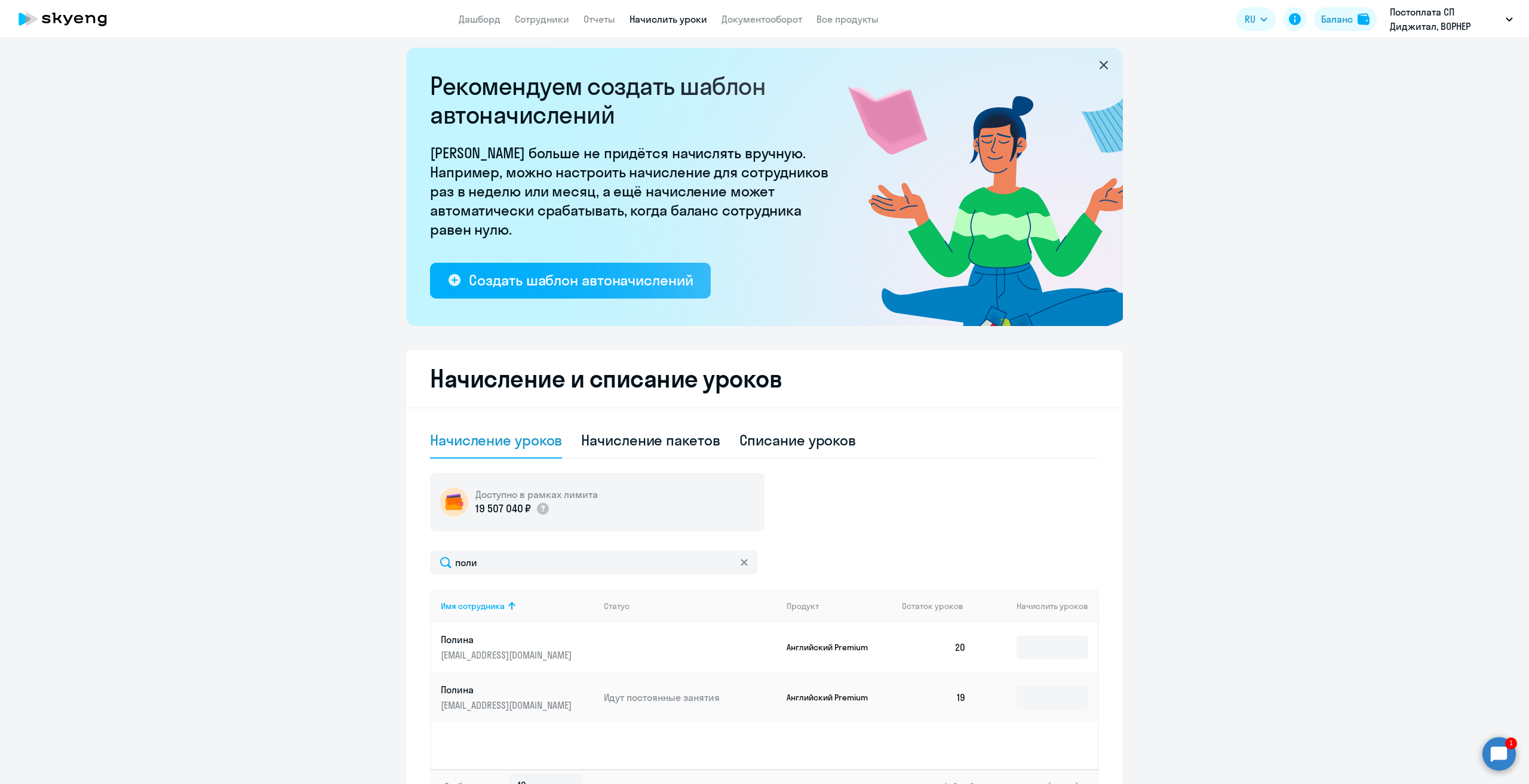
scroll to position [0, 0]
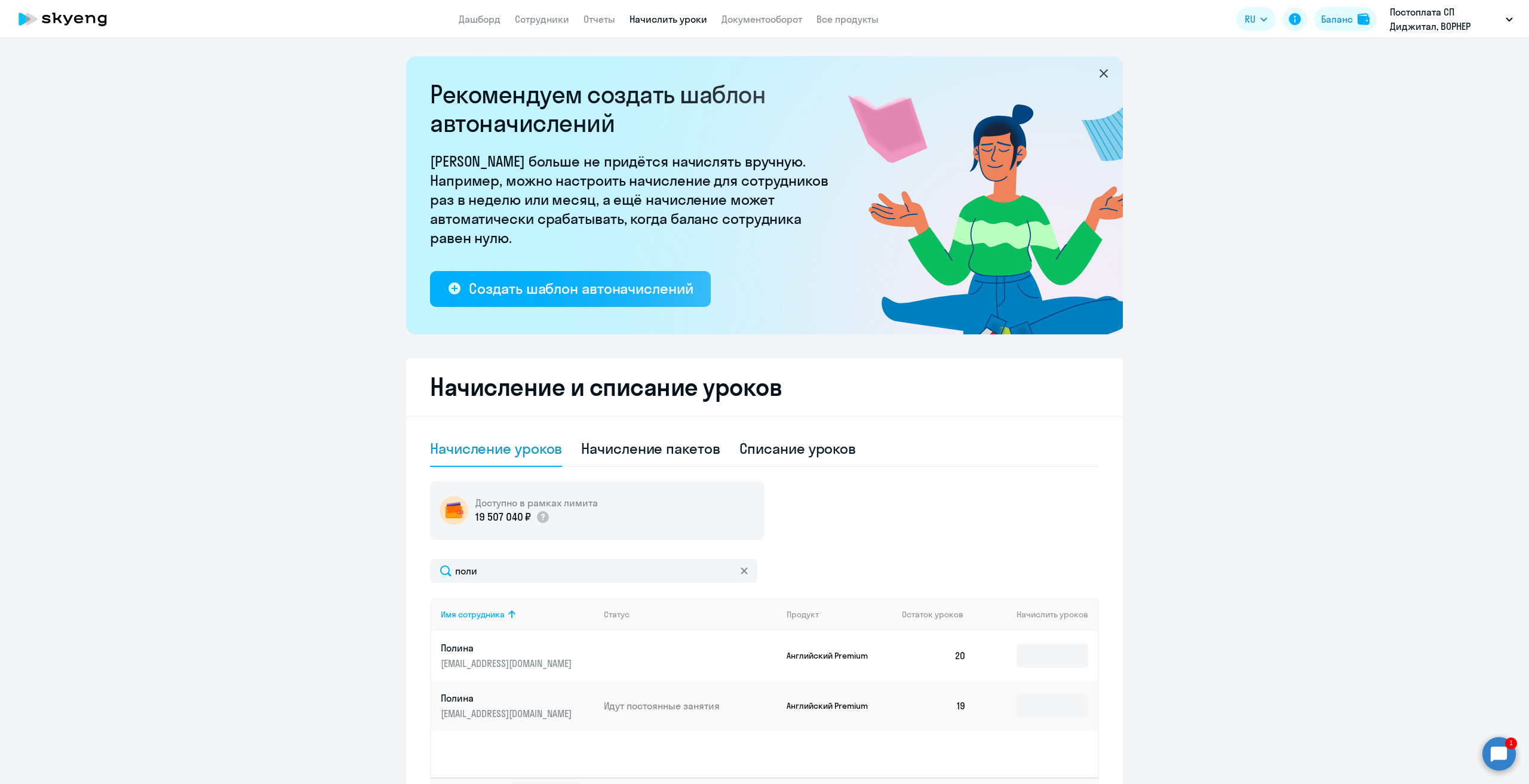
click at [1500, 760] on circle at bounding box center [1499, 753] width 34 height 34
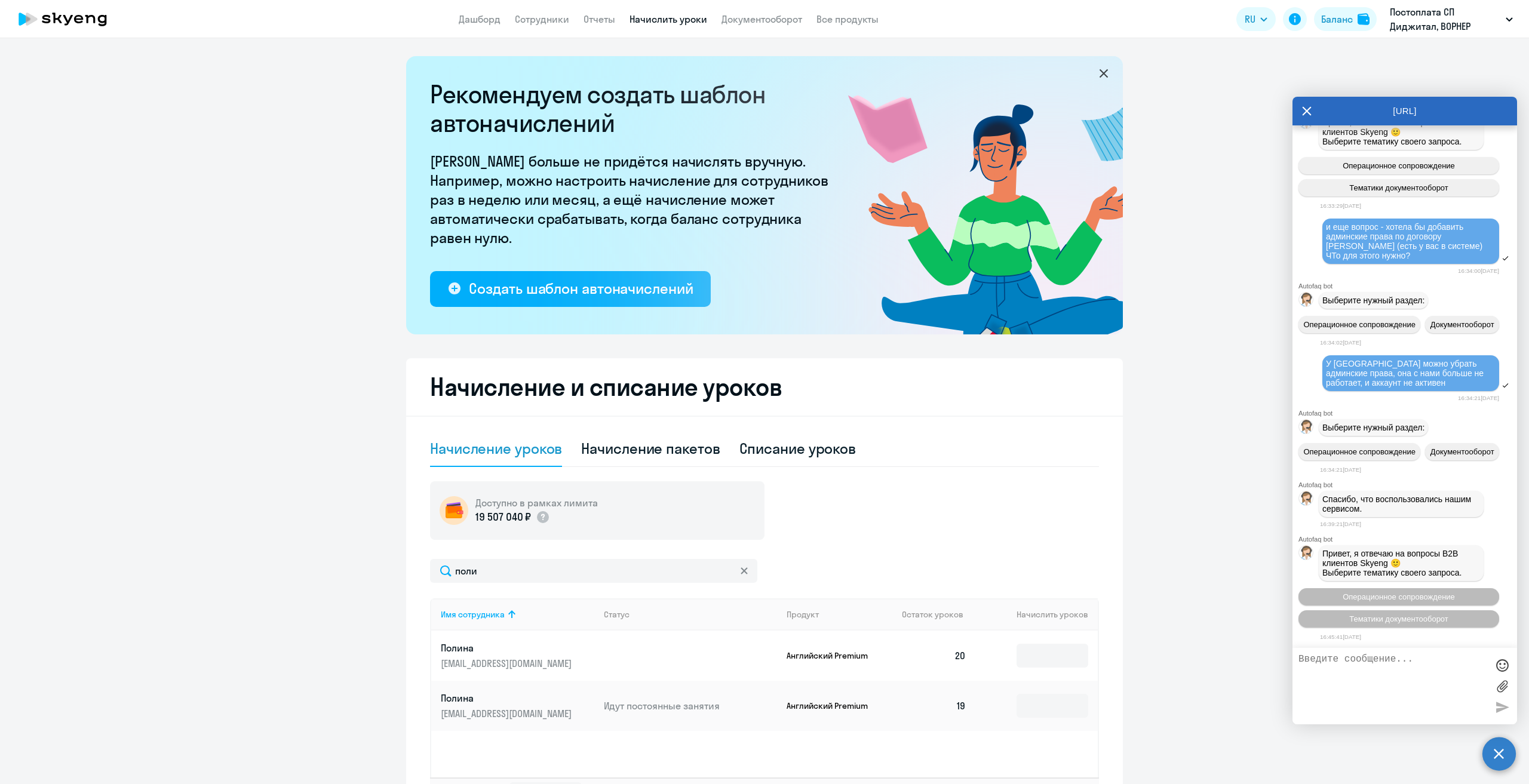
scroll to position [2766, 0]
click at [1397, 597] on span "Операционное сопровождение" at bounding box center [1399, 597] width 113 height 9
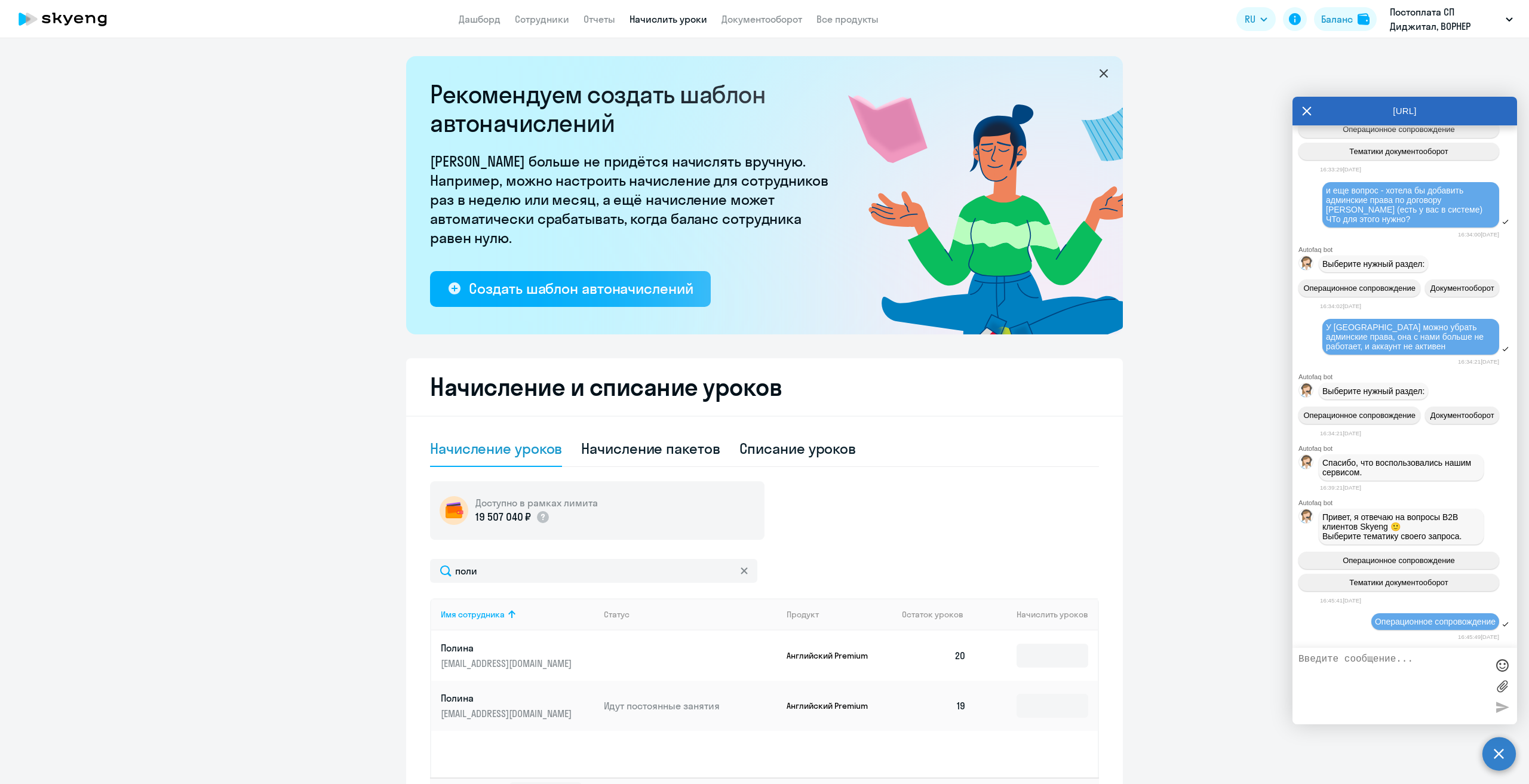
scroll to position [2874, 0]
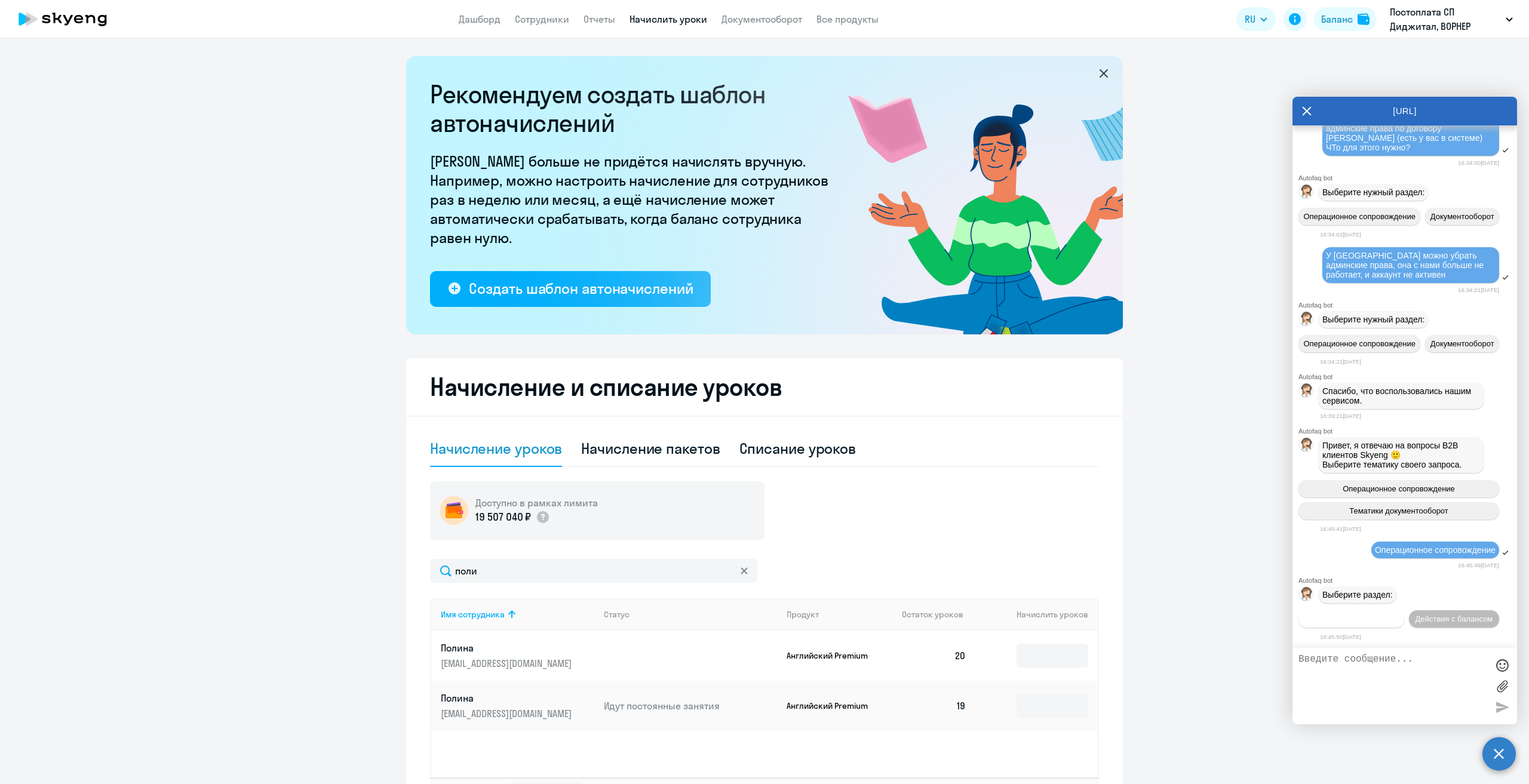
click at [1366, 619] on span "Действия по сотрудникам" at bounding box center [1352, 619] width 93 height 9
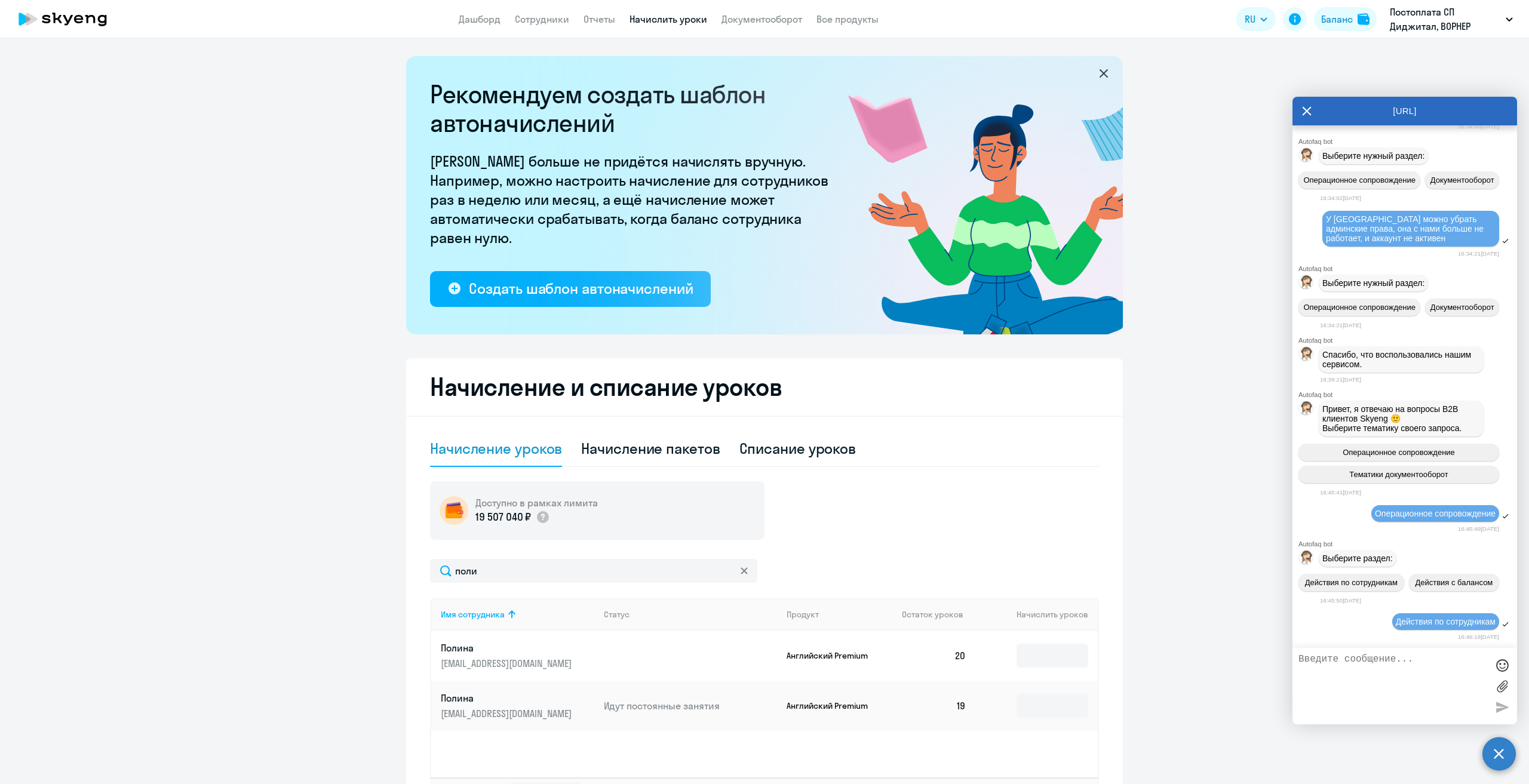
scroll to position [3027, 0]
